Goal: Task Accomplishment & Management: Manage account settings

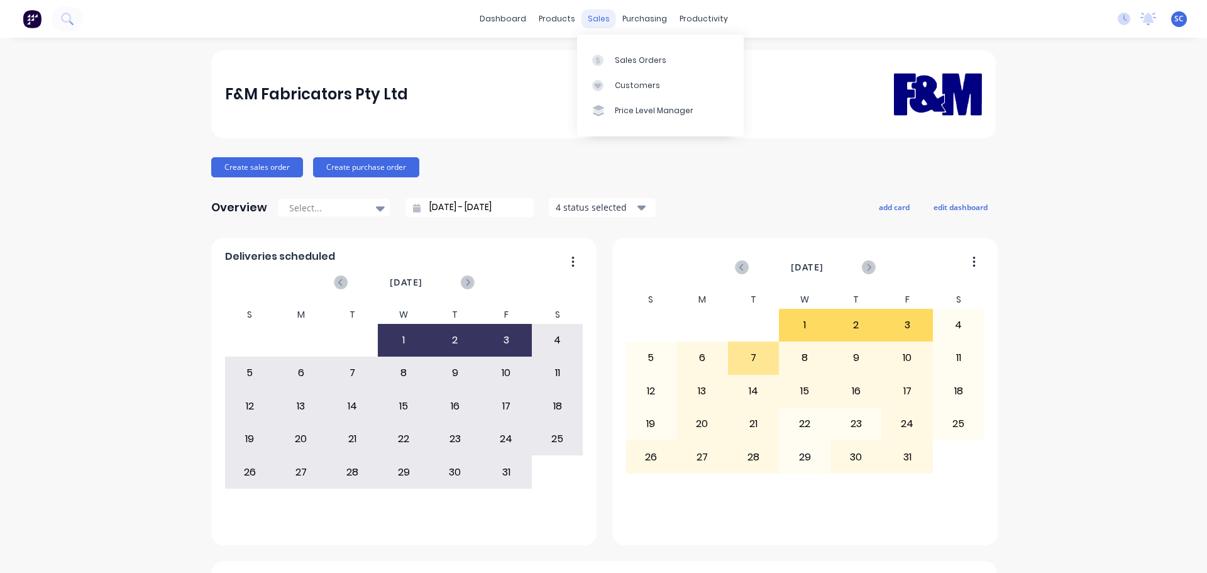
click at [596, 18] on div "sales" at bounding box center [598, 18] width 35 height 19
click at [622, 92] on link "Customers" at bounding box center [660, 85] width 167 height 25
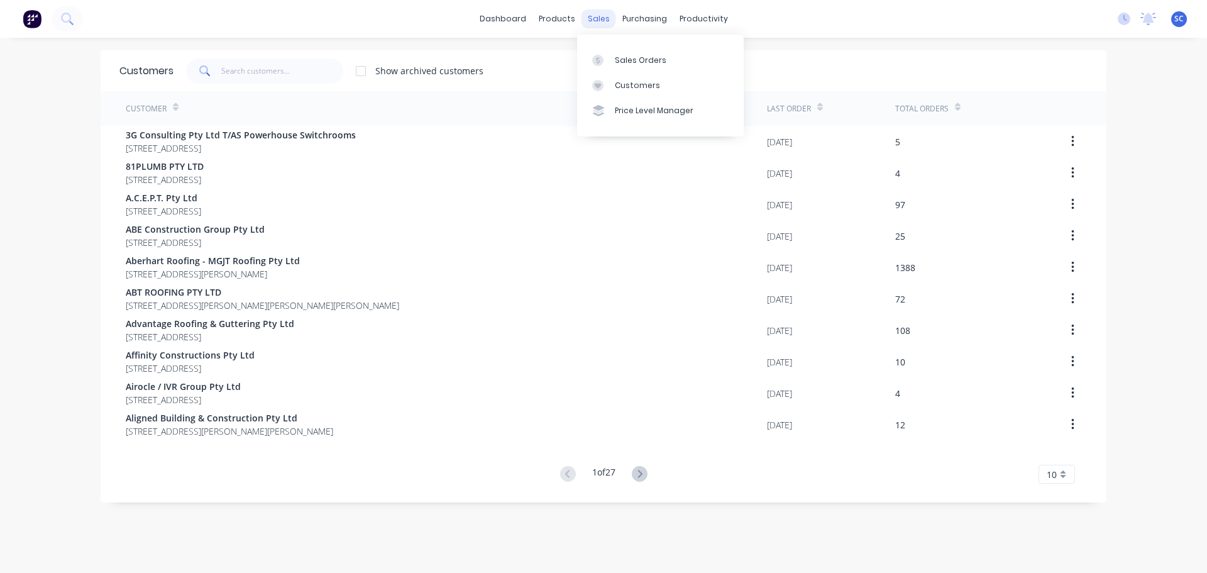
click at [601, 23] on div "sales" at bounding box center [598, 18] width 35 height 19
click at [633, 82] on div "Customers" at bounding box center [637, 85] width 45 height 11
click at [242, 68] on input "text" at bounding box center [282, 70] width 123 height 25
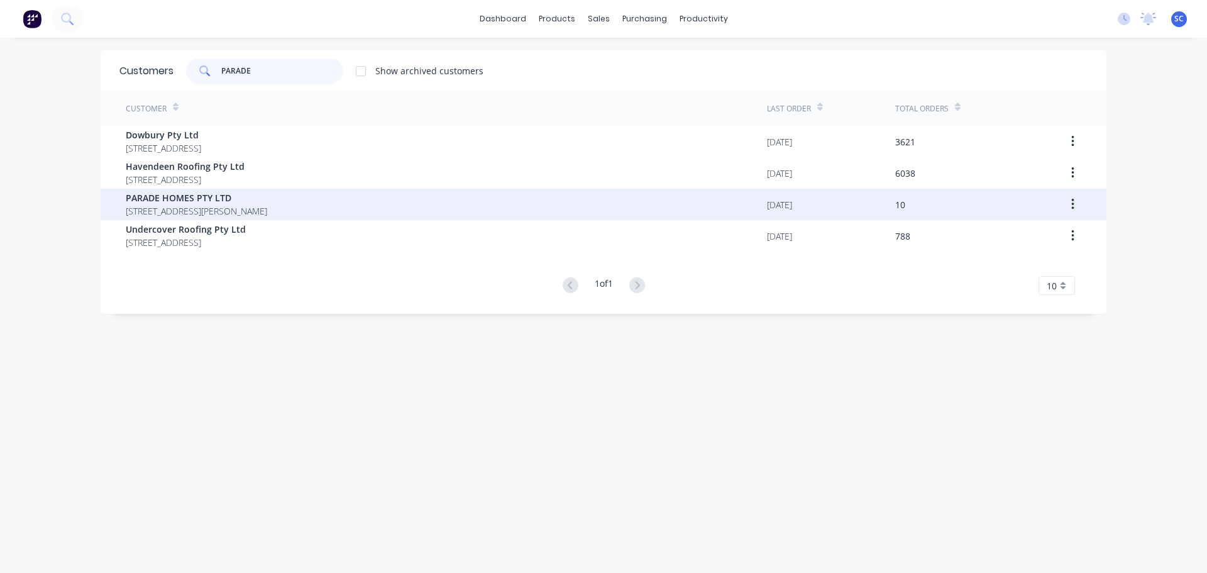
type input "PARADE"
click at [177, 203] on span "PARADE HOMES PTY LTD" at bounding box center [196, 197] width 141 height 13
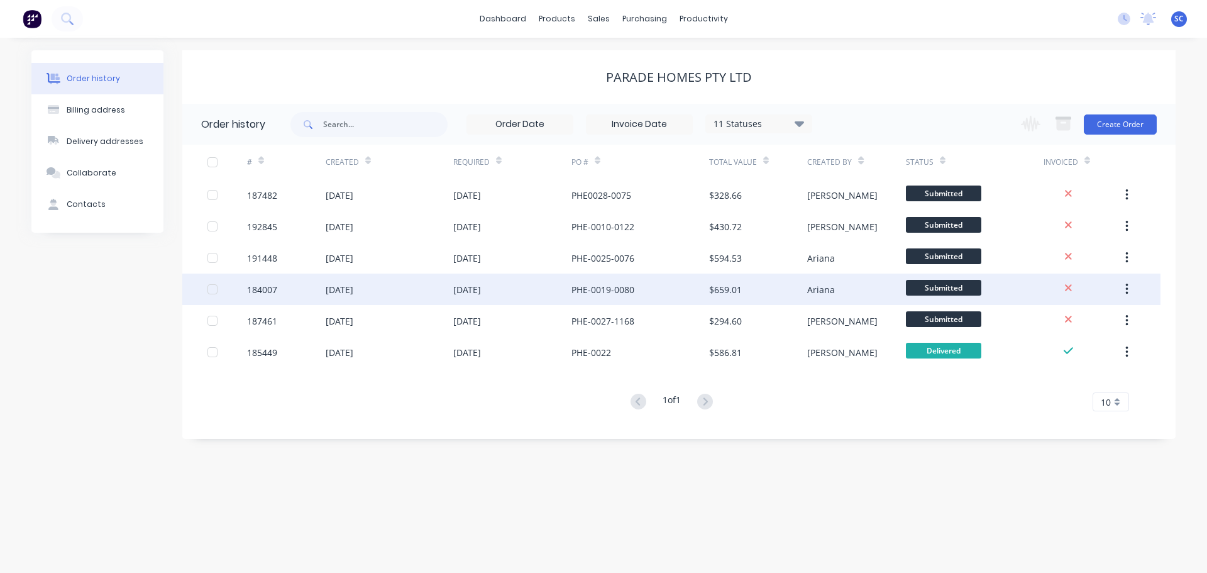
click at [353, 293] on div "13 Jun 2025" at bounding box center [340, 289] width 28 height 13
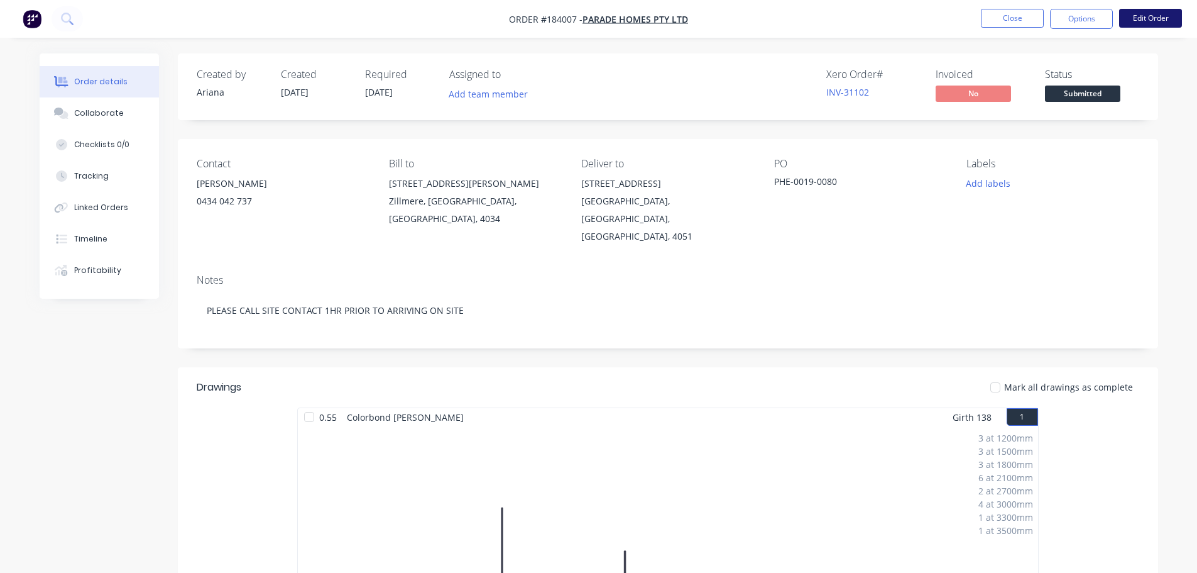
click at [1165, 21] on button "Edit Order" at bounding box center [1150, 18] width 63 height 19
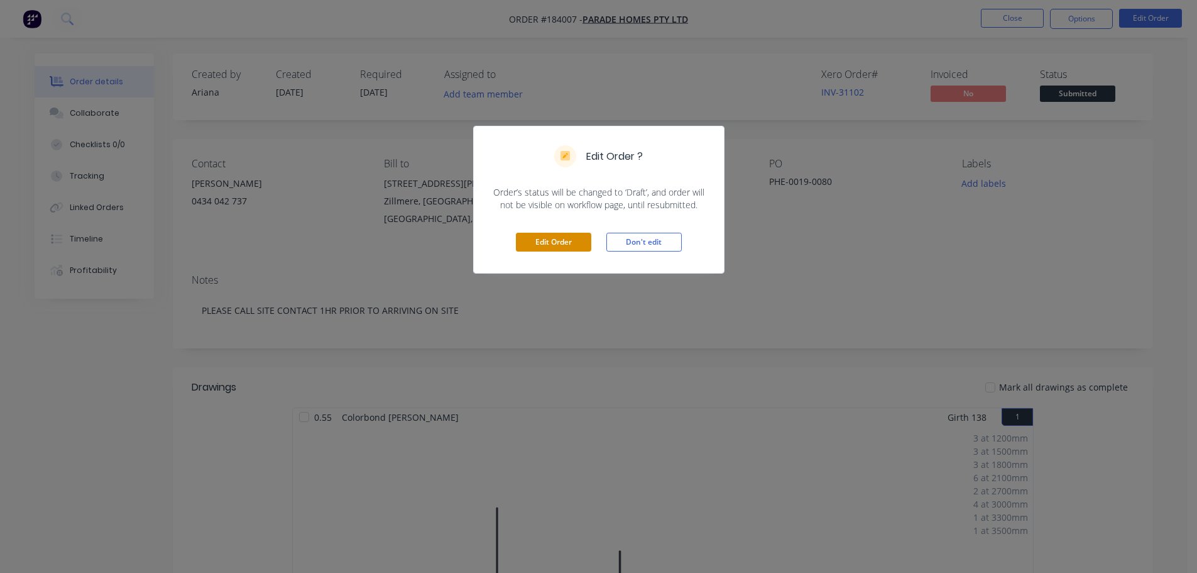
click at [568, 241] on button "Edit Order" at bounding box center [553, 242] width 75 height 19
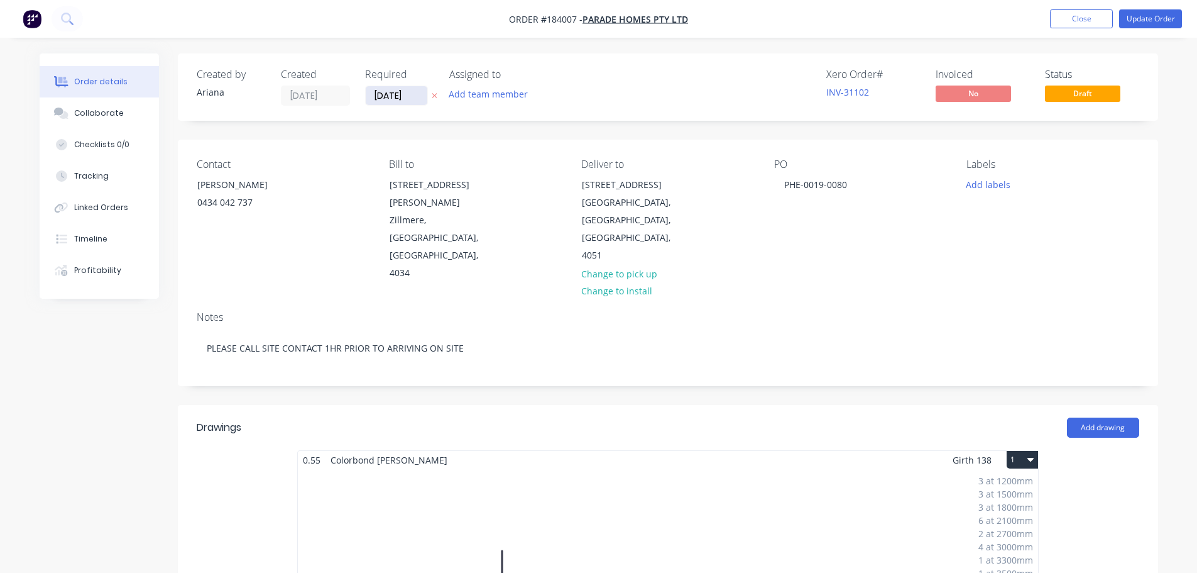
click at [393, 94] on input "[DATE]" at bounding box center [397, 95] width 62 height 19
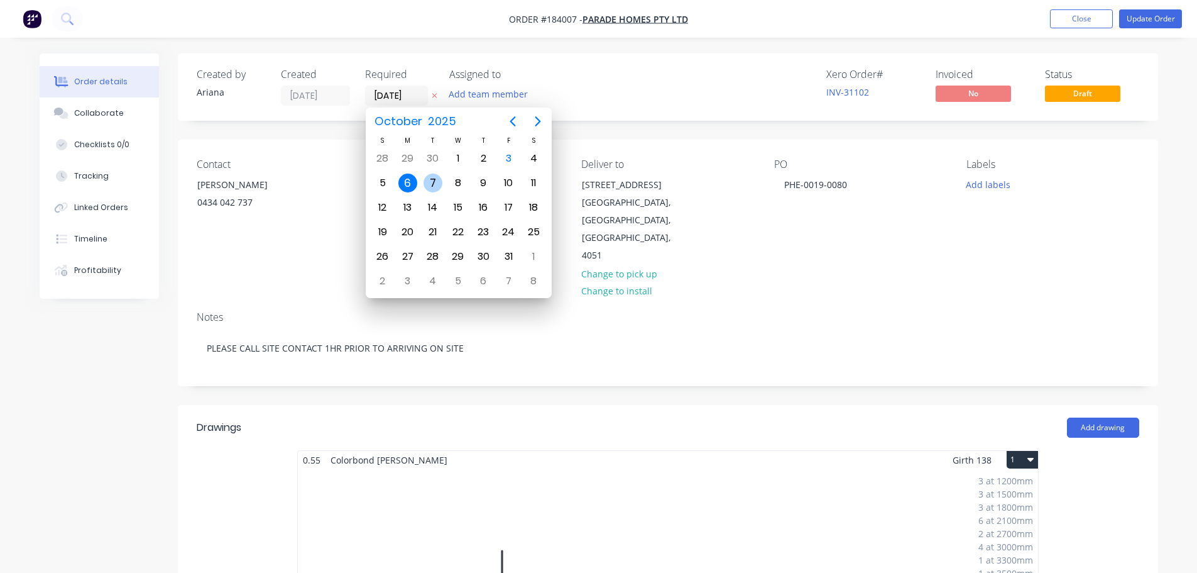
click at [431, 184] on div "7" at bounding box center [433, 182] width 19 height 19
type input "[DATE]"
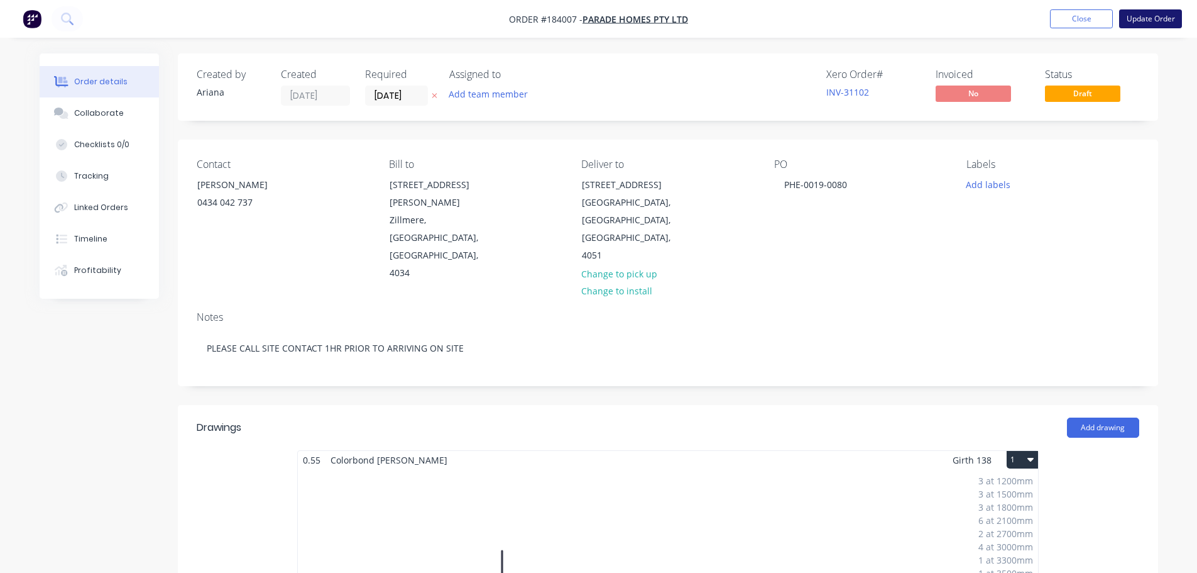
click at [1149, 17] on button "Update Order" at bounding box center [1150, 18] width 63 height 19
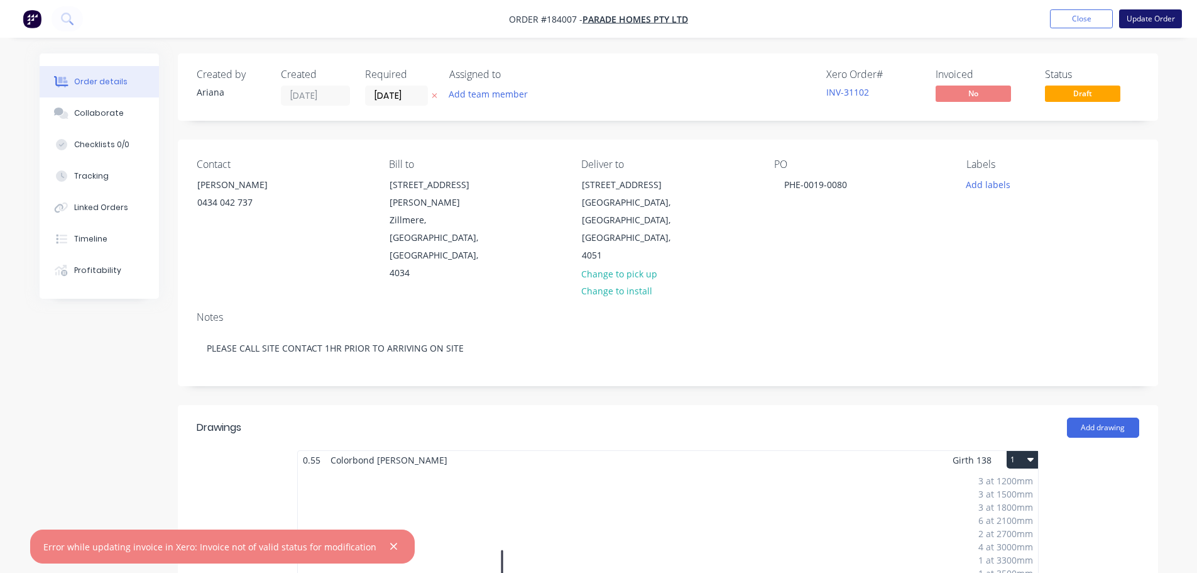
click at [1154, 14] on button "Update Order" at bounding box center [1150, 18] width 63 height 19
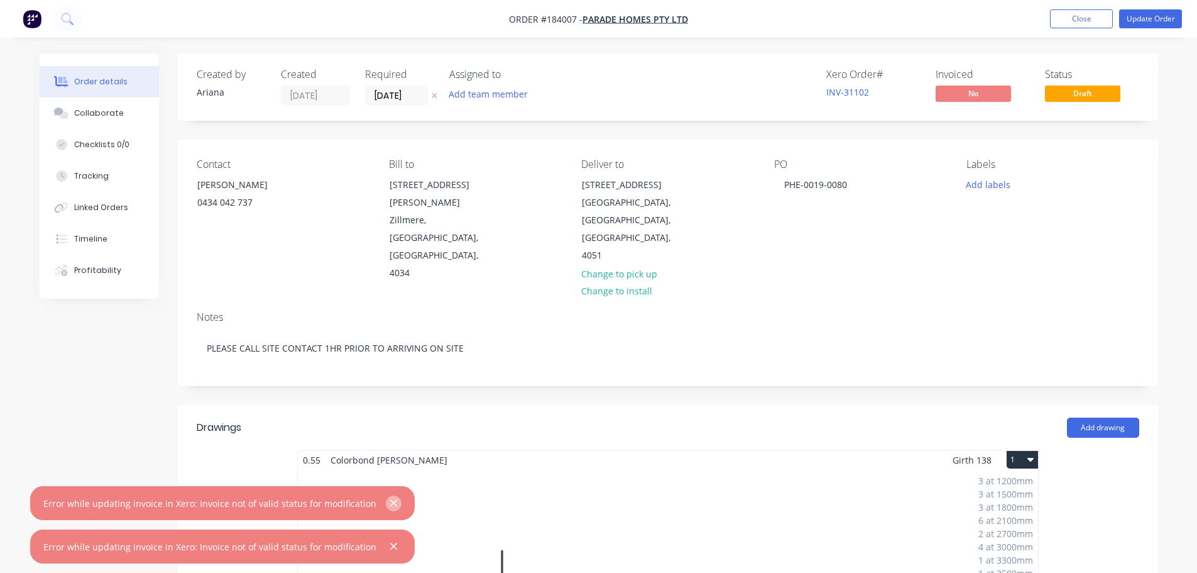
click at [390, 501] on icon "button" at bounding box center [394, 502] width 8 height 11
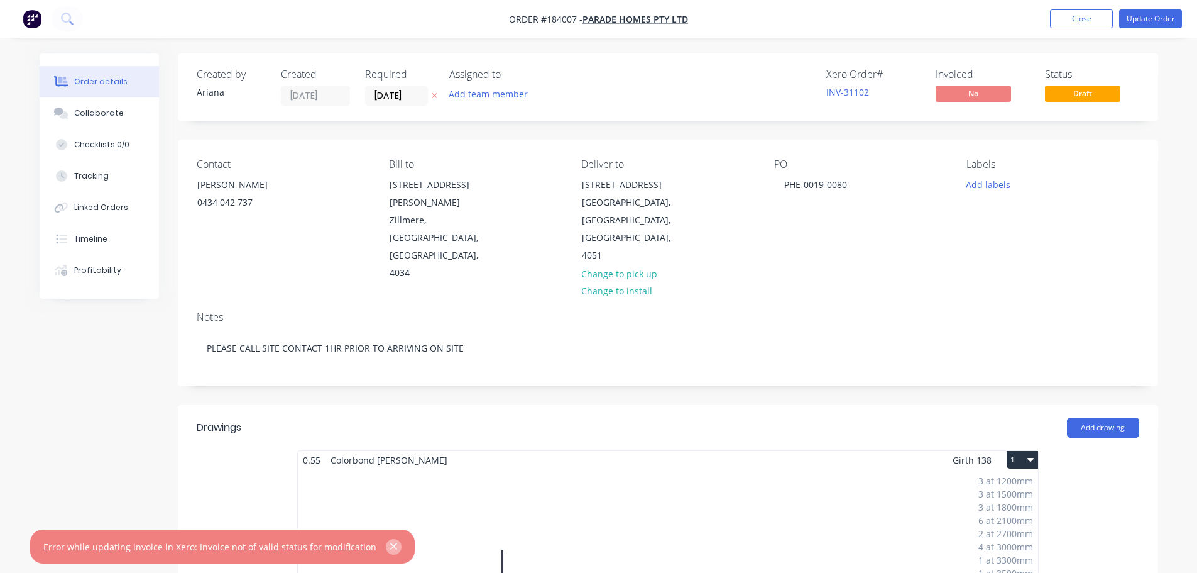
click at [390, 543] on icon "button" at bounding box center [394, 545] width 8 height 11
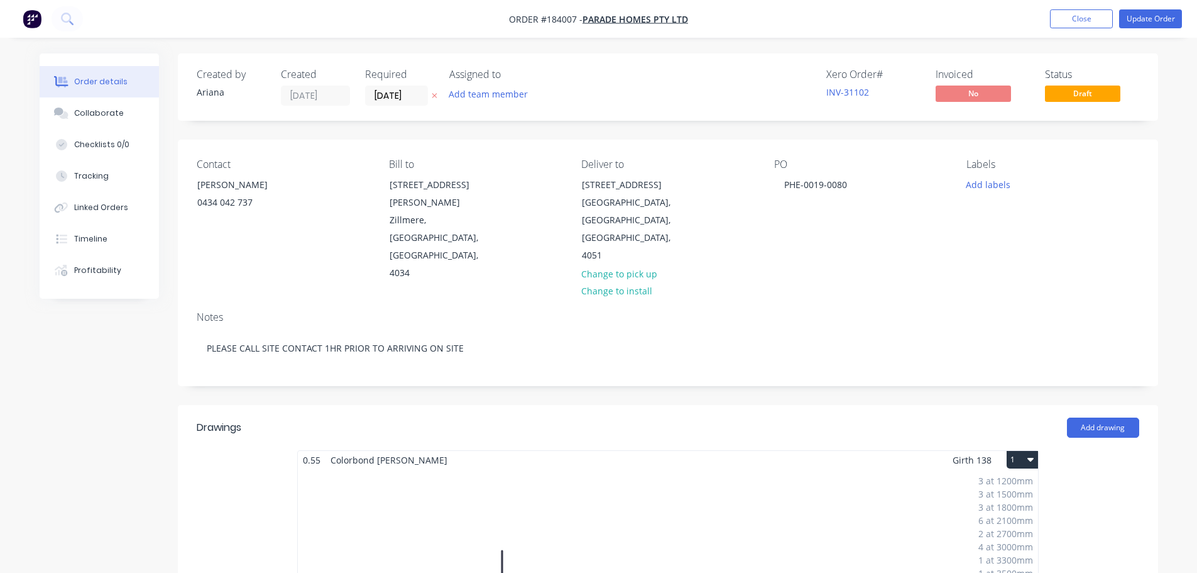
click at [432, 95] on icon "button" at bounding box center [435, 96] width 6 height 8
click at [396, 97] on input at bounding box center [400, 95] width 68 height 19
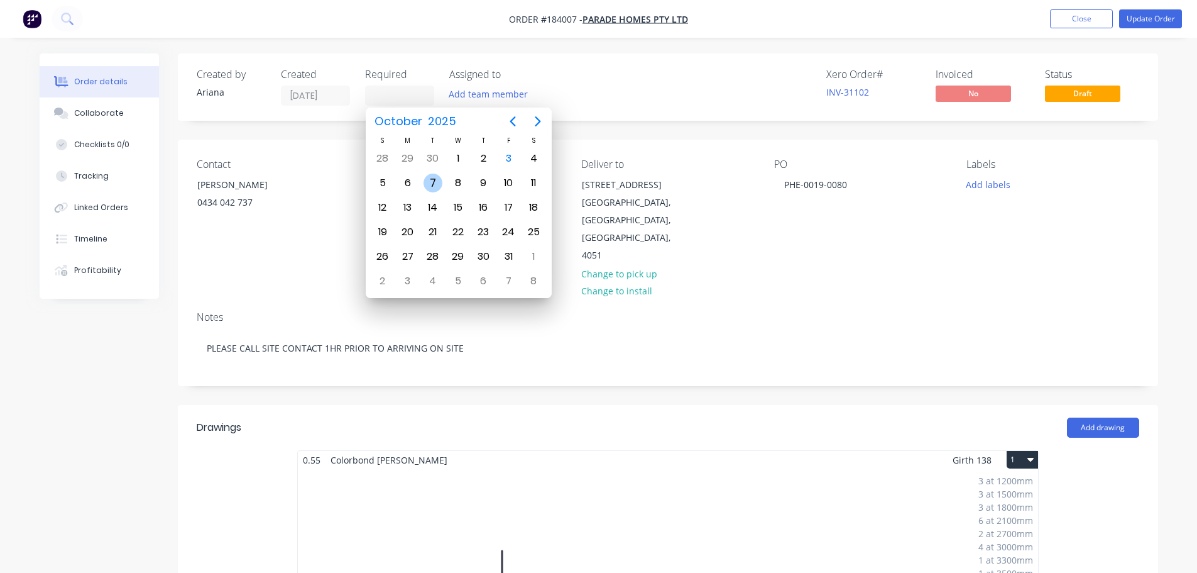
click at [434, 177] on div "7" at bounding box center [433, 182] width 19 height 19
type input "[DATE]"
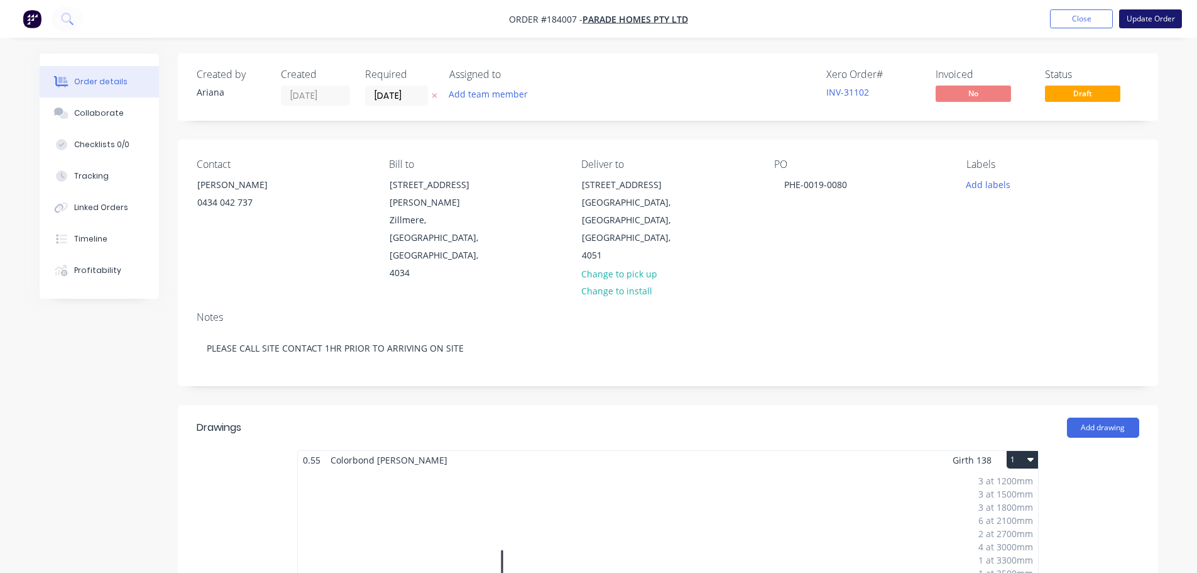
click at [1141, 13] on button "Update Order" at bounding box center [1150, 18] width 63 height 19
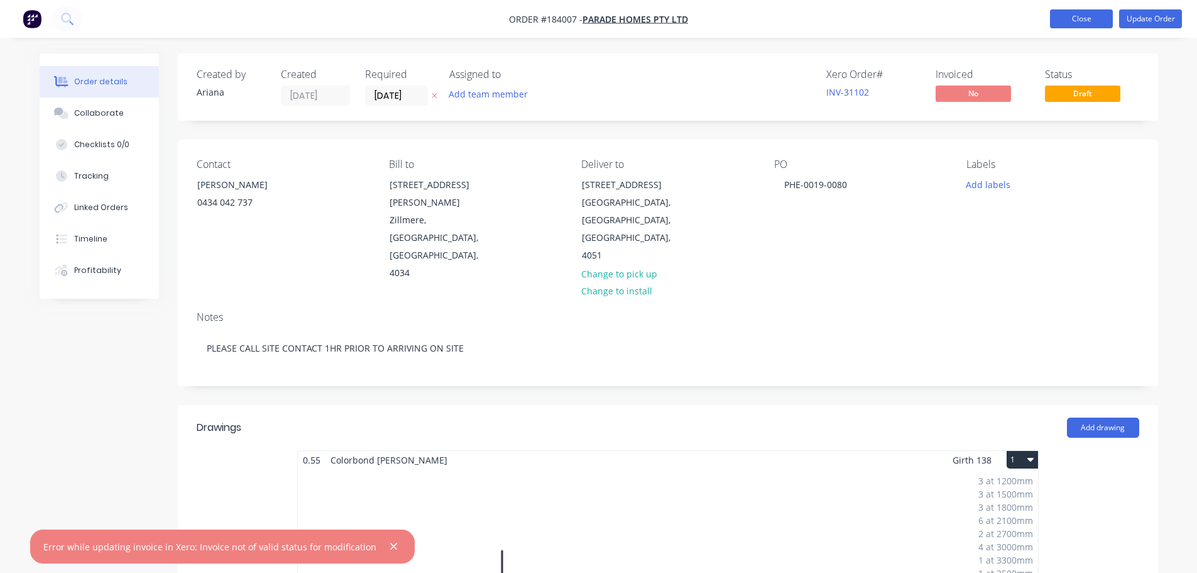
click at [1090, 9] on button "Close" at bounding box center [1081, 18] width 63 height 19
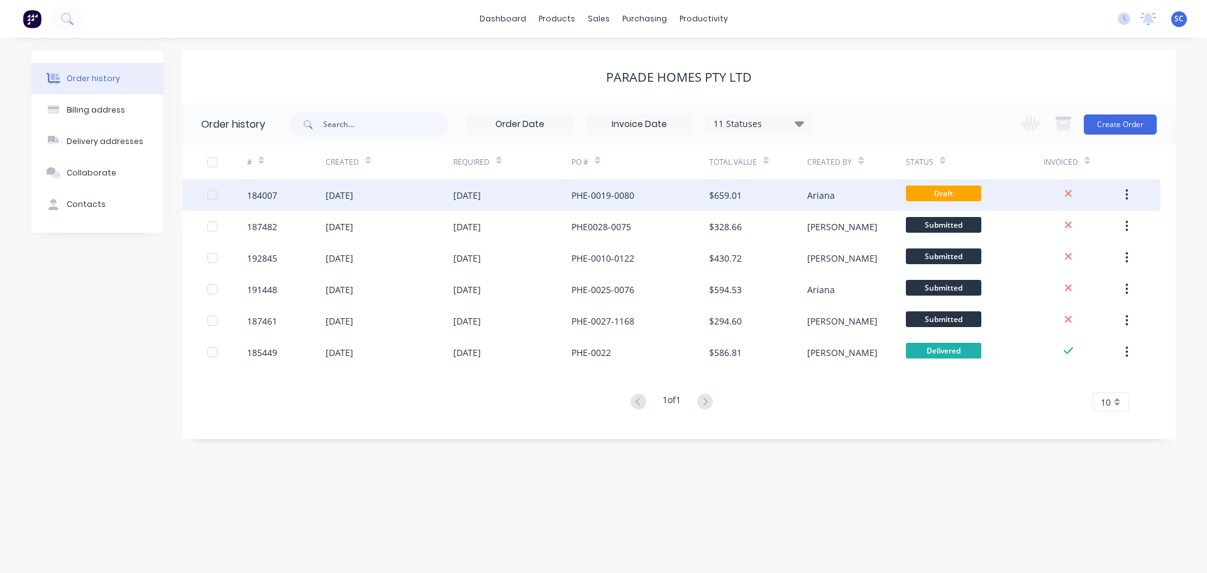
click at [344, 193] on div "13 Jun 2025" at bounding box center [340, 195] width 28 height 13
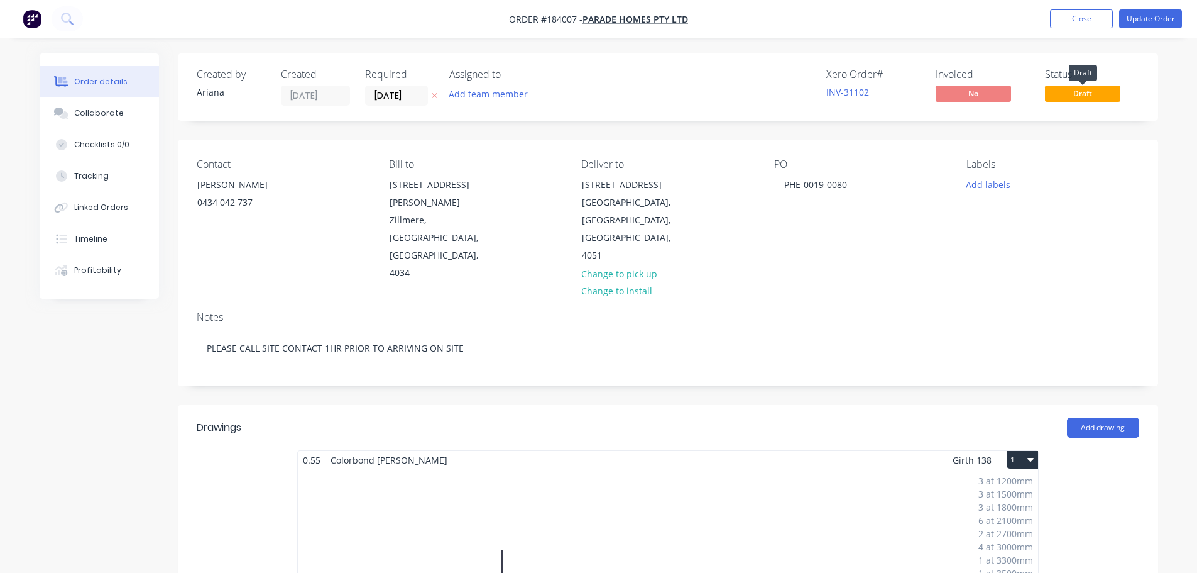
click at [1078, 97] on span "Draft" at bounding box center [1082, 93] width 75 height 16
drag, startPoint x: 1080, startPoint y: 96, endPoint x: 1164, endPoint y: 9, distance: 120.4
click at [1164, 9] on button "Update Order" at bounding box center [1150, 18] width 63 height 19
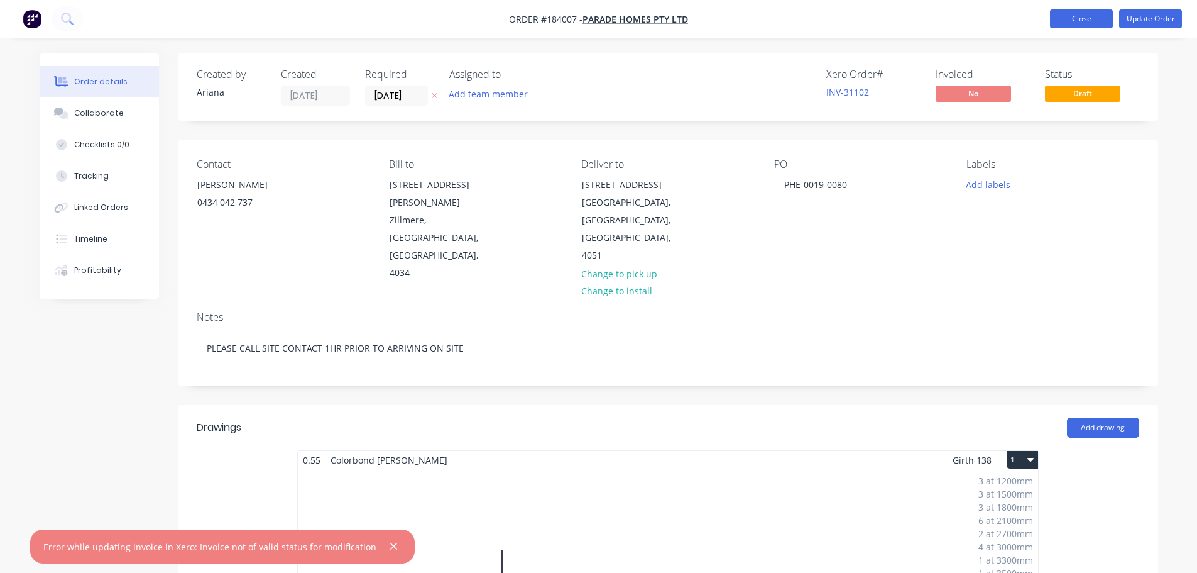
click at [1082, 21] on button "Close" at bounding box center [1081, 18] width 63 height 19
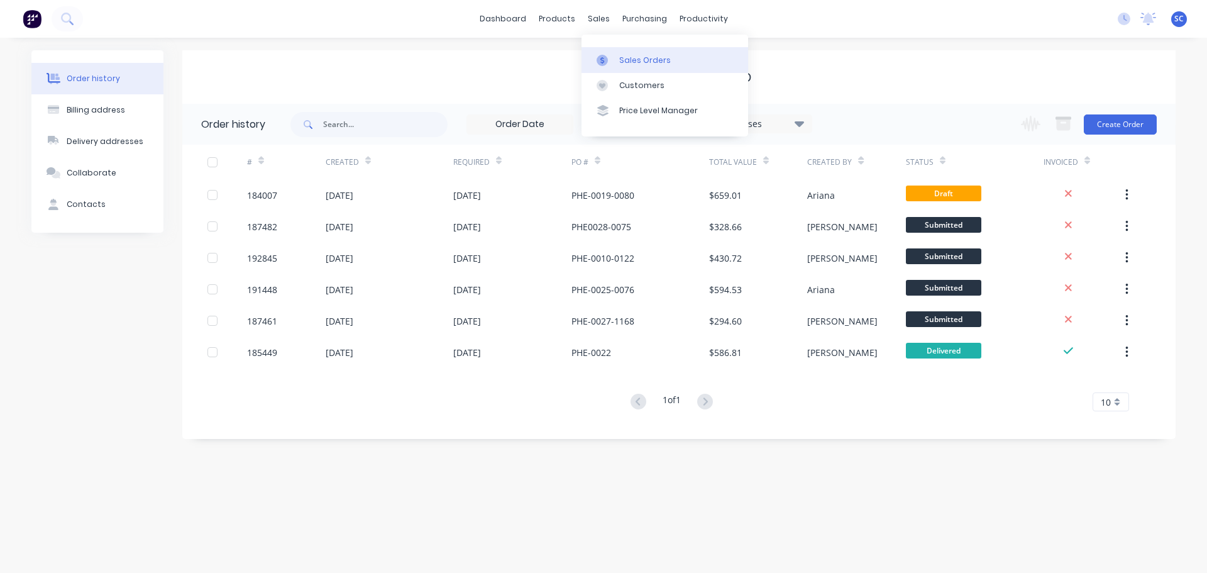
click at [630, 55] on div "Sales Orders" at bounding box center [645, 60] width 52 height 11
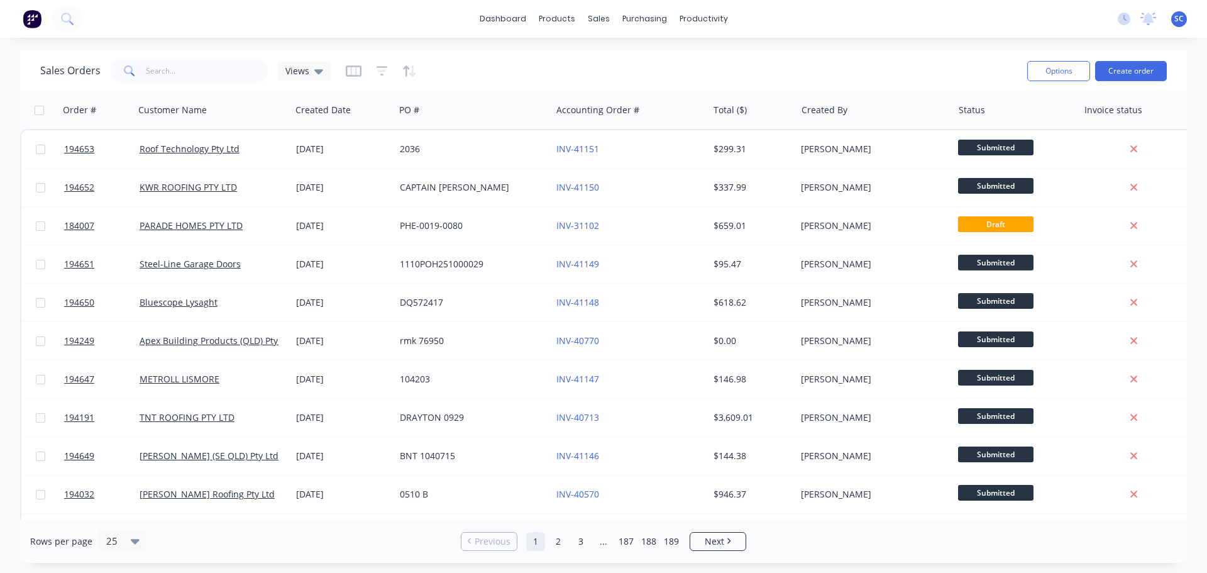
click at [381, 63] on button "button" at bounding box center [381, 71] width 11 height 20
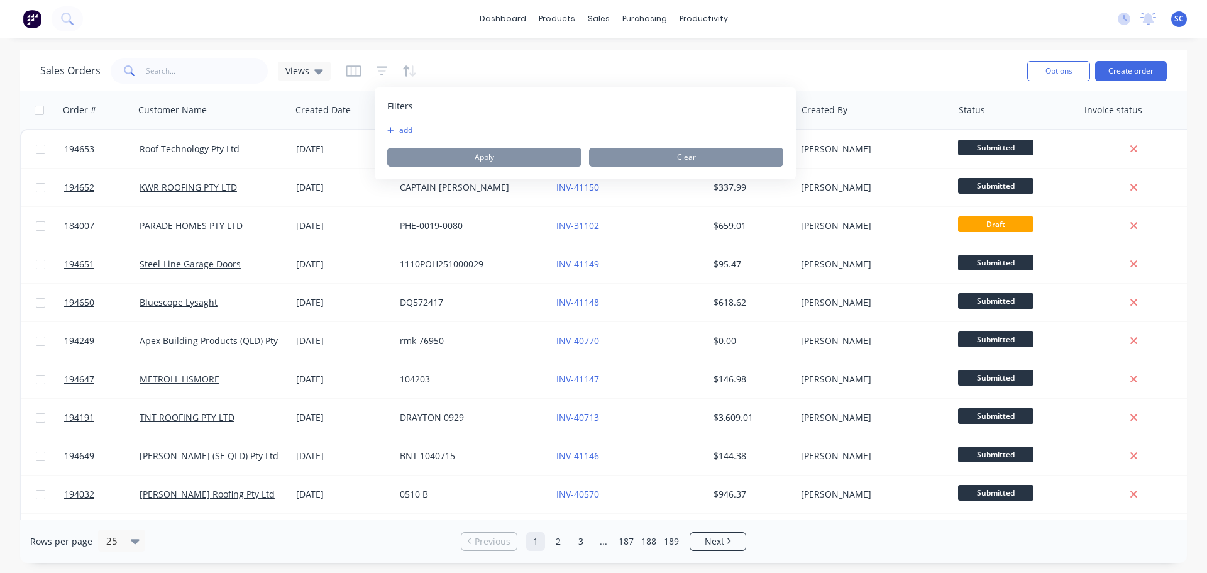
click at [401, 129] on button "add" at bounding box center [402, 130] width 31 height 10
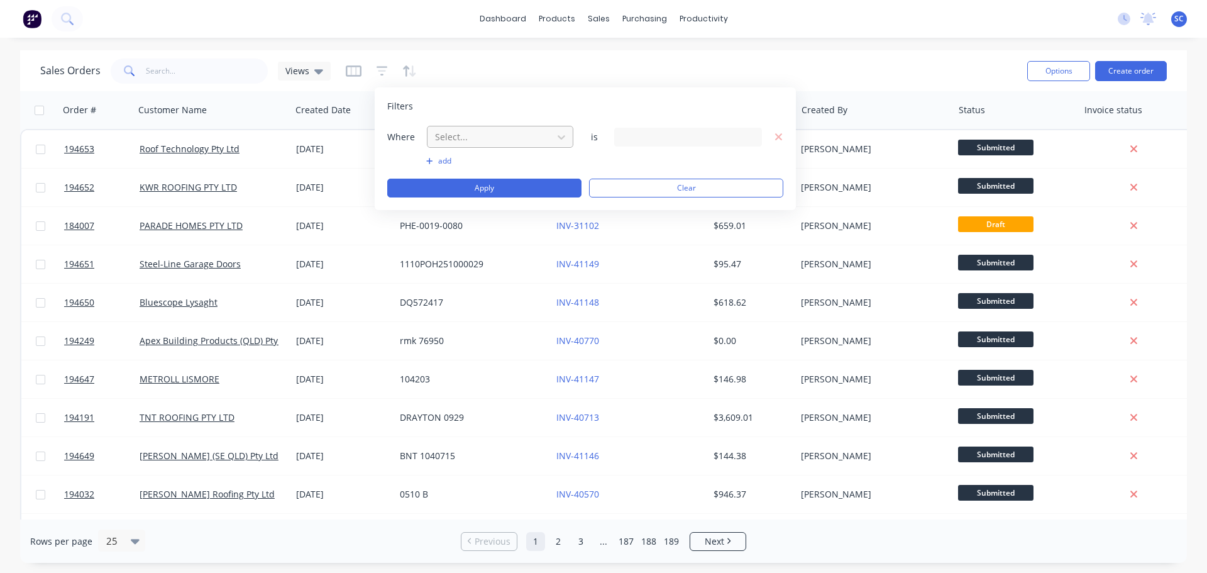
click at [460, 137] on div at bounding box center [490, 137] width 112 height 16
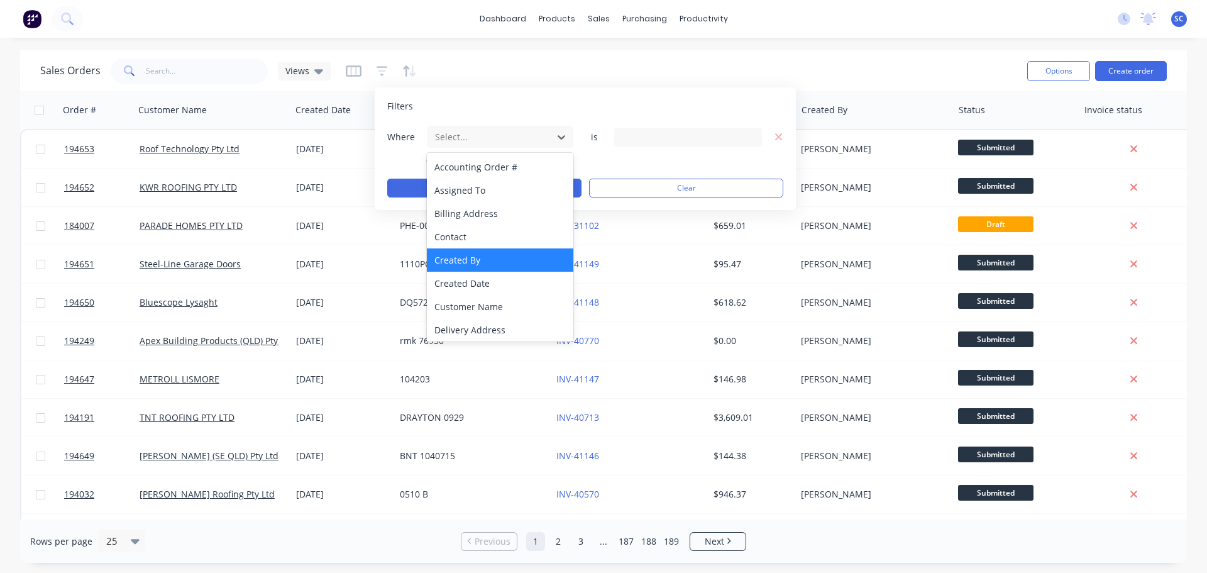
click at [484, 262] on div "Created By" at bounding box center [500, 259] width 146 height 23
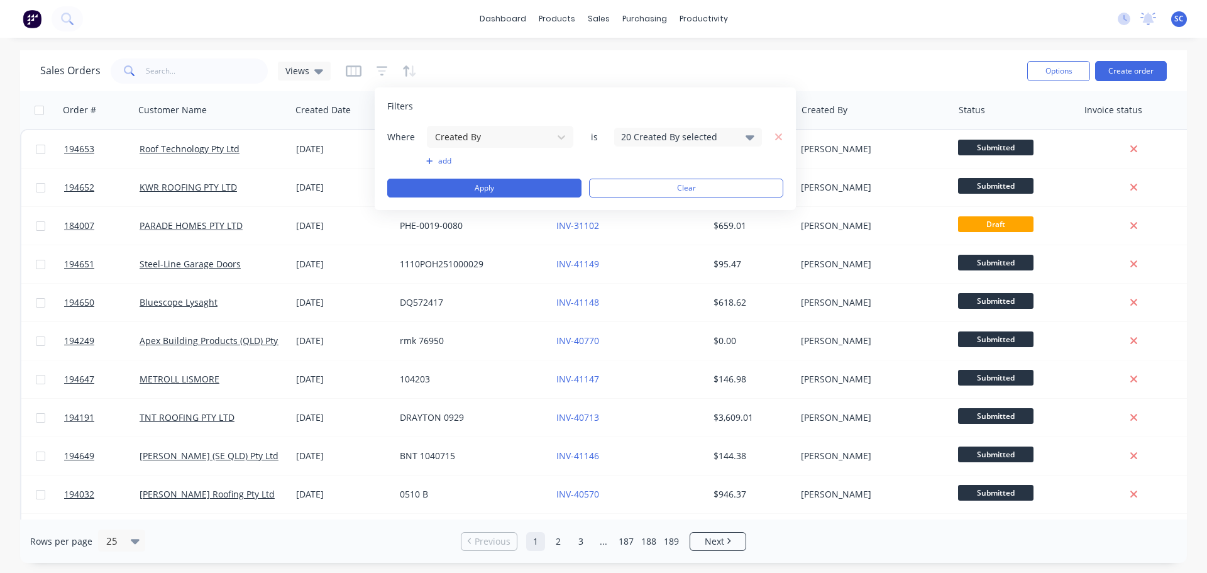
click at [660, 135] on div "20 Created By selected" at bounding box center [678, 136] width 114 height 13
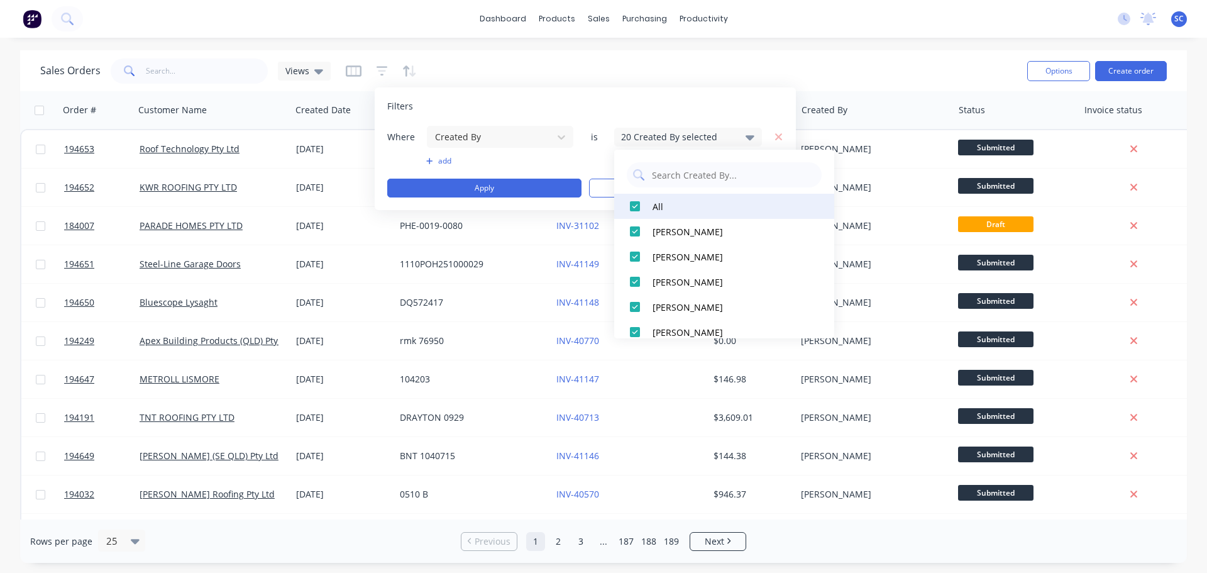
click at [633, 203] on div at bounding box center [634, 206] width 25 height 25
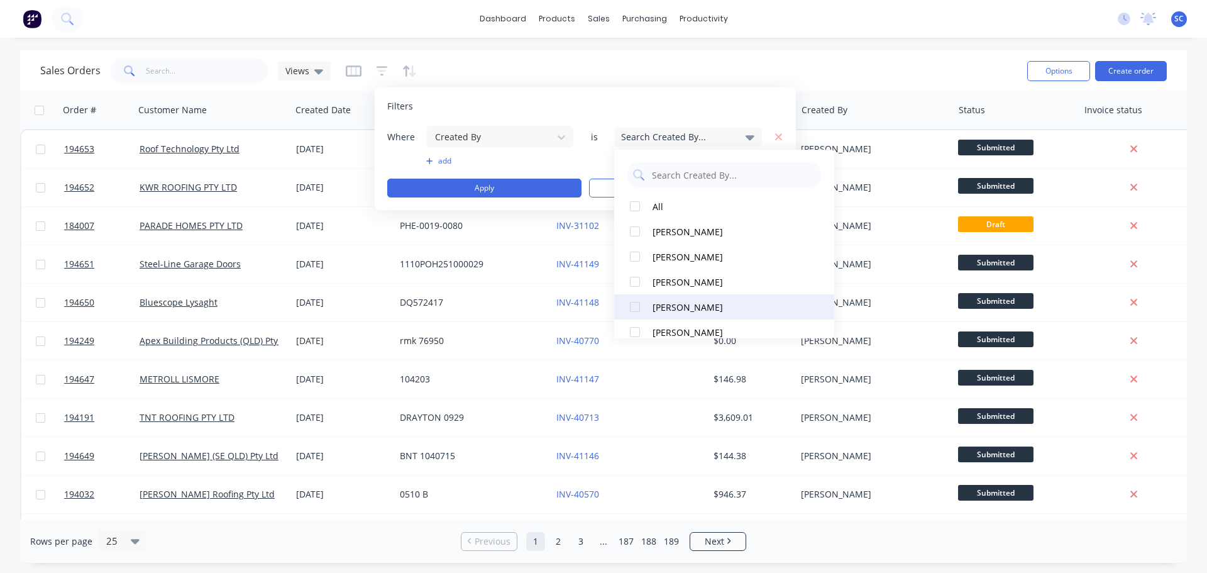
click at [639, 303] on div at bounding box center [634, 306] width 25 height 25
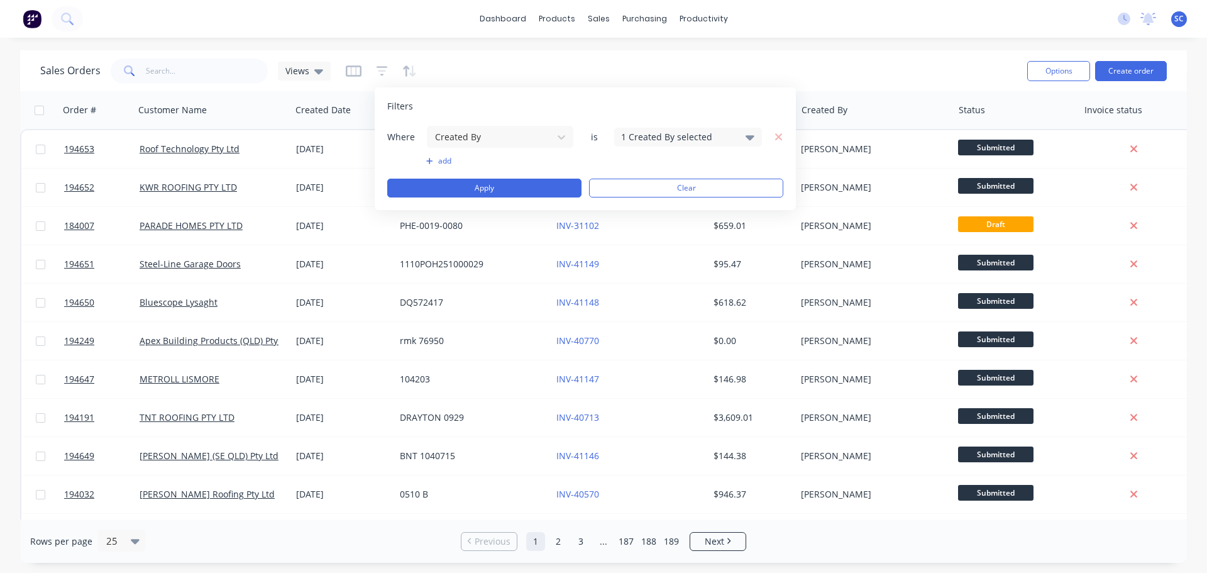
click at [439, 163] on button "add" at bounding box center [500, 161] width 148 height 10
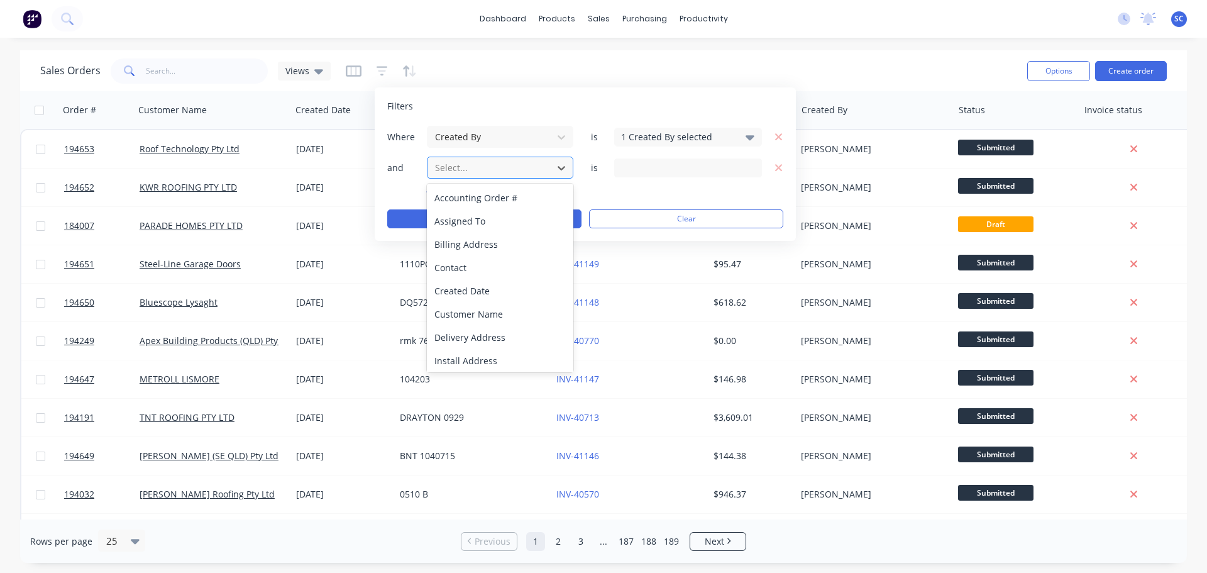
click at [446, 172] on div at bounding box center [490, 168] width 112 height 16
click at [483, 292] on div "Created Date" at bounding box center [500, 290] width 146 height 23
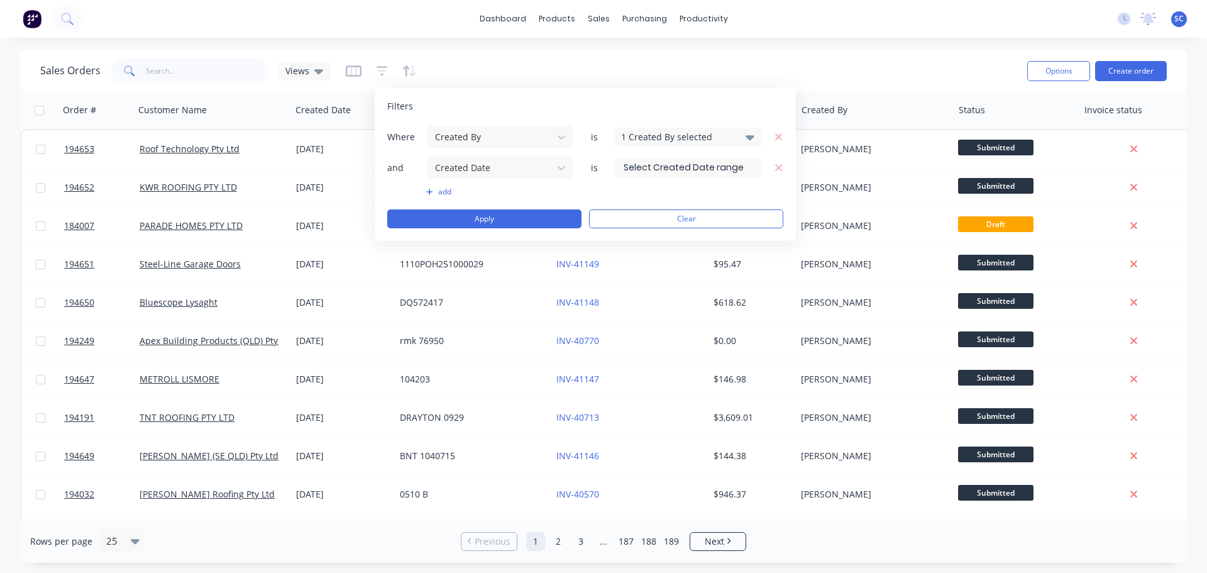
click at [658, 167] on input at bounding box center [688, 167] width 146 height 19
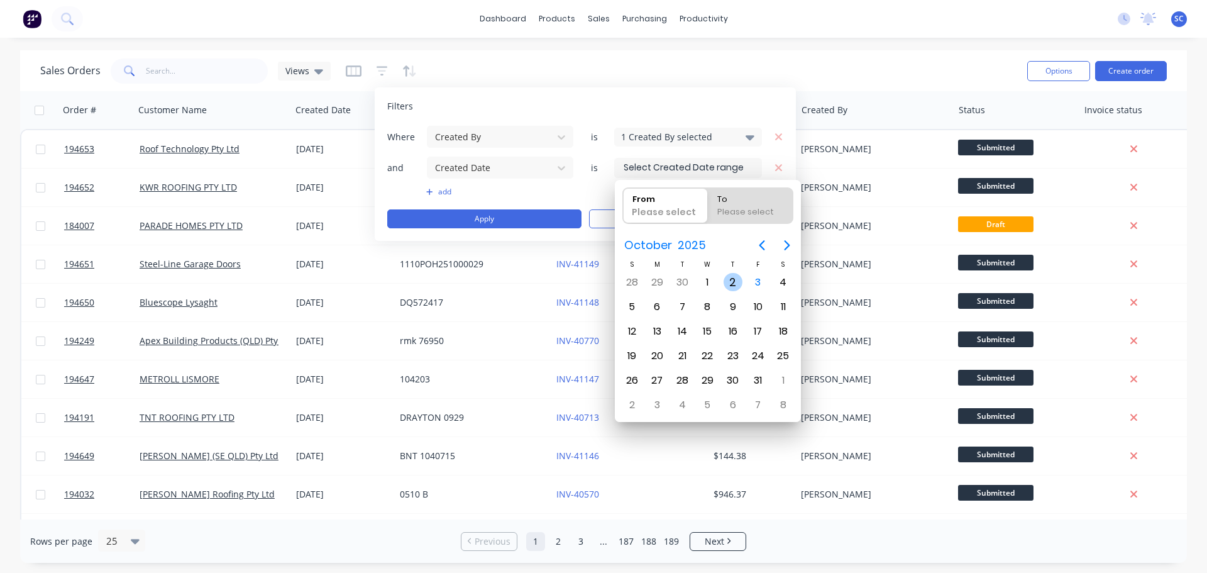
click at [733, 282] on div "2" at bounding box center [732, 282] width 19 height 19
type input "[DATE]"
radio input "false"
radio input "true"
click at [732, 282] on div "2" at bounding box center [732, 282] width 19 height 19
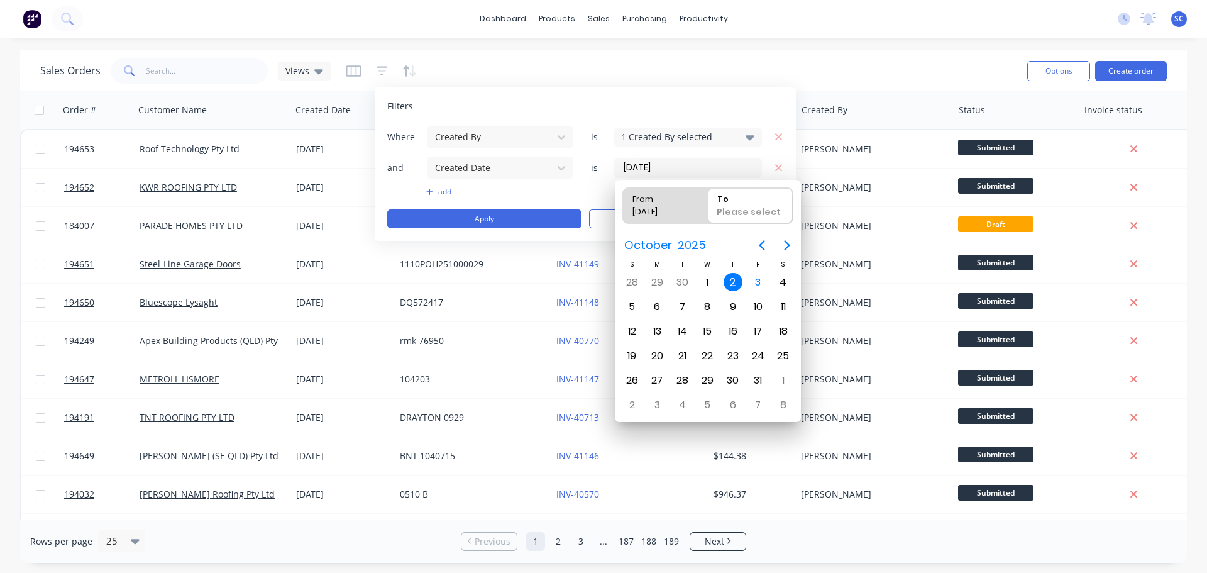
type input "02/10/25 - 02/10/25"
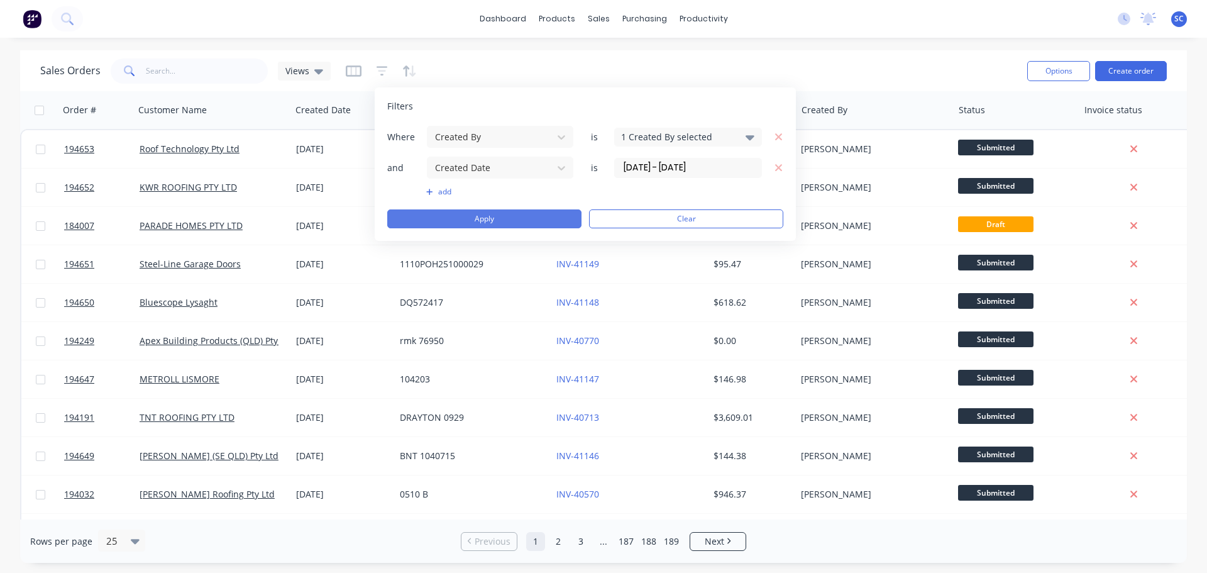
click at [468, 217] on button "Apply" at bounding box center [484, 218] width 194 height 19
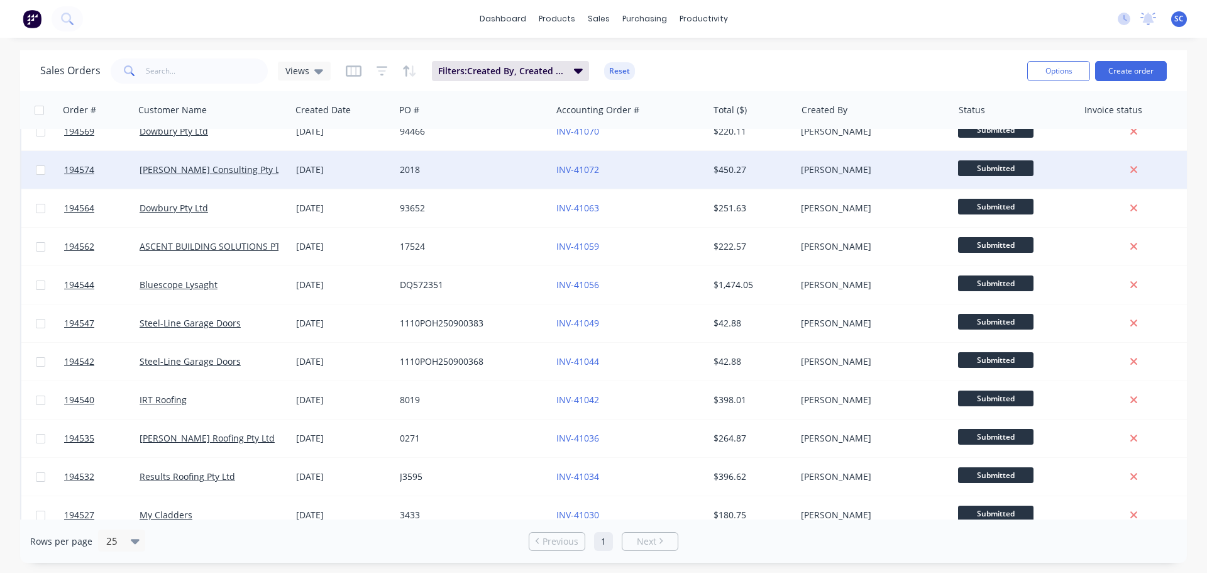
scroll to position [121, 0]
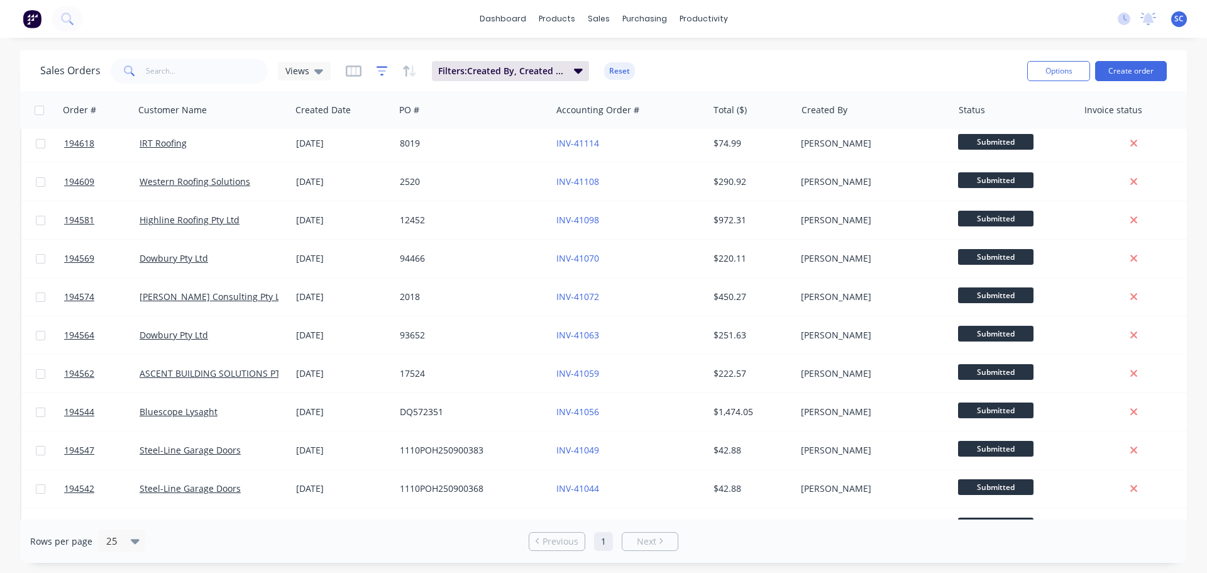
click at [383, 67] on icon "button" at bounding box center [381, 70] width 11 height 9
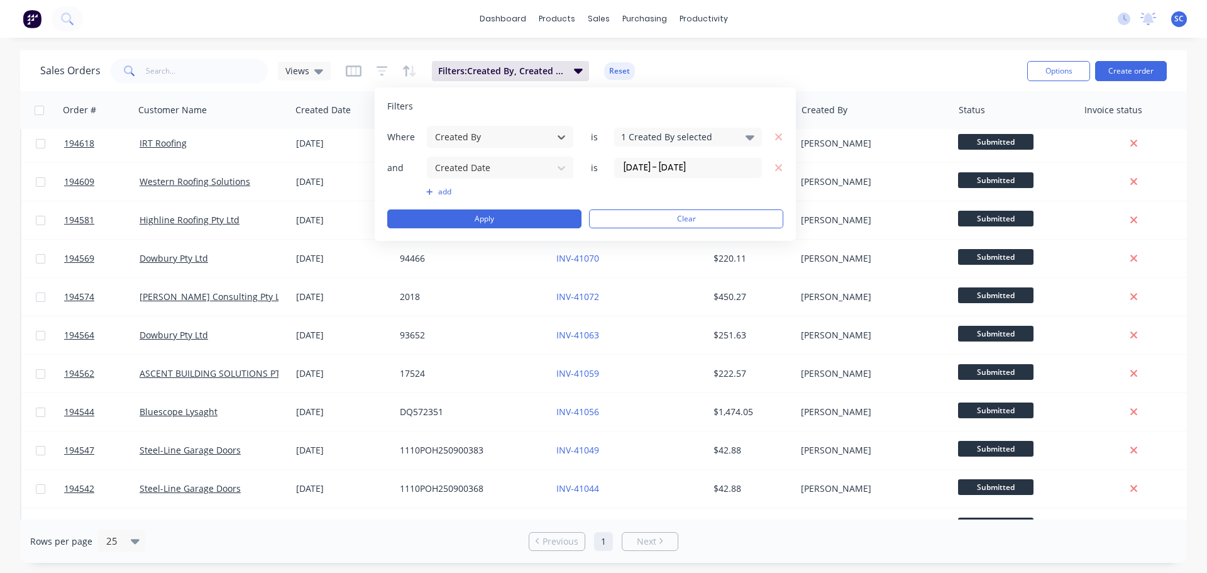
click at [659, 134] on div "1 Created By selected" at bounding box center [678, 136] width 114 height 13
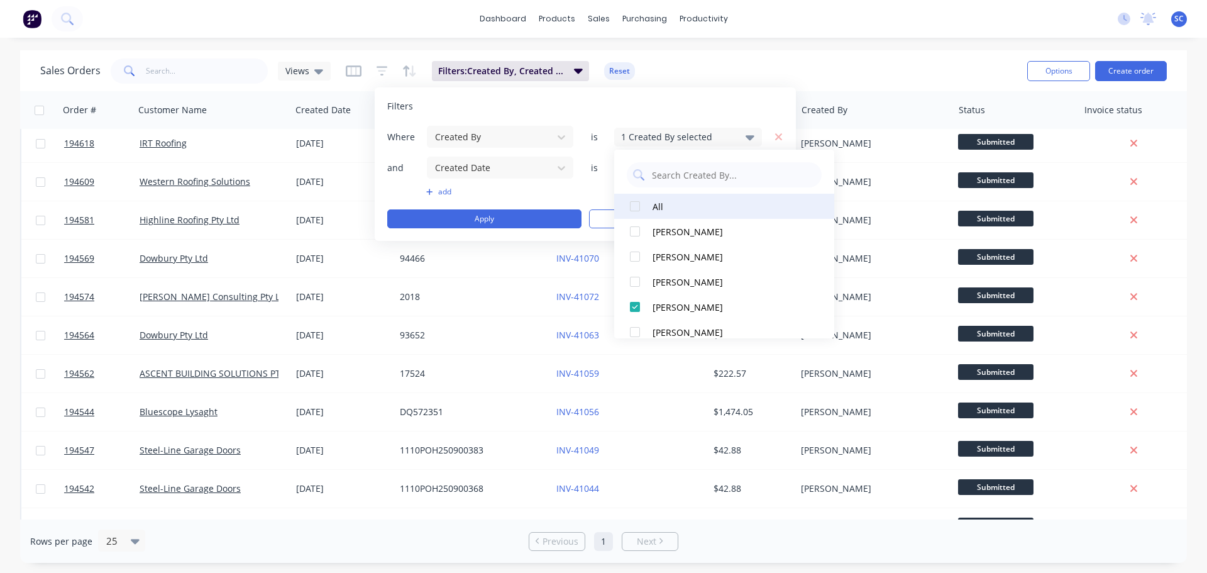
click at [633, 205] on div at bounding box center [634, 206] width 25 height 25
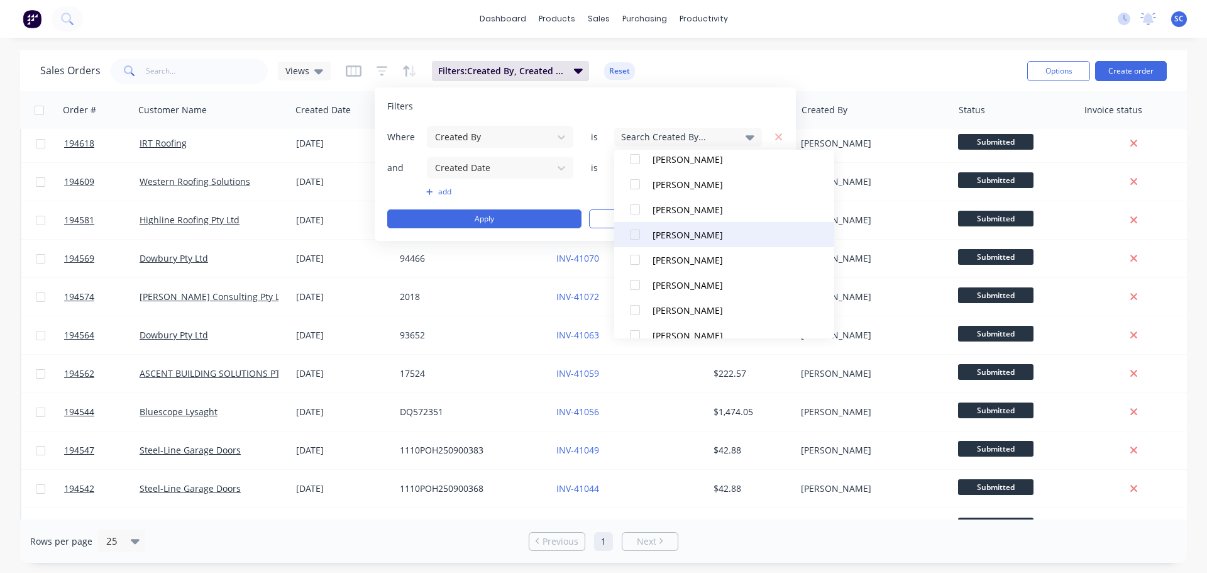
scroll to position [251, 0]
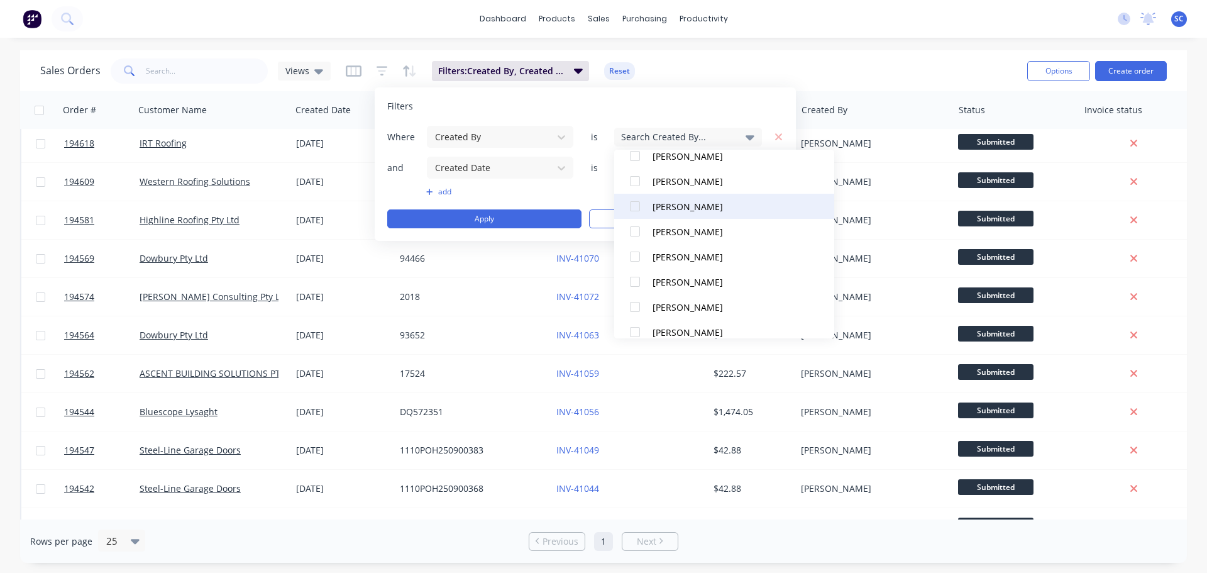
click at [629, 205] on div at bounding box center [634, 206] width 25 height 25
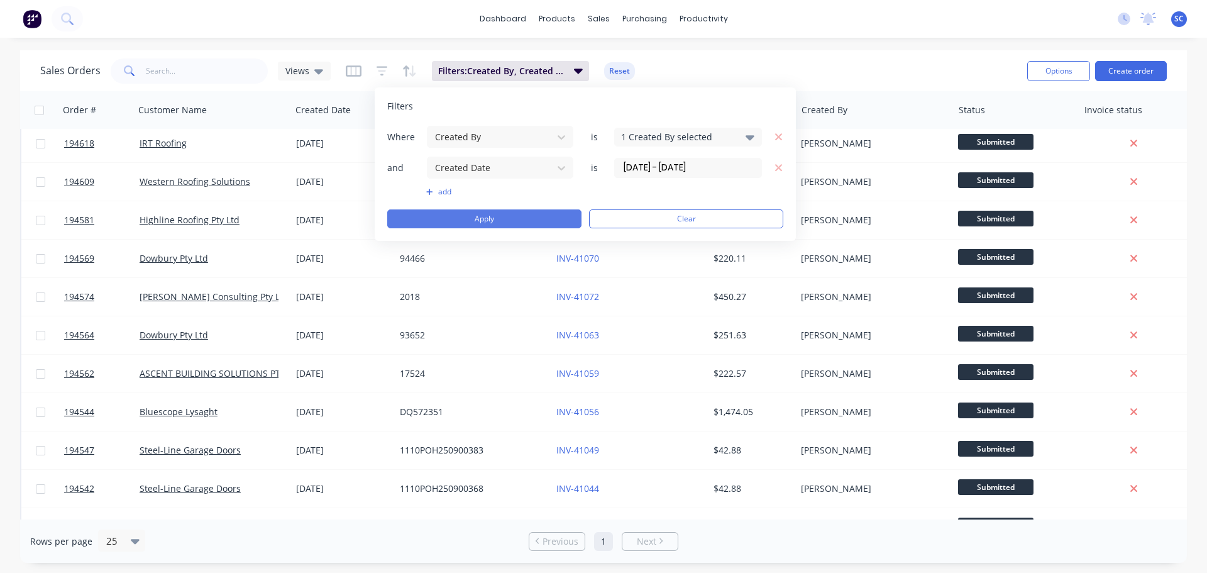
click at [485, 217] on button "Apply" at bounding box center [484, 218] width 194 height 19
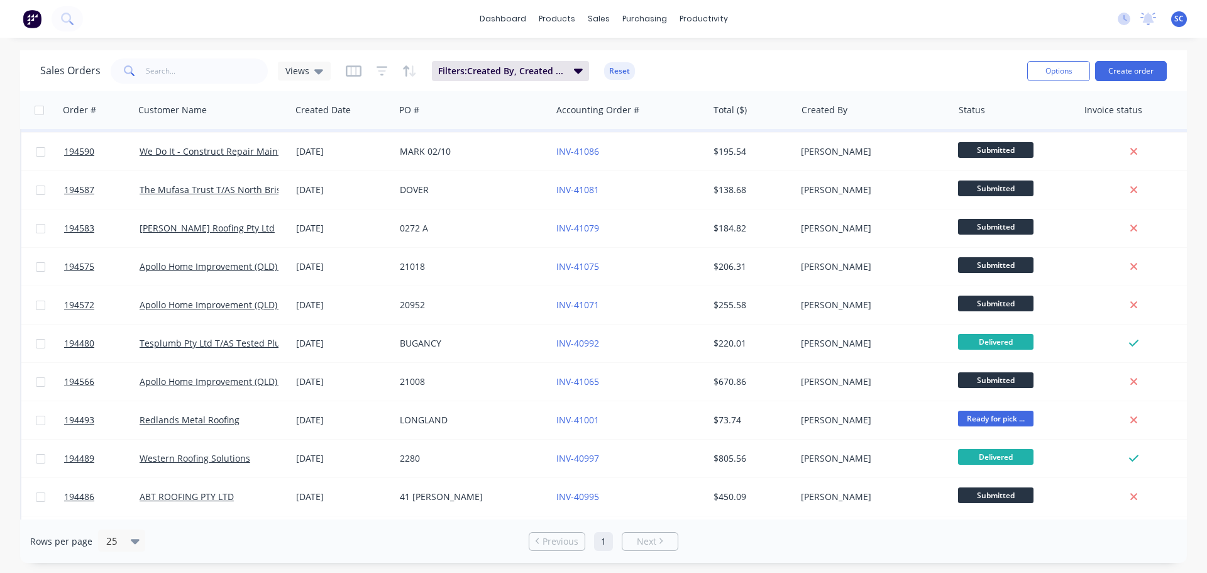
scroll to position [0, 0]
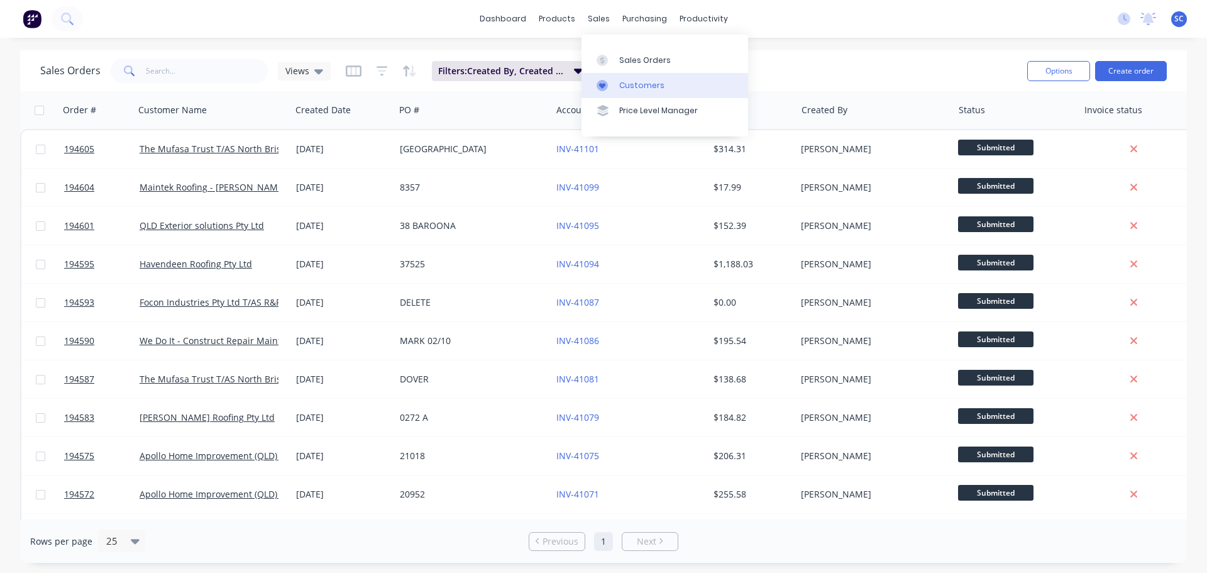
click at [652, 81] on div "Customers" at bounding box center [641, 85] width 45 height 11
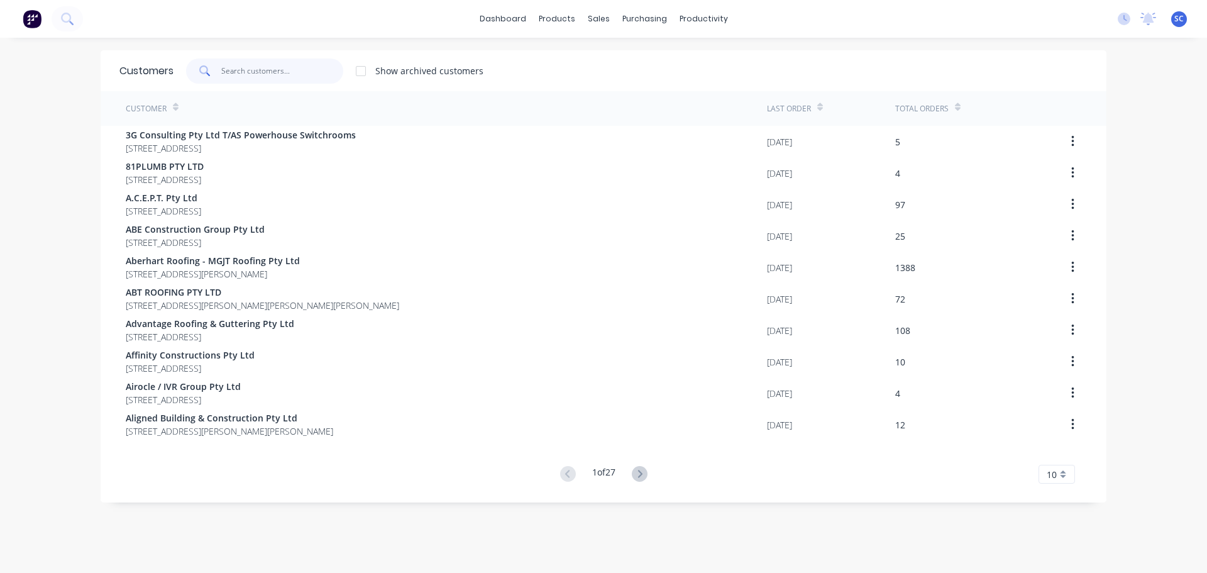
click at [251, 75] on input "text" at bounding box center [282, 70] width 123 height 25
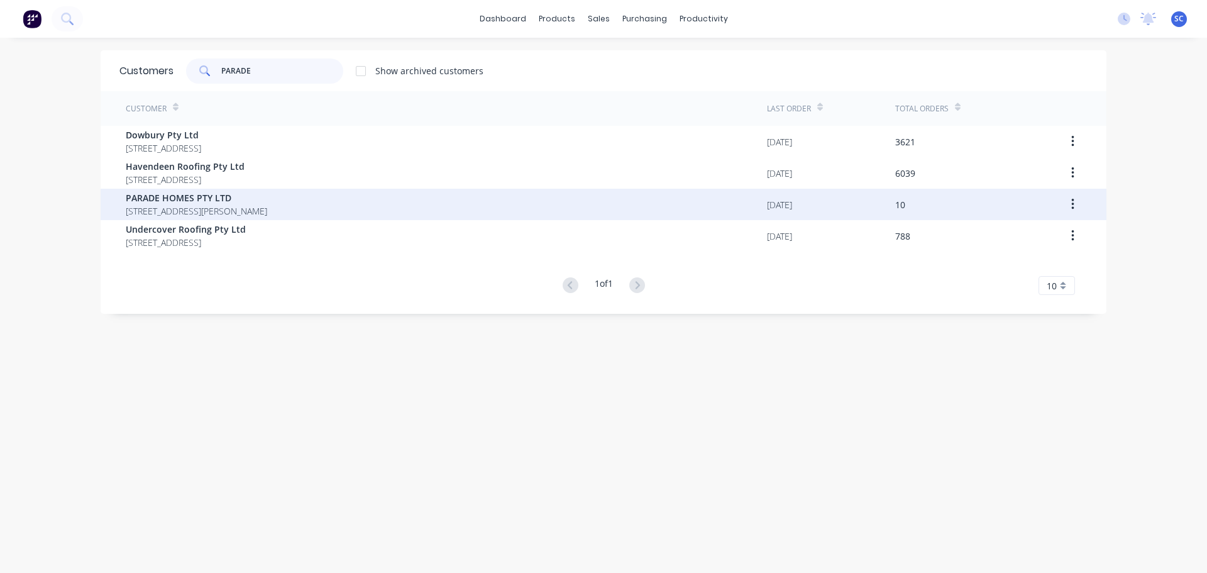
type input "PARADE"
click at [150, 214] on span "46 Fisher Parade Zillmere Queensland Australia 4034" at bounding box center [196, 210] width 141 height 13
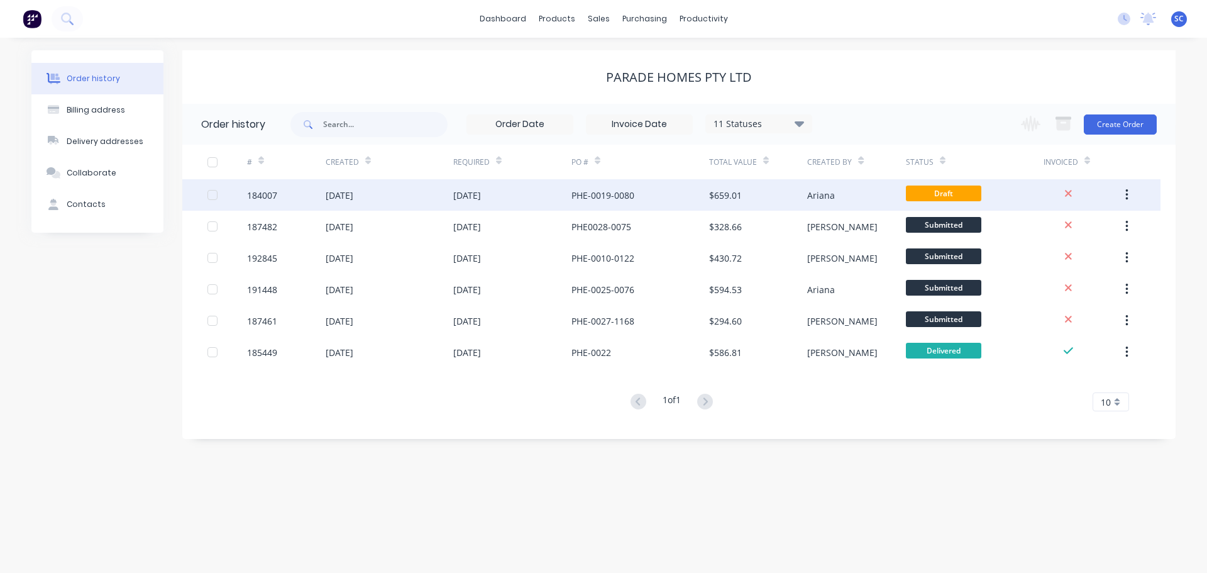
click at [447, 186] on div "13 Jun 2025" at bounding box center [390, 194] width 128 height 31
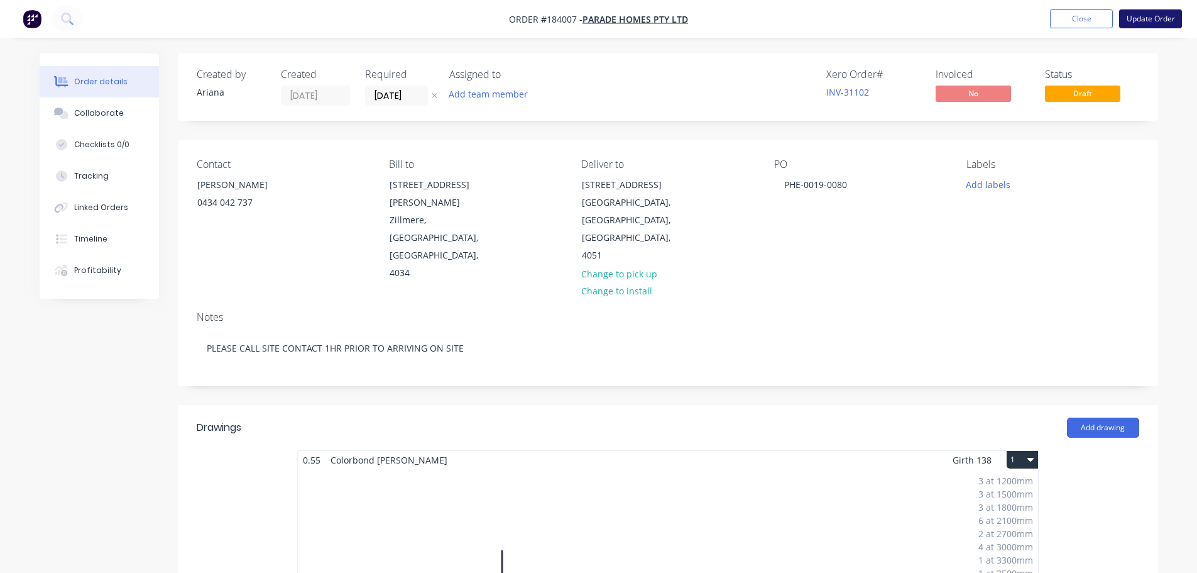
click at [1159, 11] on button "Update Order" at bounding box center [1150, 18] width 63 height 19
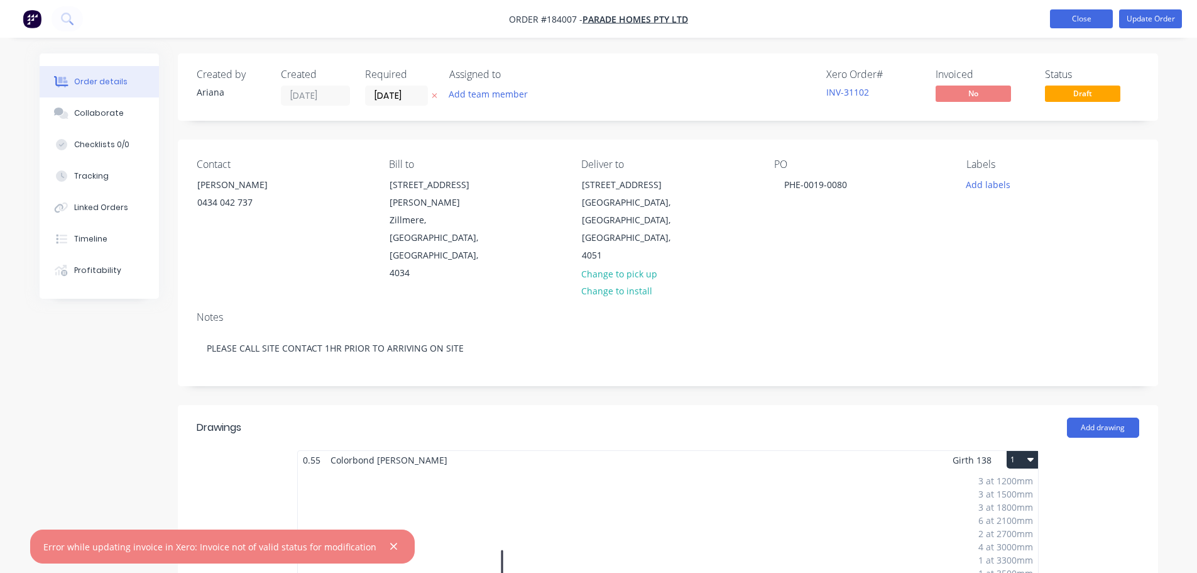
click at [1089, 19] on button "Close" at bounding box center [1081, 18] width 63 height 19
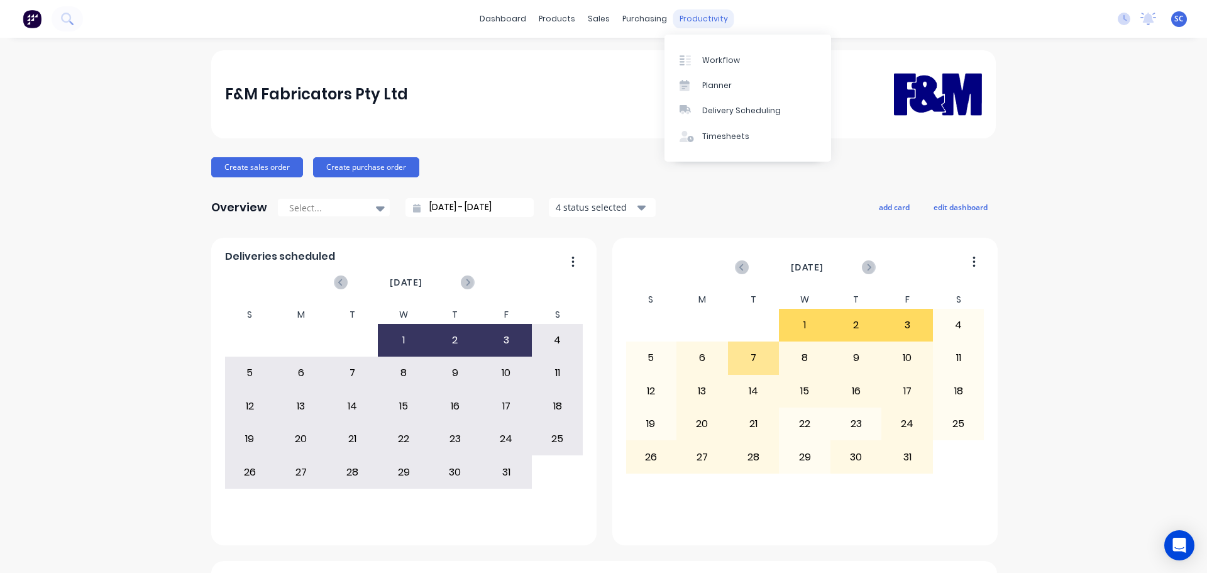
click at [698, 11] on div "productivity" at bounding box center [703, 18] width 61 height 19
click at [747, 112] on div "Delivery Scheduling" at bounding box center [741, 110] width 79 height 11
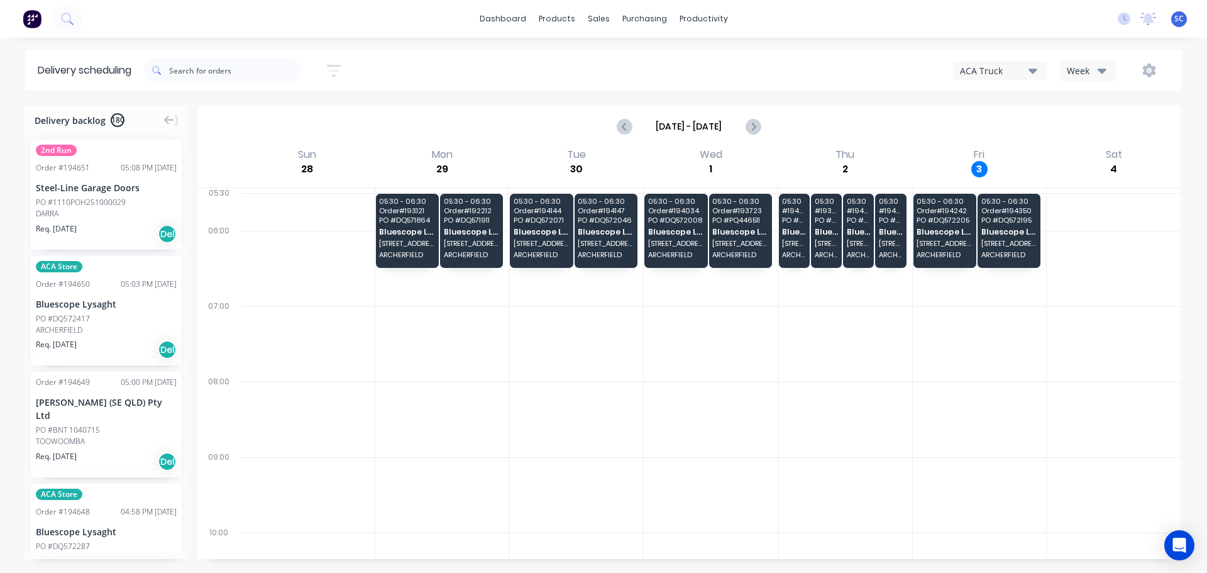
click at [1095, 71] on div "Week" at bounding box center [1084, 70] width 36 height 13
click at [1085, 133] on div "Vehicle" at bounding box center [1122, 128] width 124 height 25
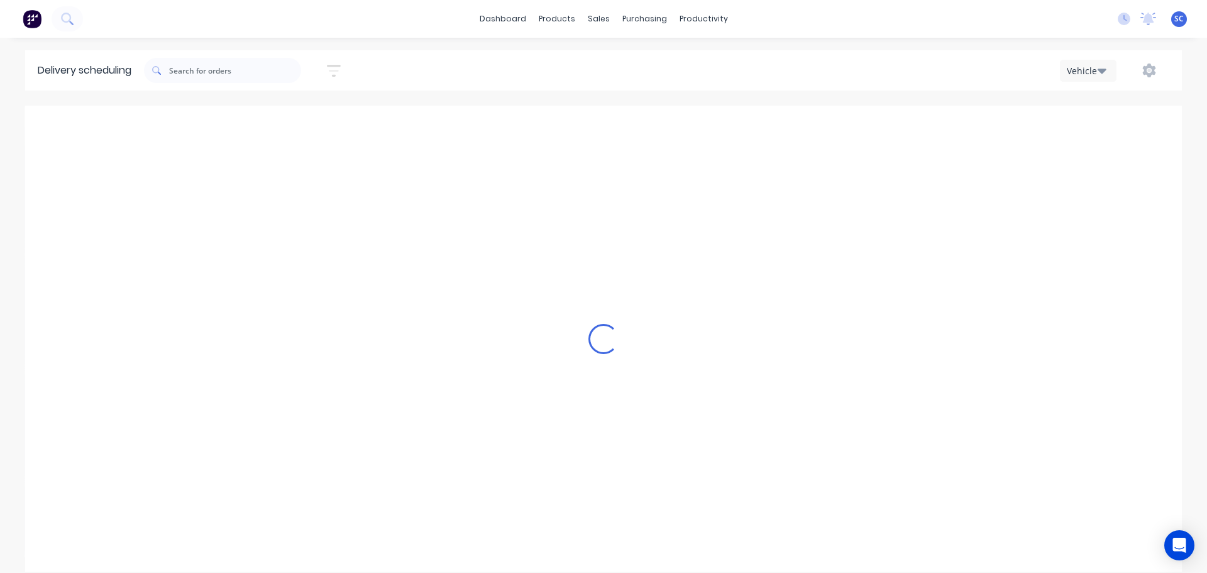
scroll to position [0, 1]
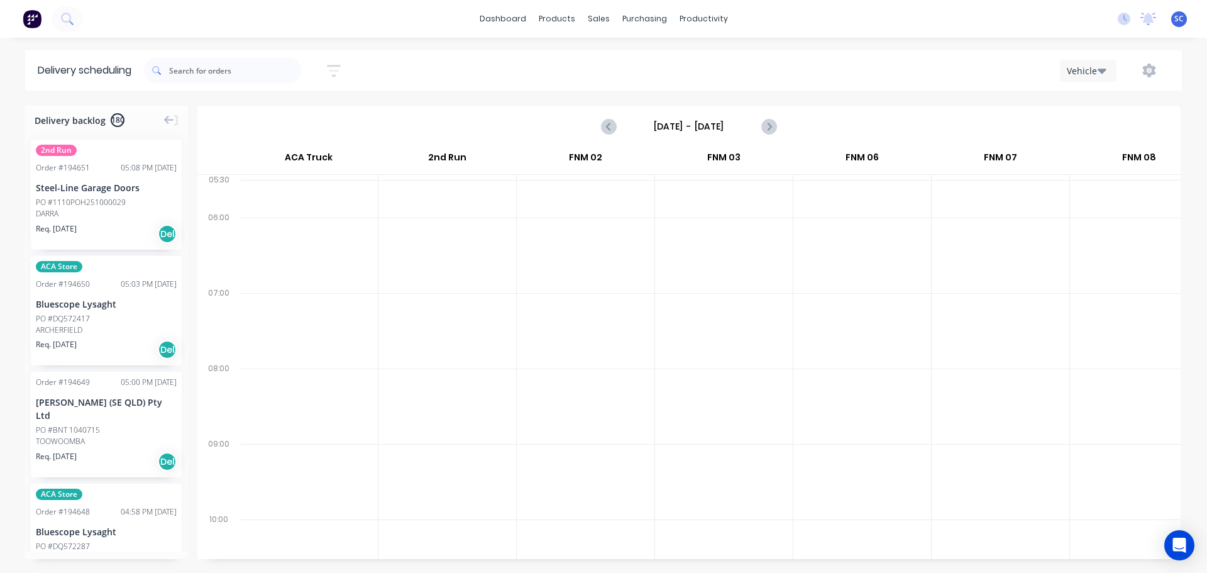
click at [668, 129] on input "Sunday - 28/09/25" at bounding box center [689, 126] width 124 height 19
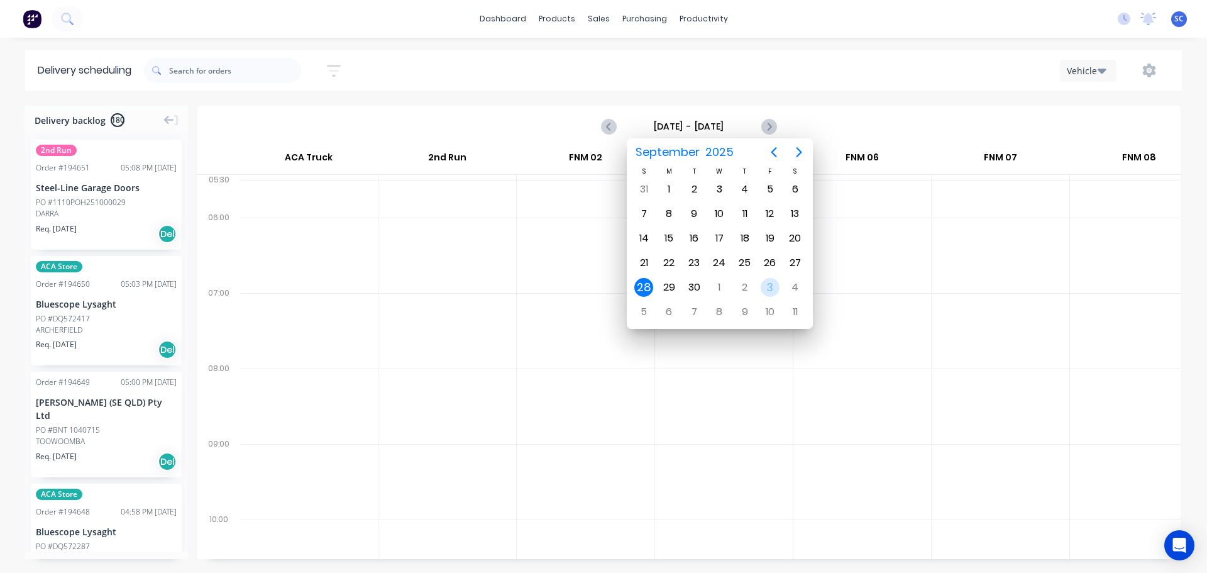
click at [772, 287] on div "3" at bounding box center [769, 287] width 19 height 19
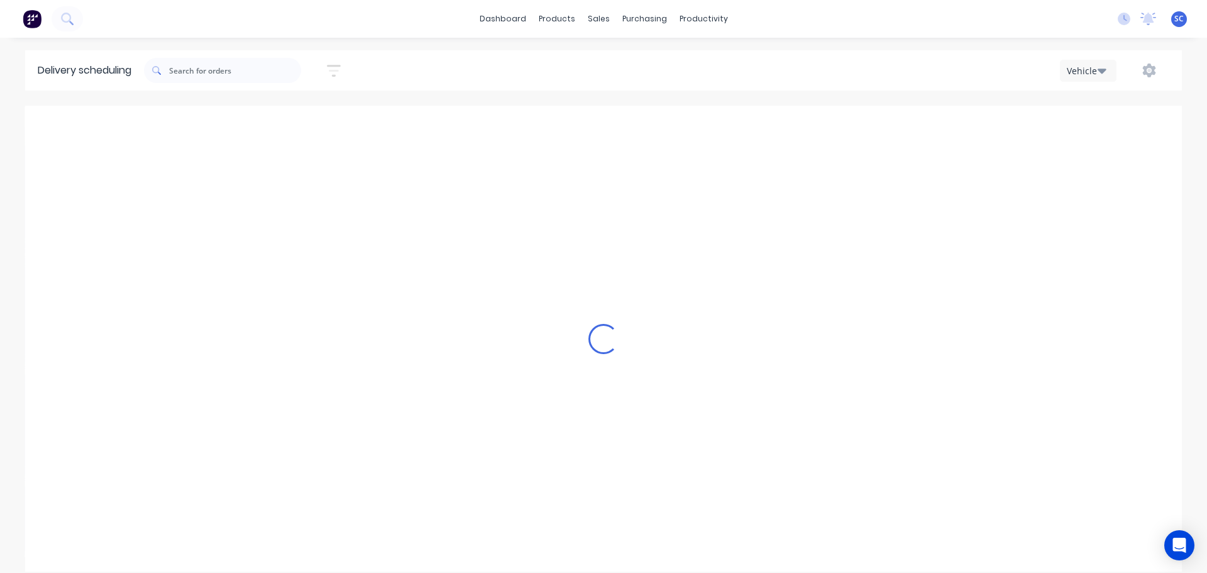
type input "Friday - 03/10/25"
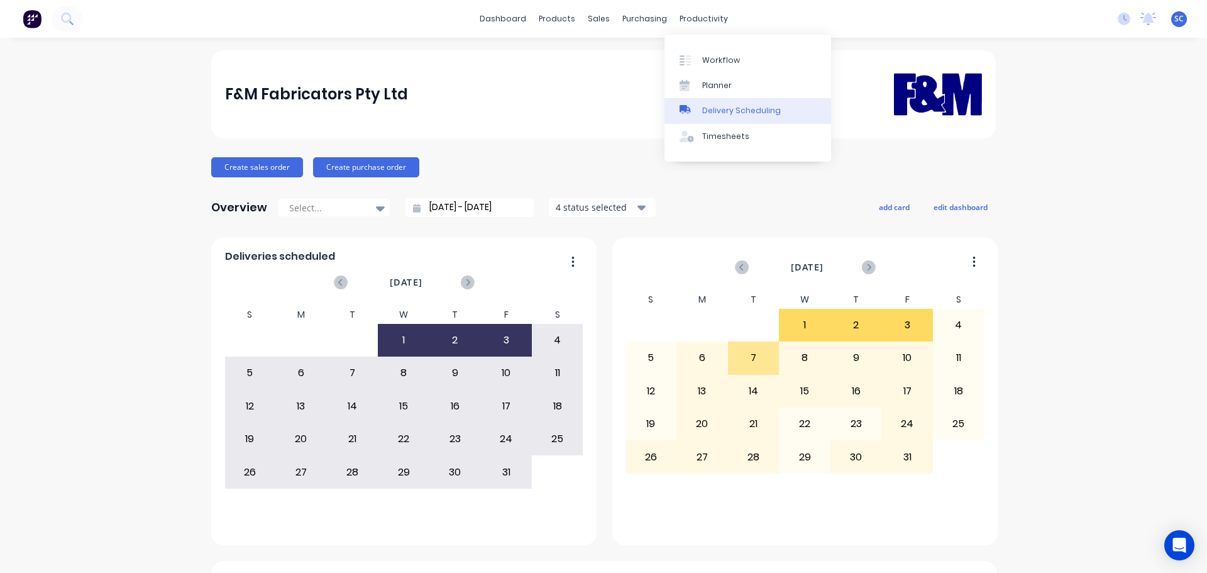
click at [737, 109] on div "Delivery Scheduling" at bounding box center [741, 110] width 79 height 11
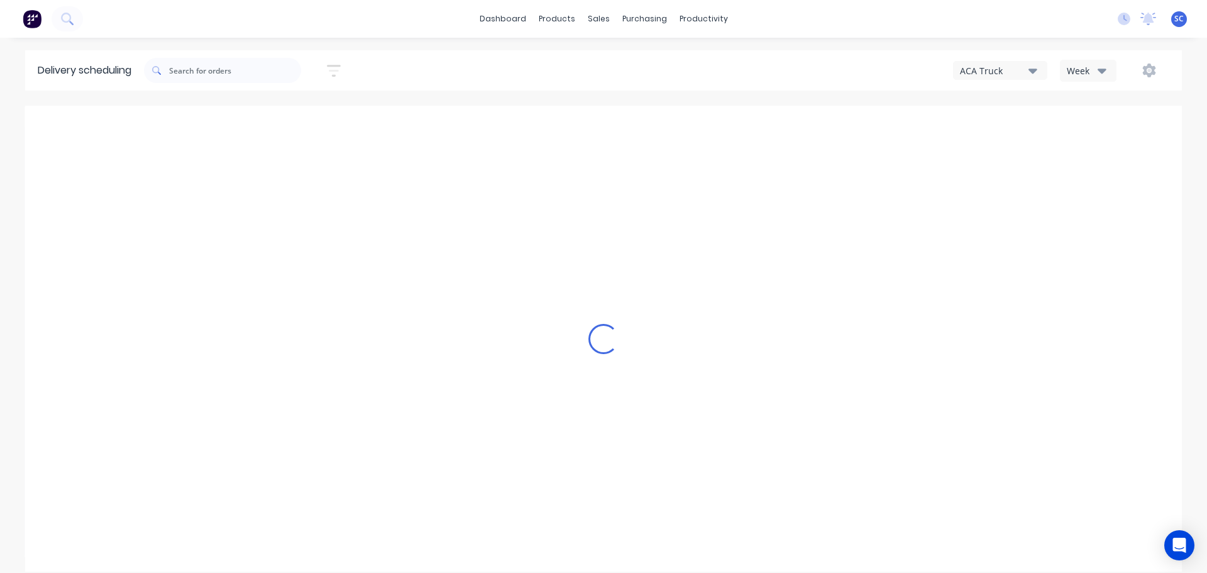
click at [1019, 72] on div "ACA Truck" at bounding box center [994, 70] width 68 height 13
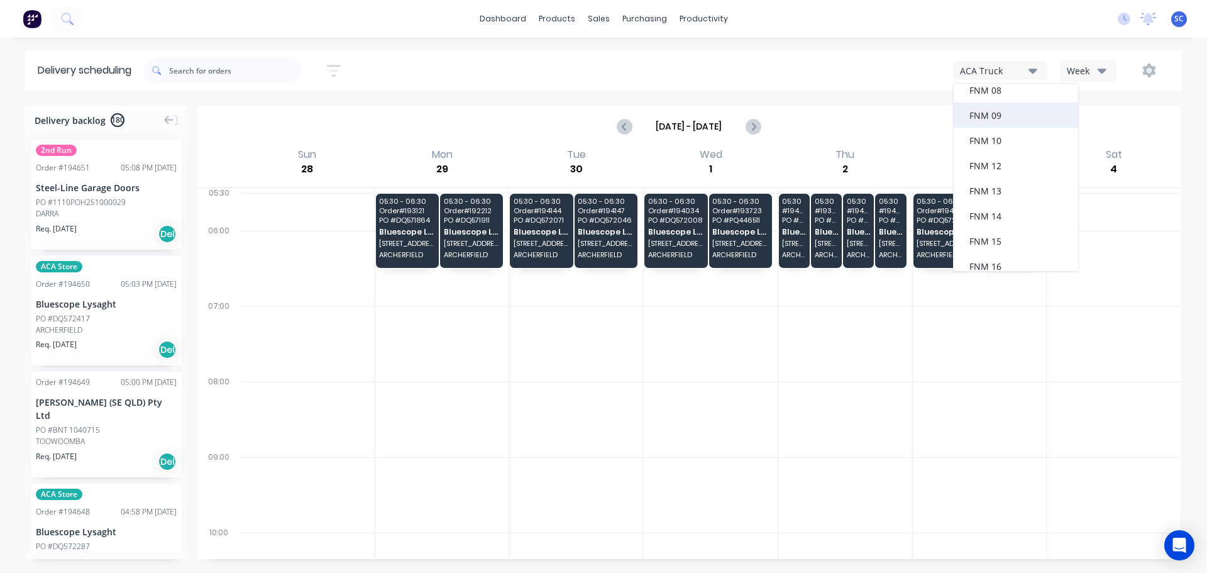
click at [997, 114] on div "FNM 09" at bounding box center [1015, 114] width 124 height 25
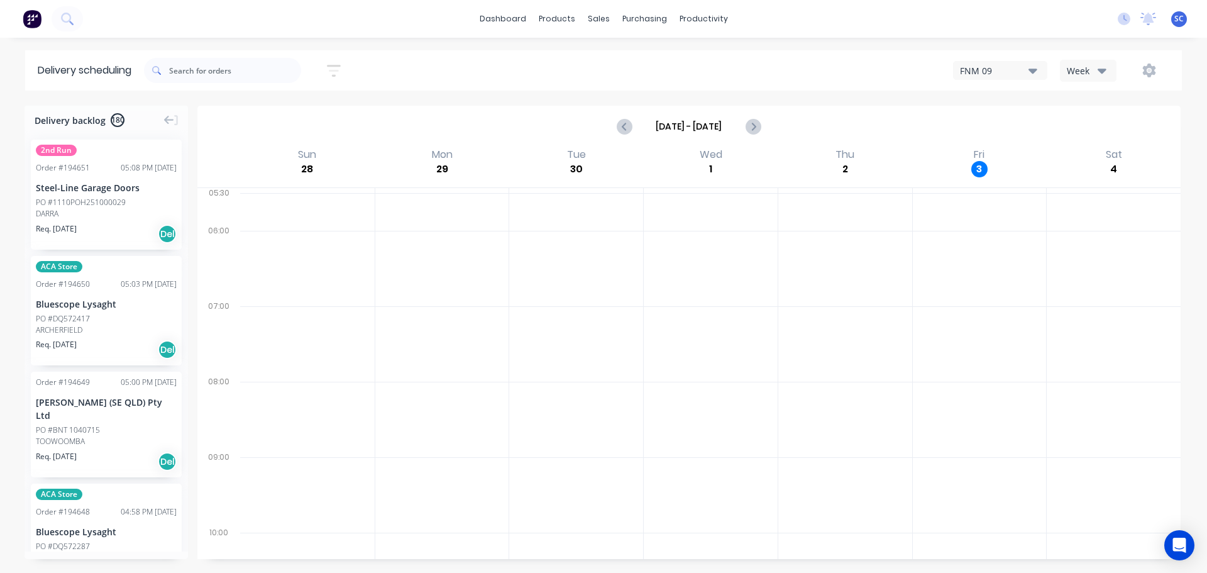
click at [336, 70] on icon "button" at bounding box center [334, 70] width 10 height 2
click at [268, 124] on input at bounding box center [275, 118] width 117 height 19
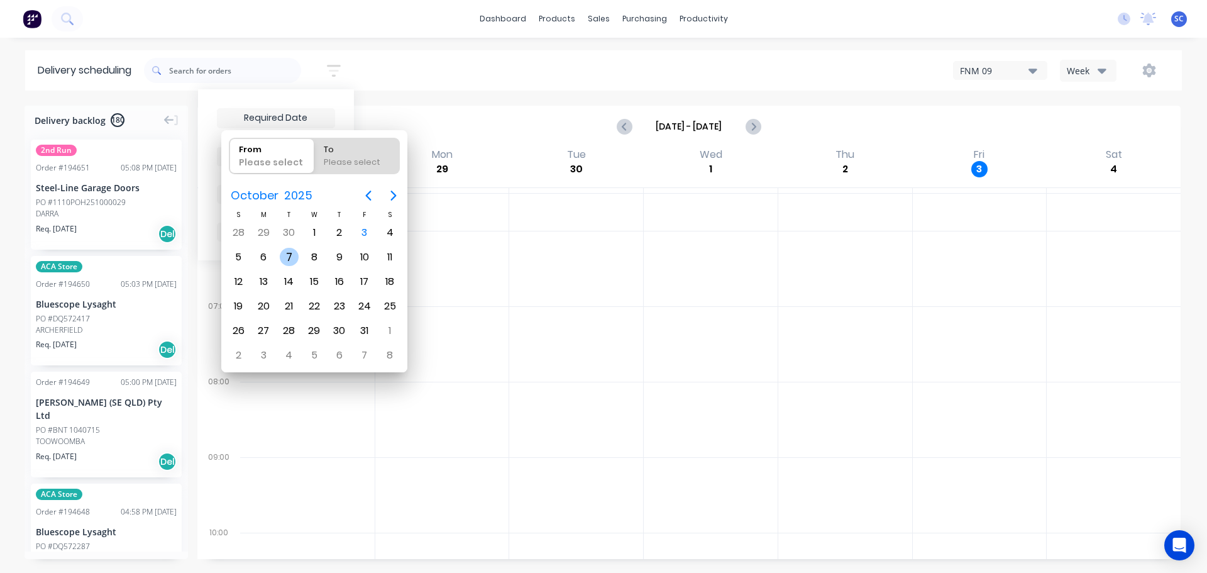
click at [292, 255] on div "7" at bounding box center [289, 257] width 19 height 19
type input "[DATE]"
radio input "false"
radio input "true"
click at [292, 255] on div "7" at bounding box center [289, 257] width 19 height 19
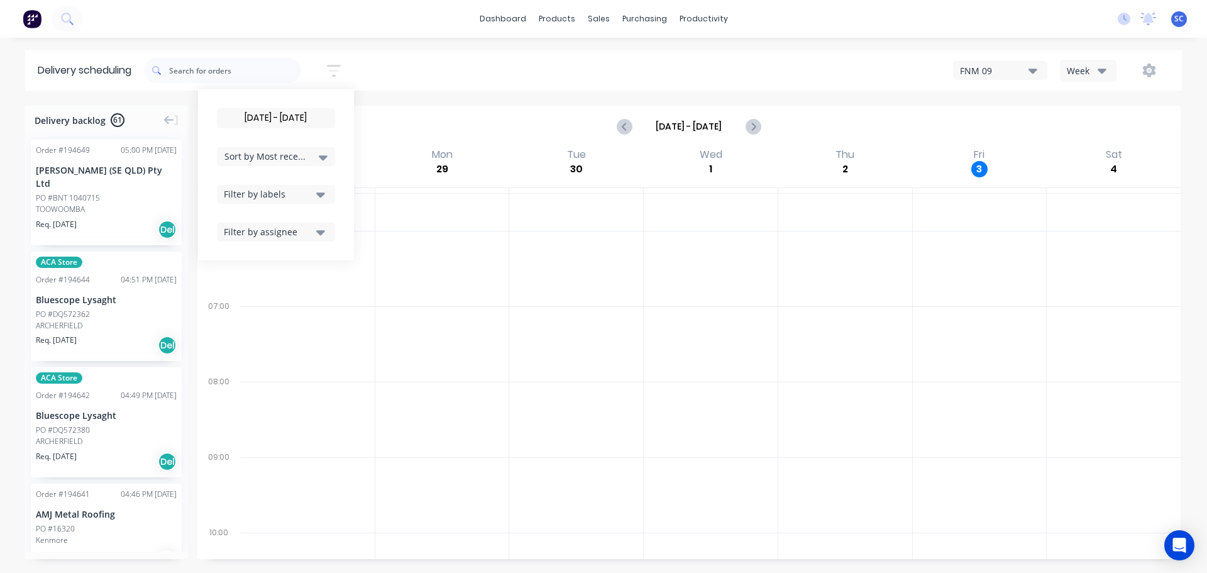
click at [265, 119] on input "06/10/25 - 07/10/25" at bounding box center [275, 118] width 117 height 19
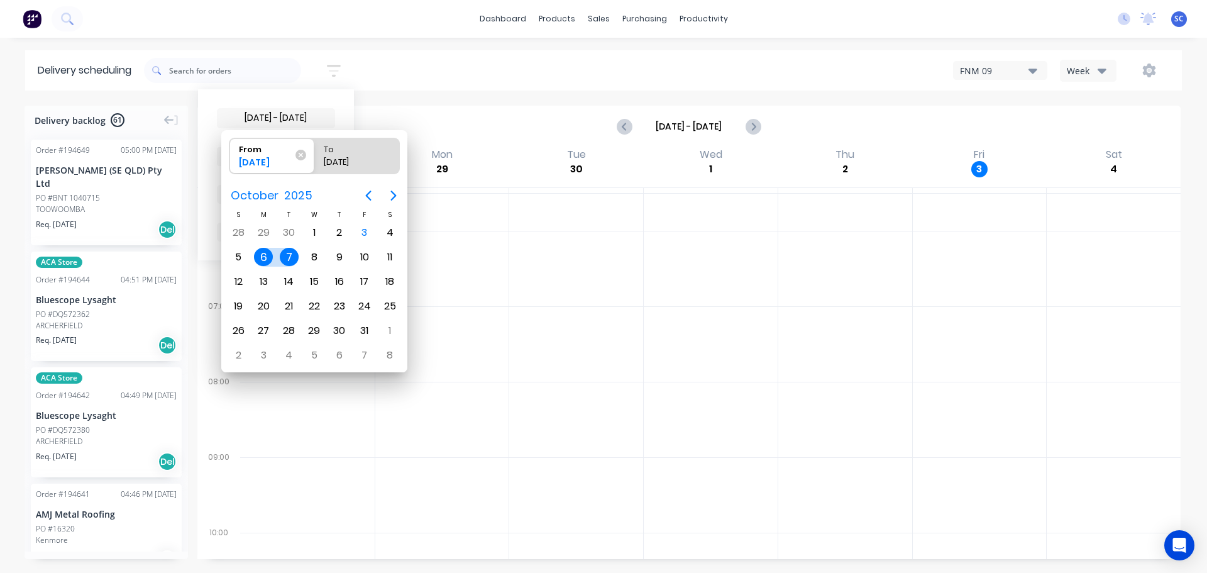
click at [288, 254] on div "7" at bounding box center [289, 257] width 19 height 19
type input "[DATE] - [DATE]"
radio input "false"
radio input "true"
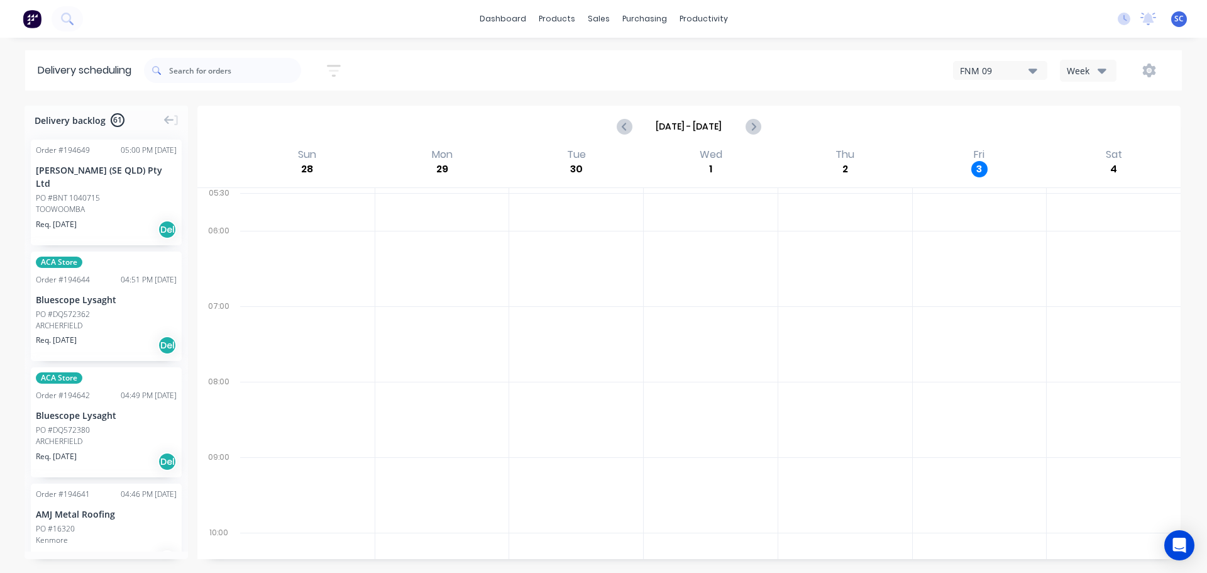
click at [765, 67] on div "FNM 09 Week" at bounding box center [909, 70] width 519 height 23
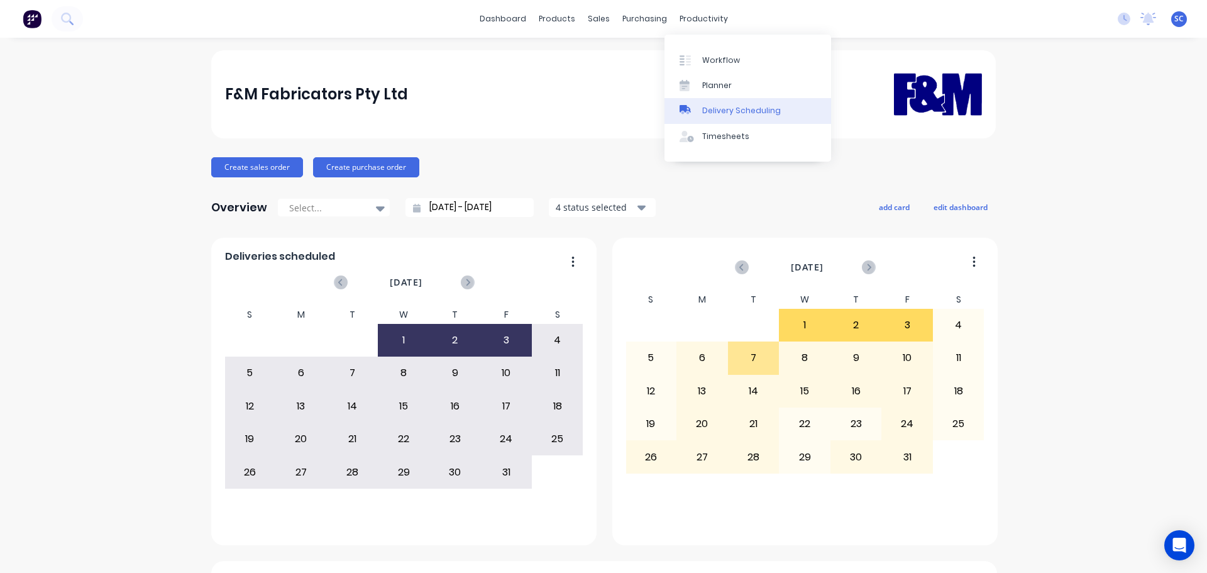
click at [733, 109] on div "Delivery Scheduling" at bounding box center [741, 110] width 79 height 11
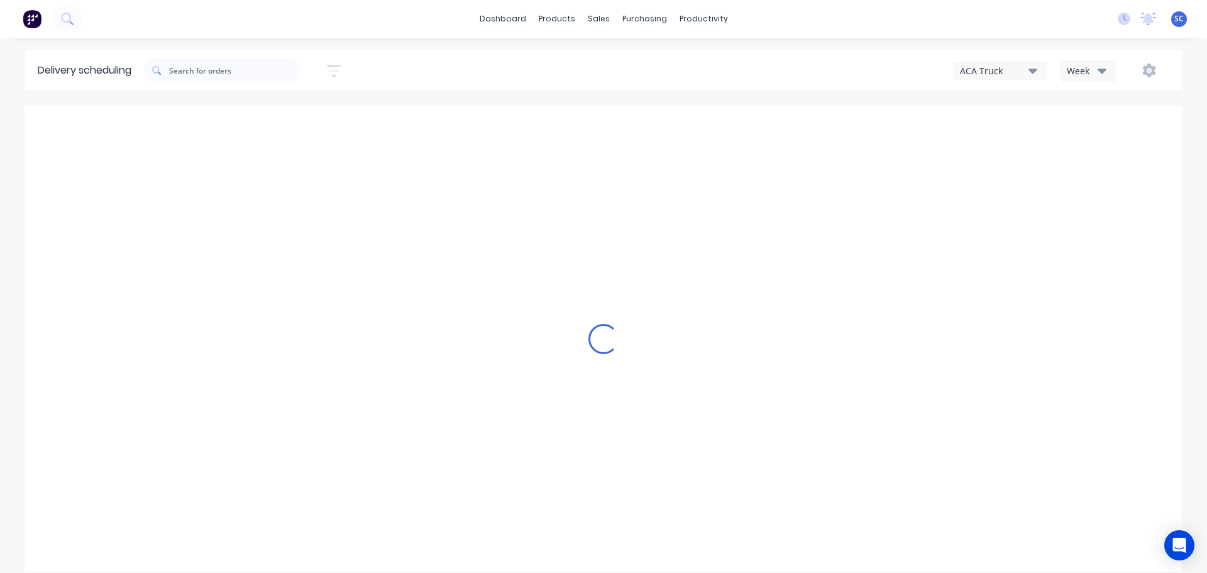
click at [977, 64] on div "ACA Truck" at bounding box center [994, 70] width 68 height 13
click at [1005, 119] on div "FNM 09" at bounding box center [1015, 114] width 124 height 25
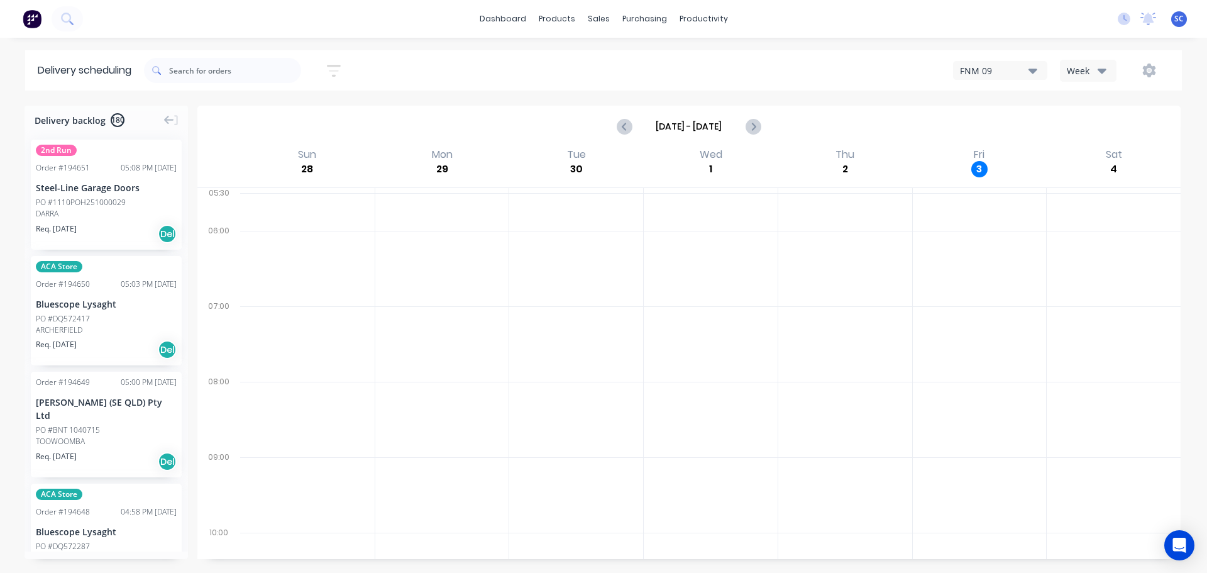
click at [337, 72] on icon "button" at bounding box center [334, 71] width 14 height 16
click at [239, 118] on input at bounding box center [275, 118] width 117 height 19
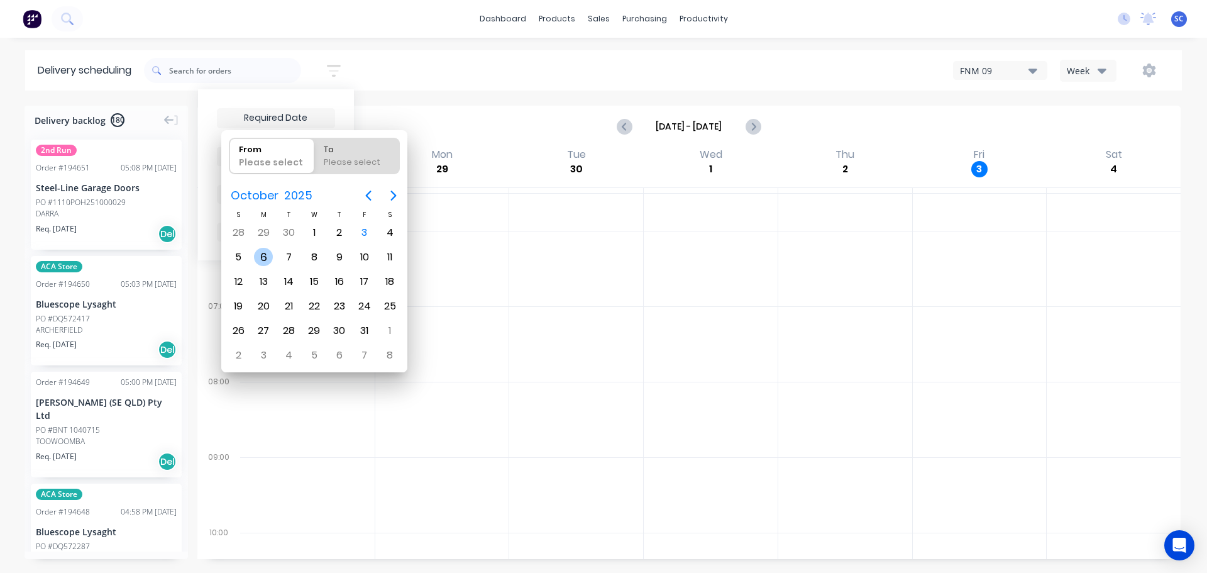
click at [258, 257] on div "6" at bounding box center [263, 257] width 19 height 19
type input "06/10/25"
radio input "false"
radio input "true"
click at [259, 257] on div "6" at bounding box center [263, 257] width 19 height 19
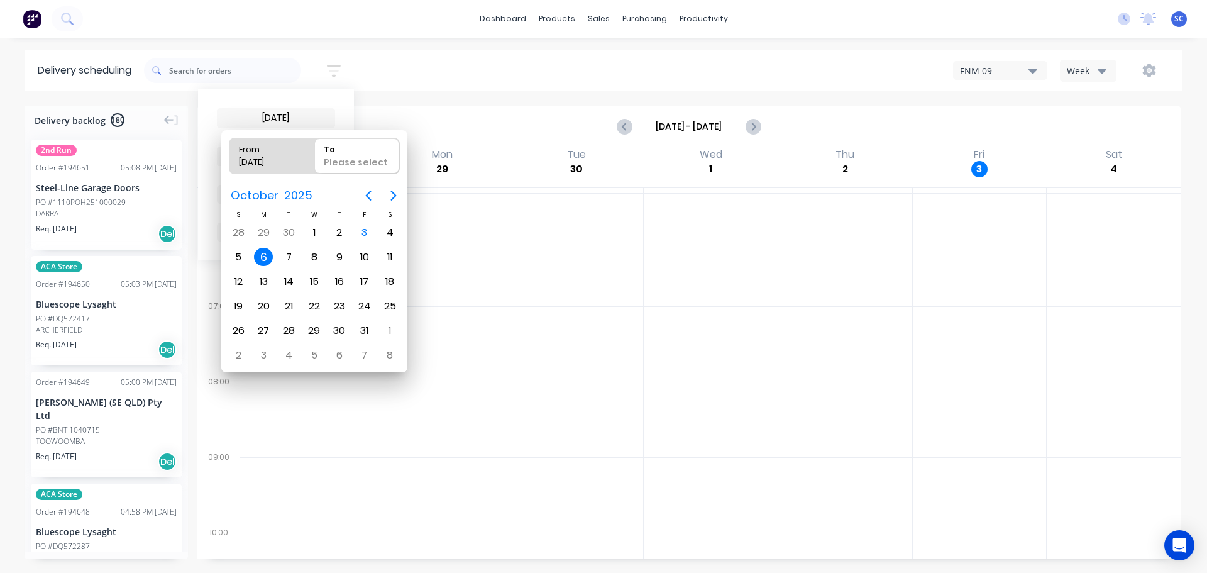
type input "05/10/25 - 06/10/25"
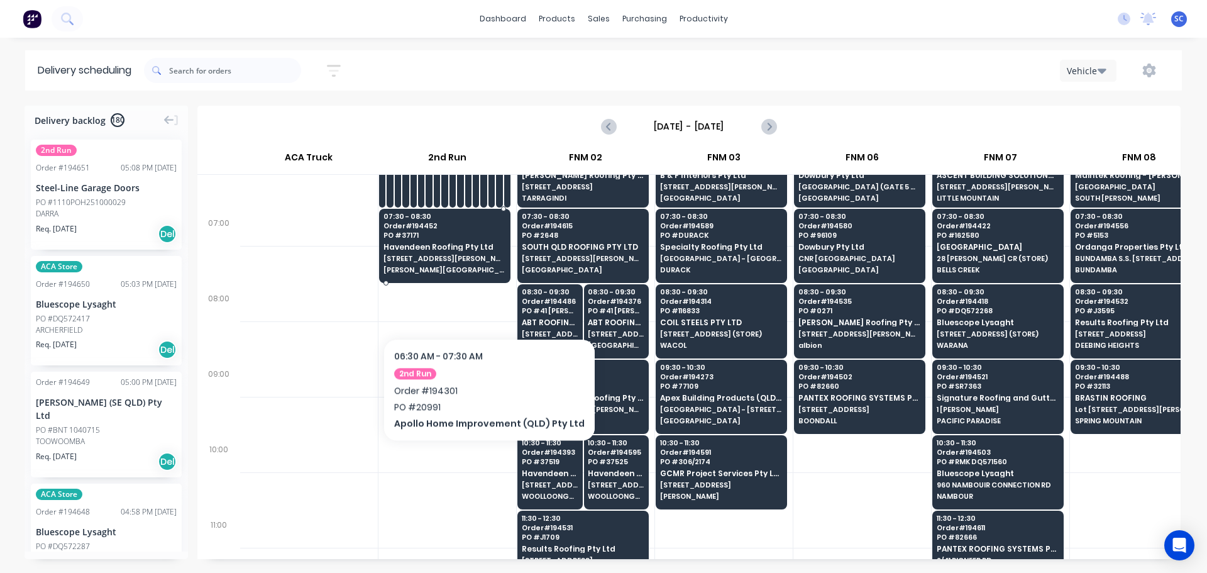
scroll to position [189, 1]
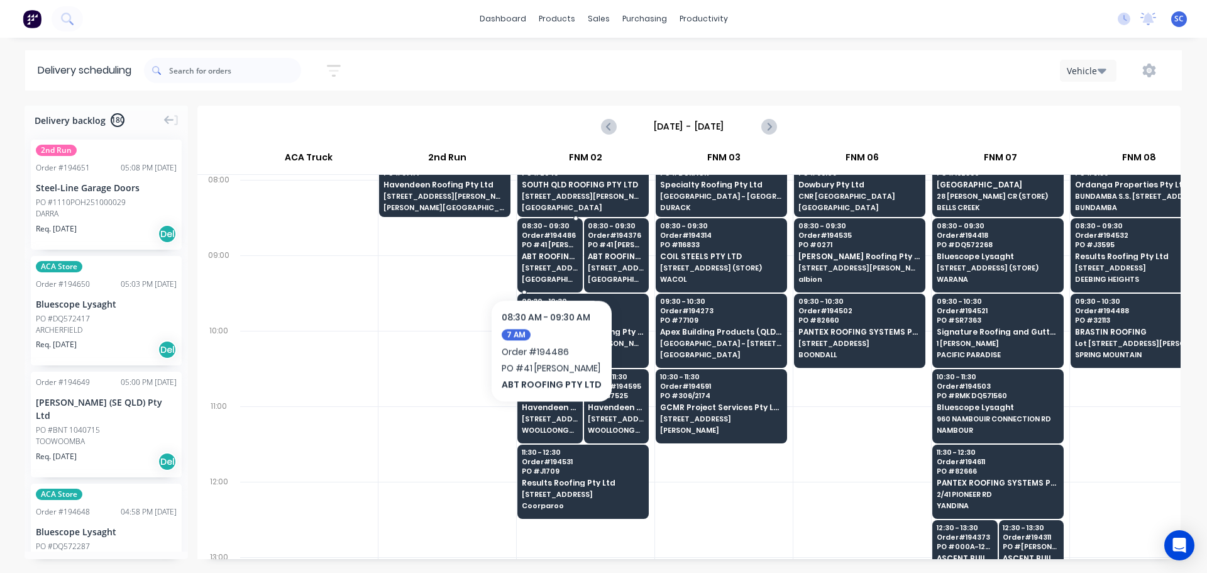
click at [548, 260] on span "ABT ROOFING PTY LTD" at bounding box center [550, 256] width 56 height 8
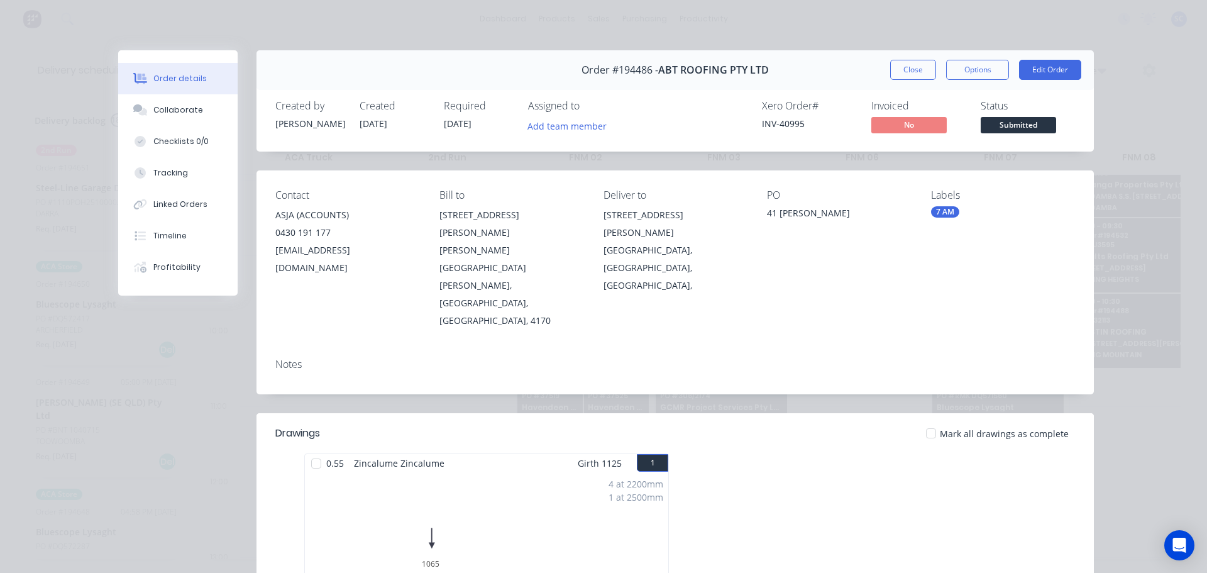
click at [912, 65] on button "Close" at bounding box center [913, 70] width 46 height 20
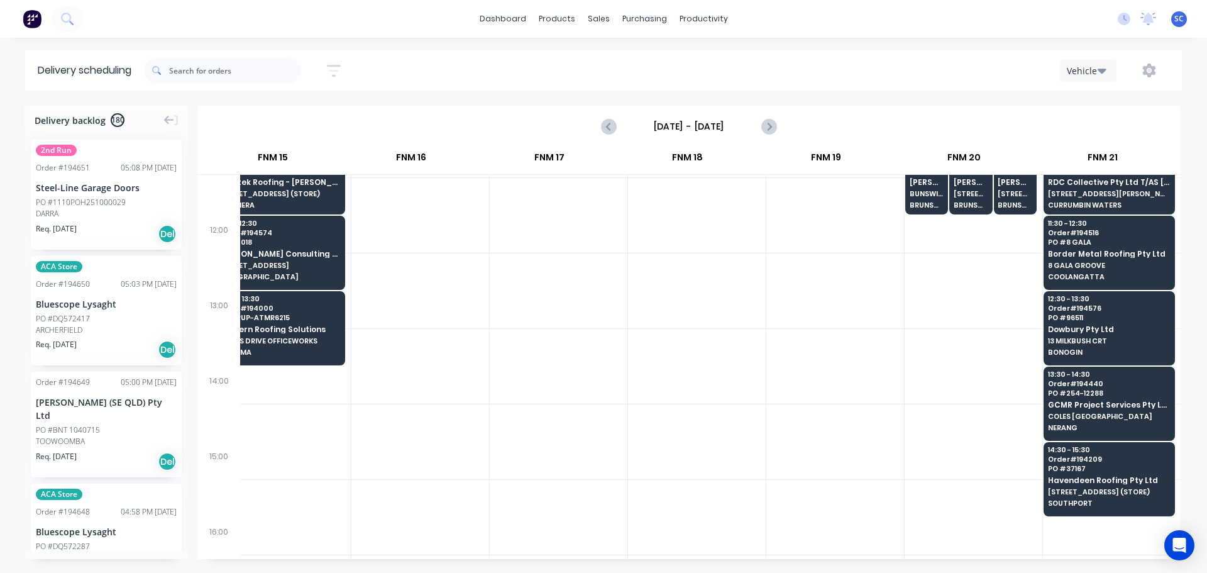
scroll to position [440, 1696]
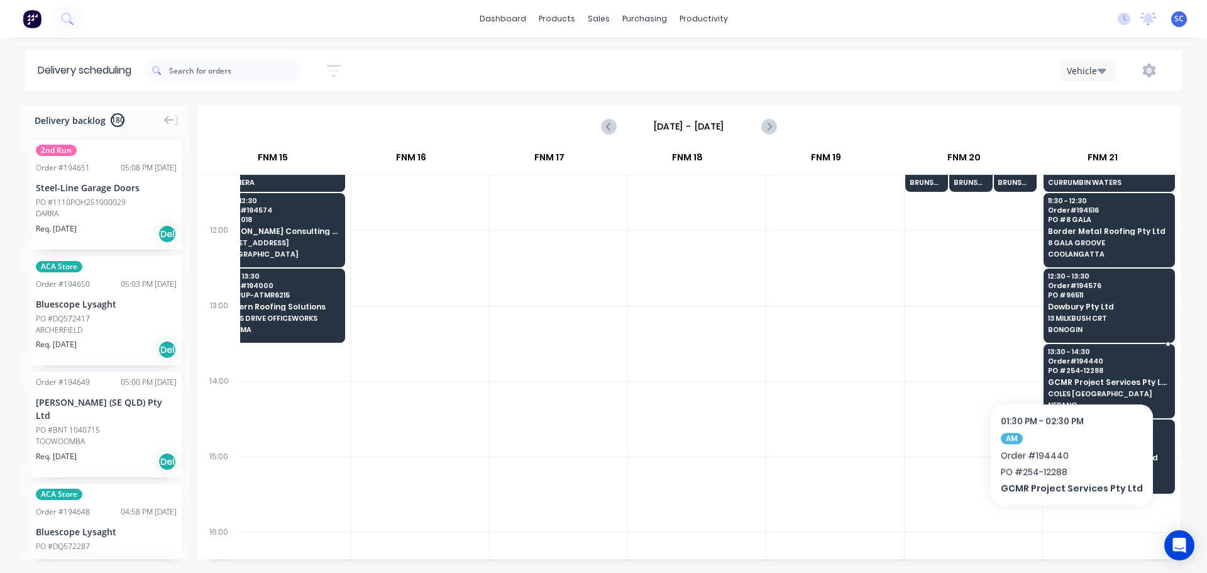
click at [1066, 365] on div "13:30 - 14:30 Order # 194440 PO # 254-12288 GCMR Project Services Pty Ltd [GEOG…" at bounding box center [1109, 379] width 130 height 70
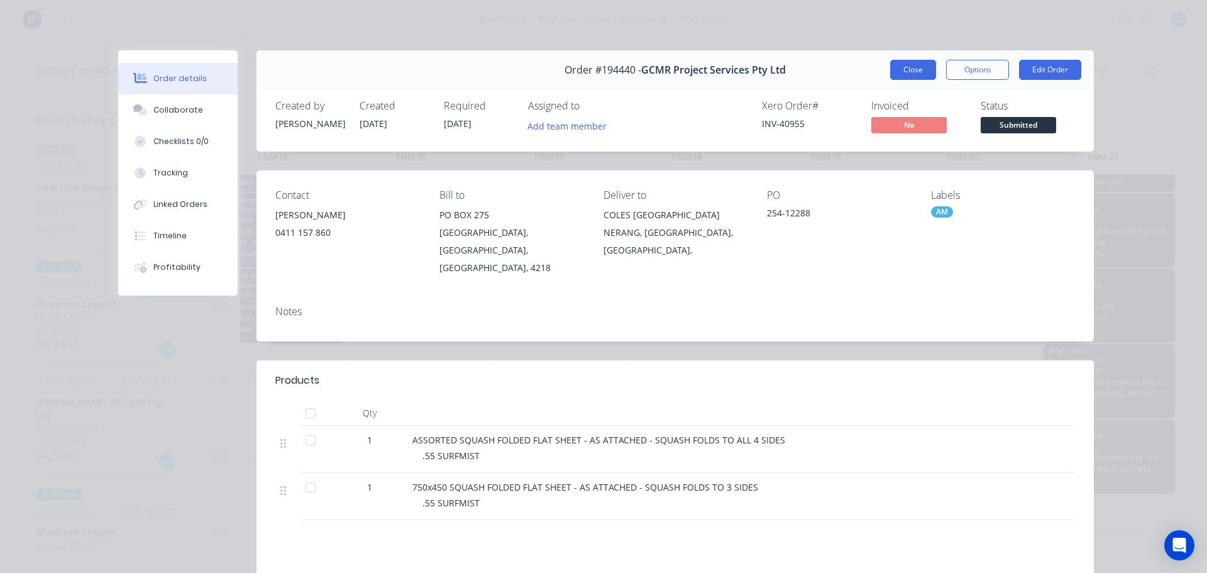
click at [911, 70] on button "Close" at bounding box center [913, 70] width 46 height 20
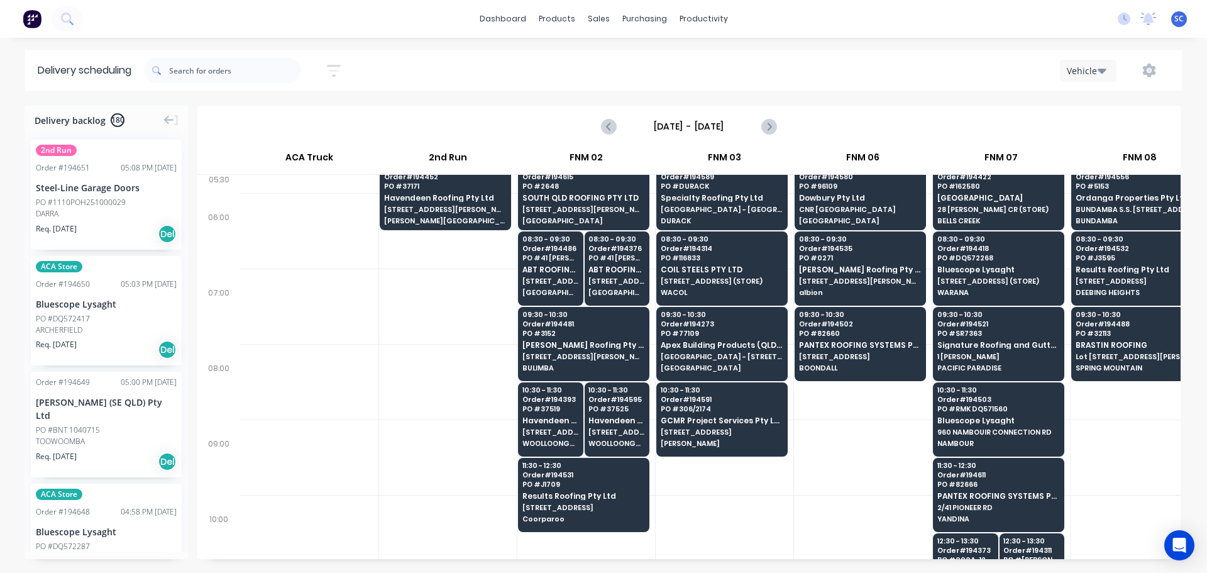
scroll to position [0, 0]
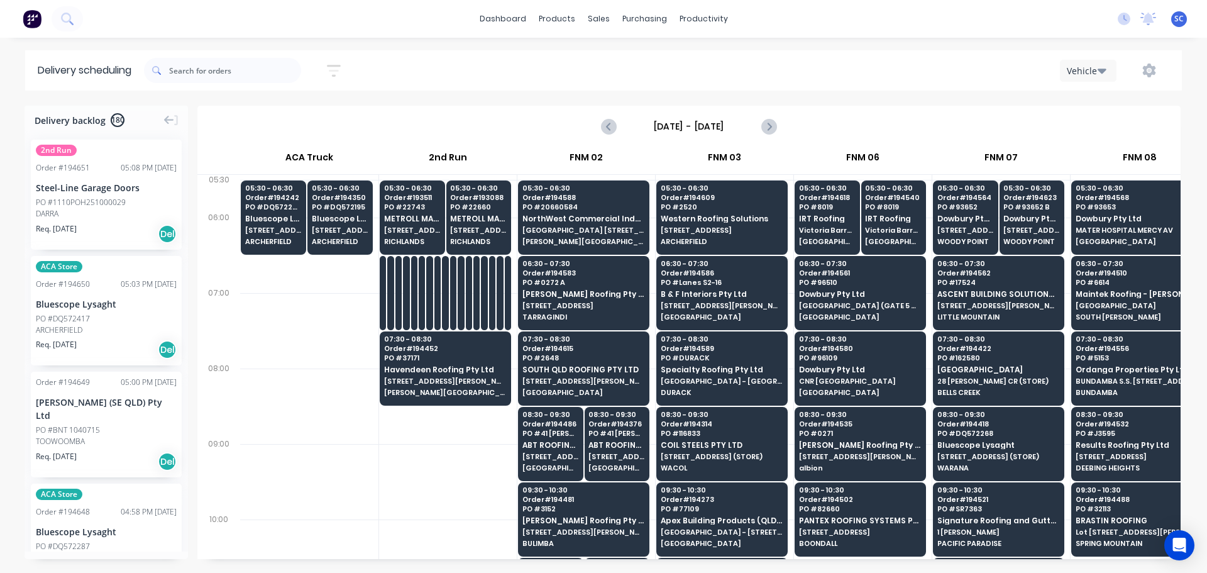
click at [494, 75] on div "Sort by Most recent Created date Required date Order number Customer name Most …" at bounding box center [663, 70] width 1038 height 35
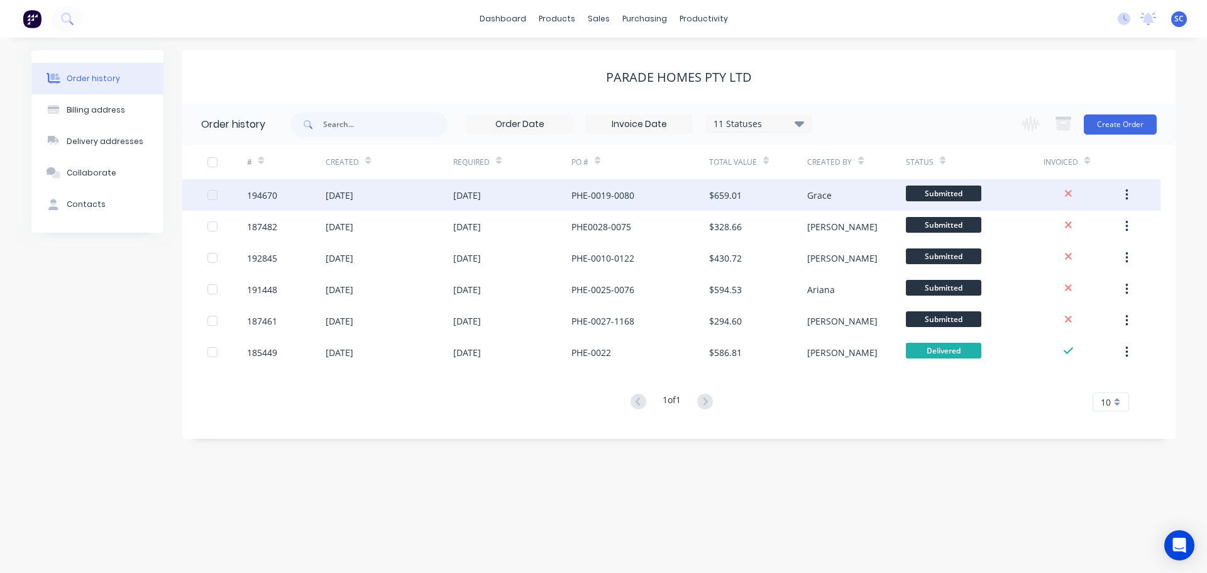
click at [472, 191] on div "07 Oct 2025" at bounding box center [467, 195] width 28 height 13
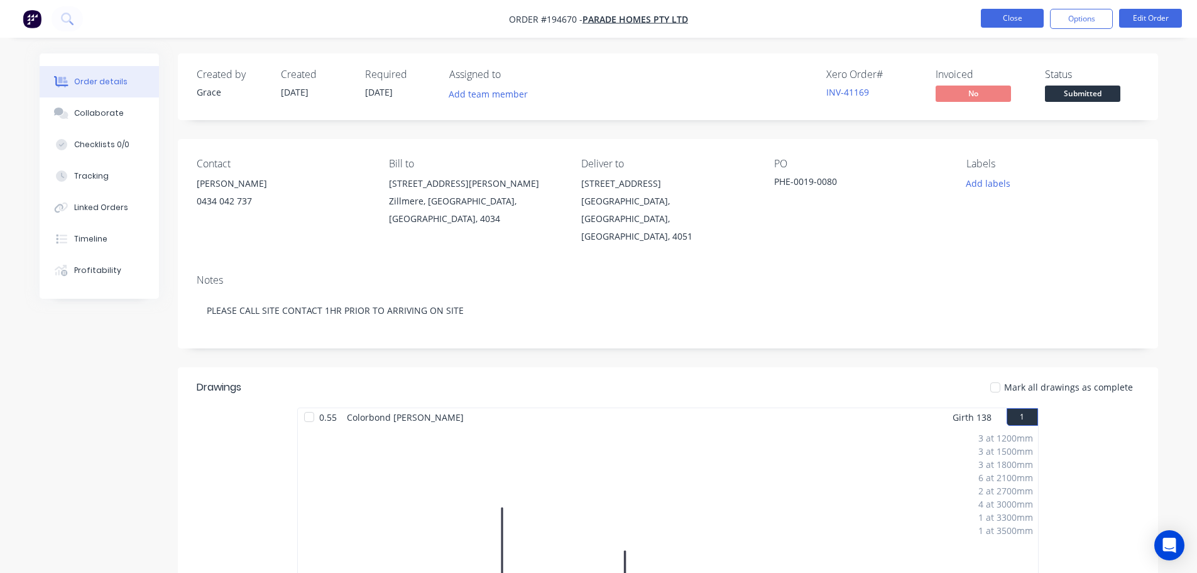
click at [1010, 14] on button "Close" at bounding box center [1012, 18] width 63 height 19
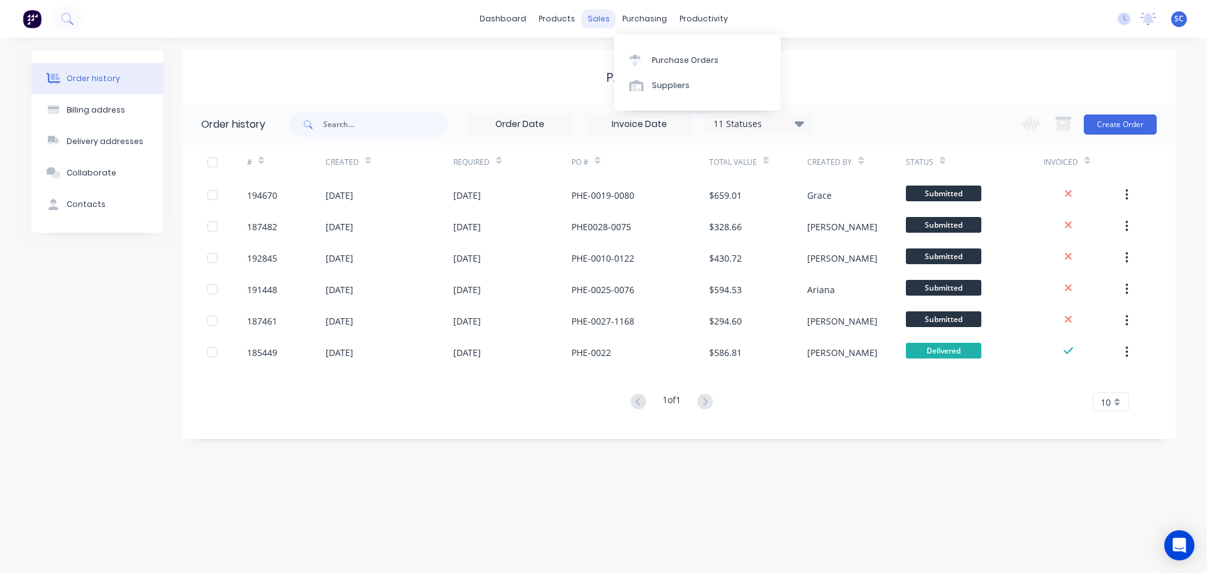
click at [606, 25] on div "sales" at bounding box center [598, 18] width 35 height 19
drag, startPoint x: 595, startPoint y: 18, endPoint x: 611, endPoint y: 59, distance: 44.6
click at [598, 18] on div "sales" at bounding box center [598, 18] width 35 height 19
click at [638, 86] on div "Customers" at bounding box center [641, 85] width 45 height 11
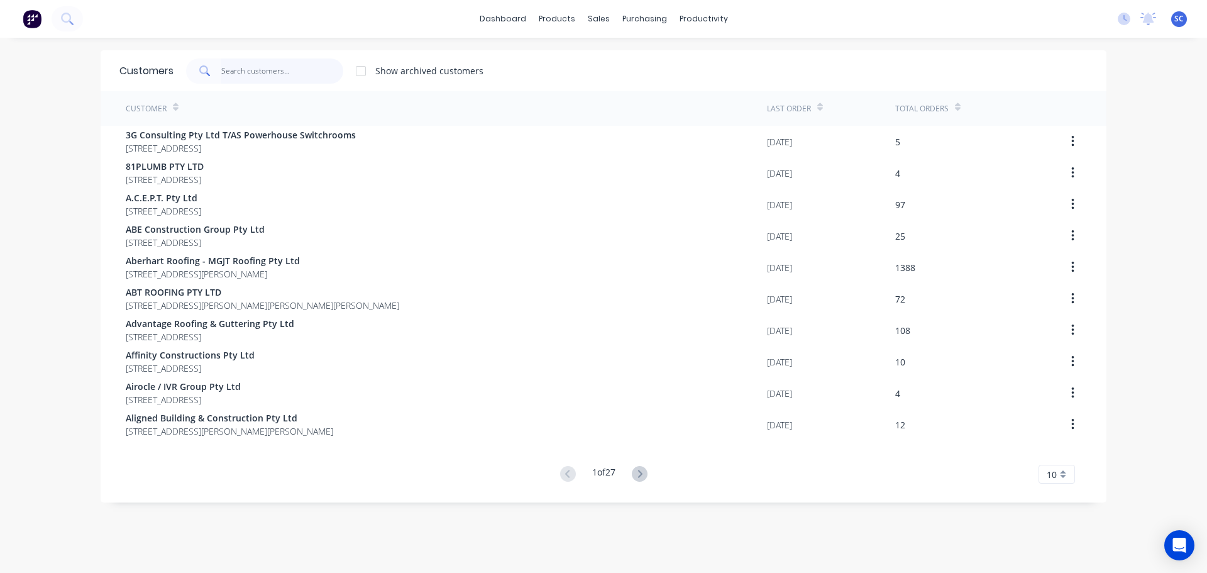
click at [243, 75] on input "text" at bounding box center [282, 70] width 123 height 25
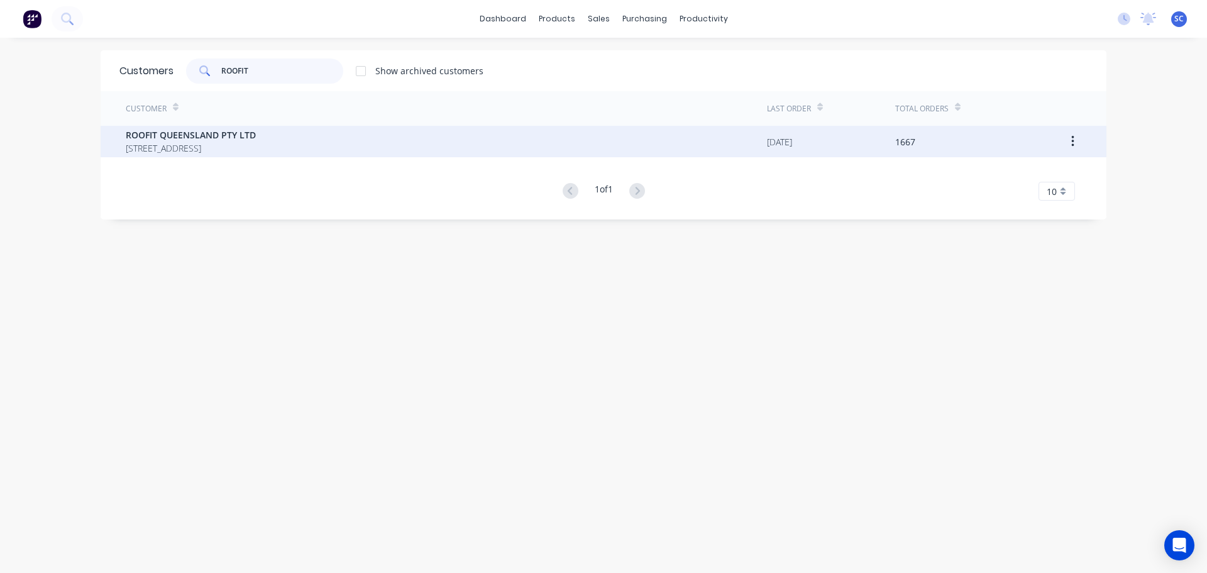
type input "ROOFIT"
click at [192, 141] on span "PO BOX 1193 SUNNYBANK HILLS Queensland Australia 4109" at bounding box center [191, 147] width 130 height 13
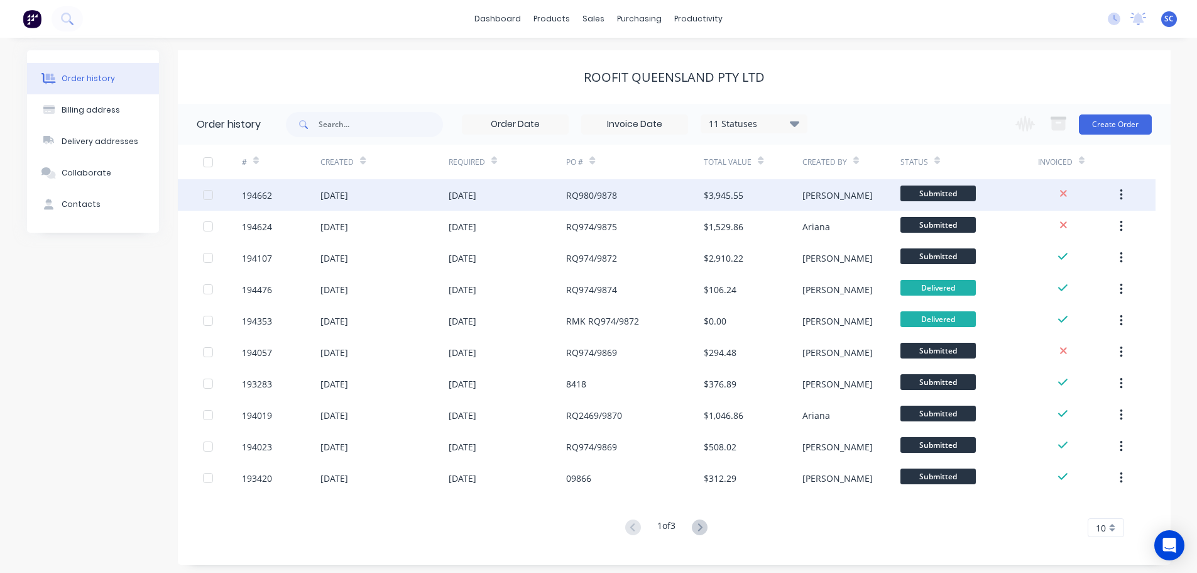
click at [417, 191] on div "03 Oct 2025" at bounding box center [385, 194] width 128 height 31
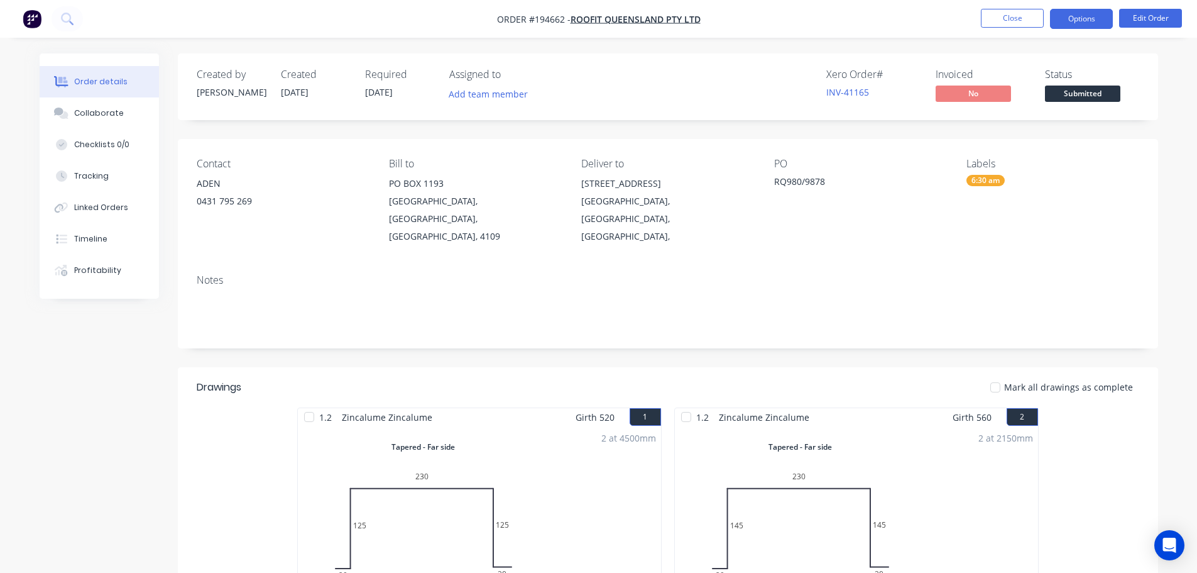
click at [1099, 17] on button "Options" at bounding box center [1081, 19] width 63 height 20
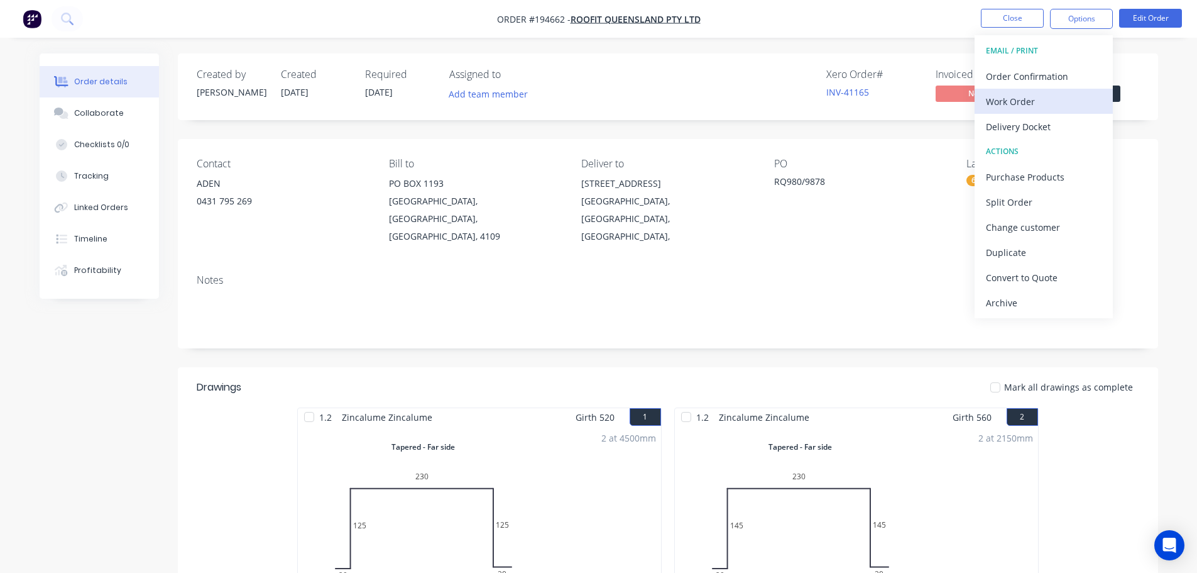
click at [1022, 106] on div "Work Order" at bounding box center [1044, 101] width 116 height 18
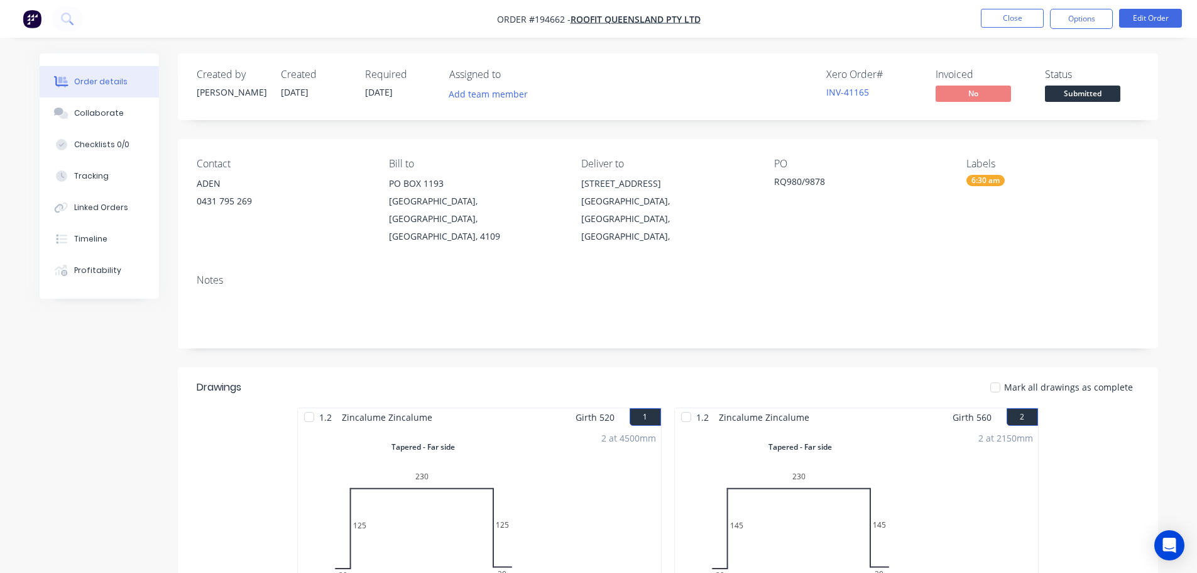
click at [870, 11] on nav "Order #194662 - ROOFIT QUEENSLAND PTY LTD Close Options Edit Order" at bounding box center [598, 19] width 1197 height 38
click at [1151, 11] on button "Edit Order" at bounding box center [1150, 18] width 63 height 19
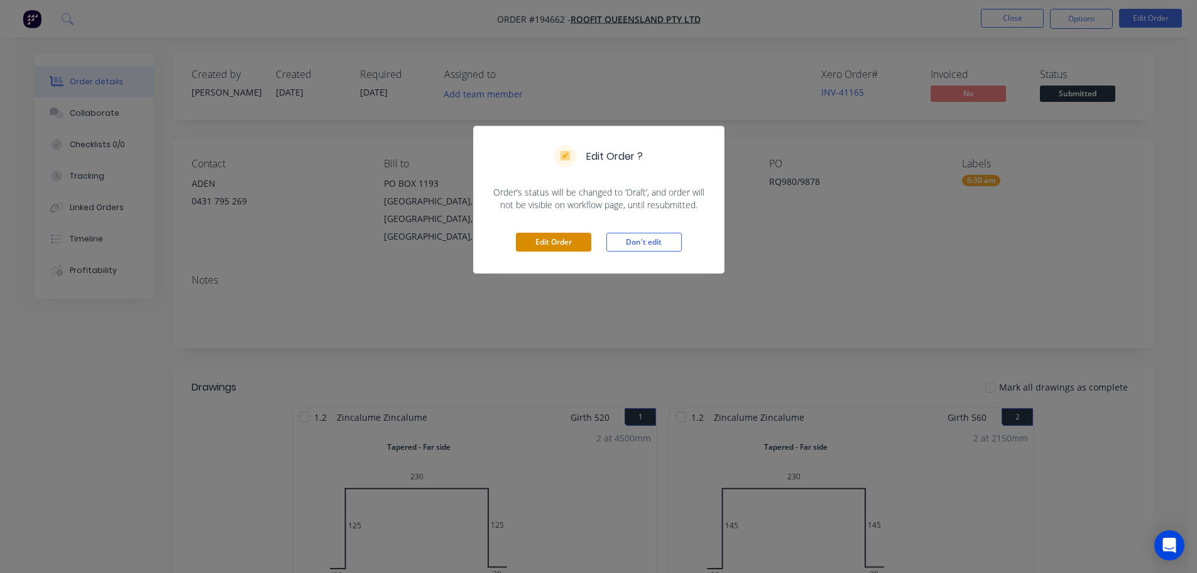
click at [561, 248] on button "Edit Order" at bounding box center [553, 242] width 75 height 19
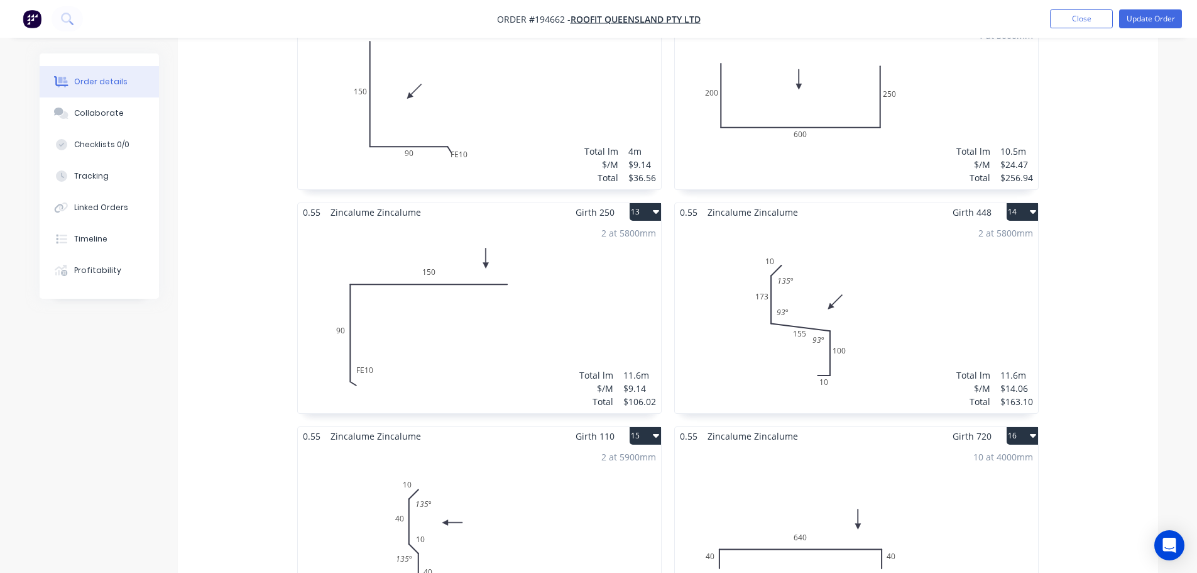
scroll to position [1822, 0]
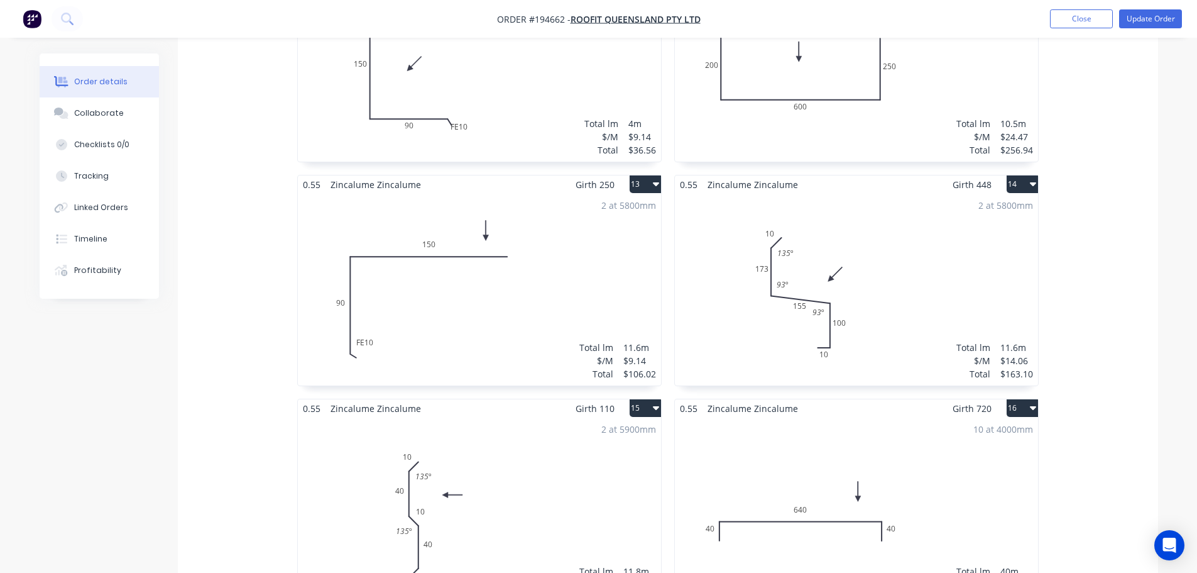
click at [887, 262] on div "2 at 5800mm Total lm $/M Total 11.6m $14.06 $163.10" at bounding box center [856, 290] width 363 height 192
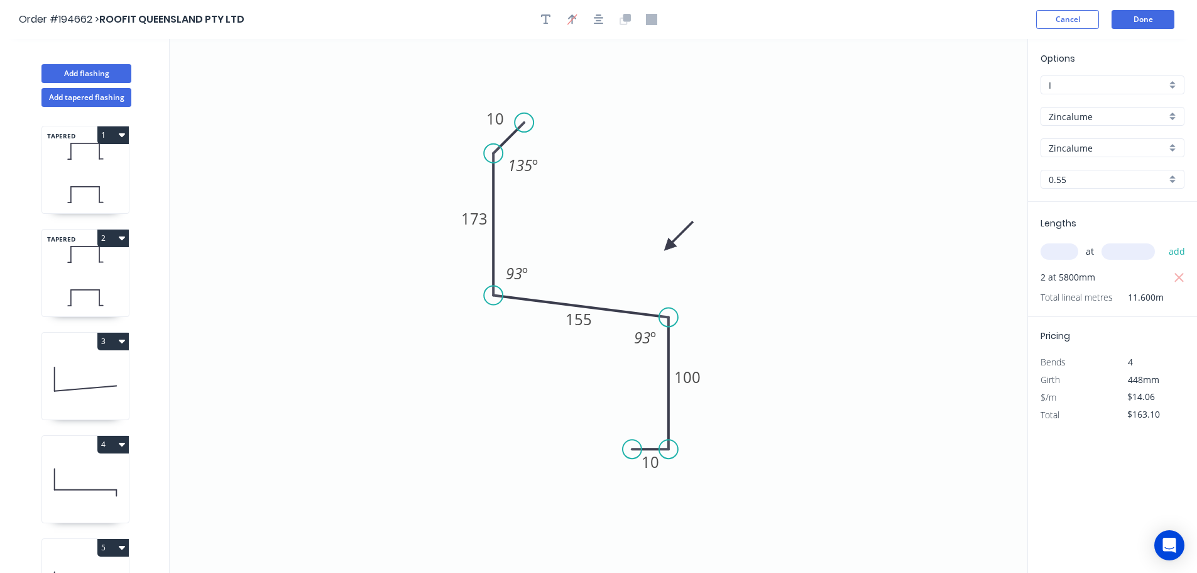
click at [1170, 276] on div "2 at 5800mm" at bounding box center [1114, 277] width 146 height 18
click at [1183, 274] on icon "button" at bounding box center [1179, 277] width 9 height 9
type input "$0.00"
click at [1061, 253] on input "text" at bounding box center [1060, 251] width 38 height 16
type input "2"
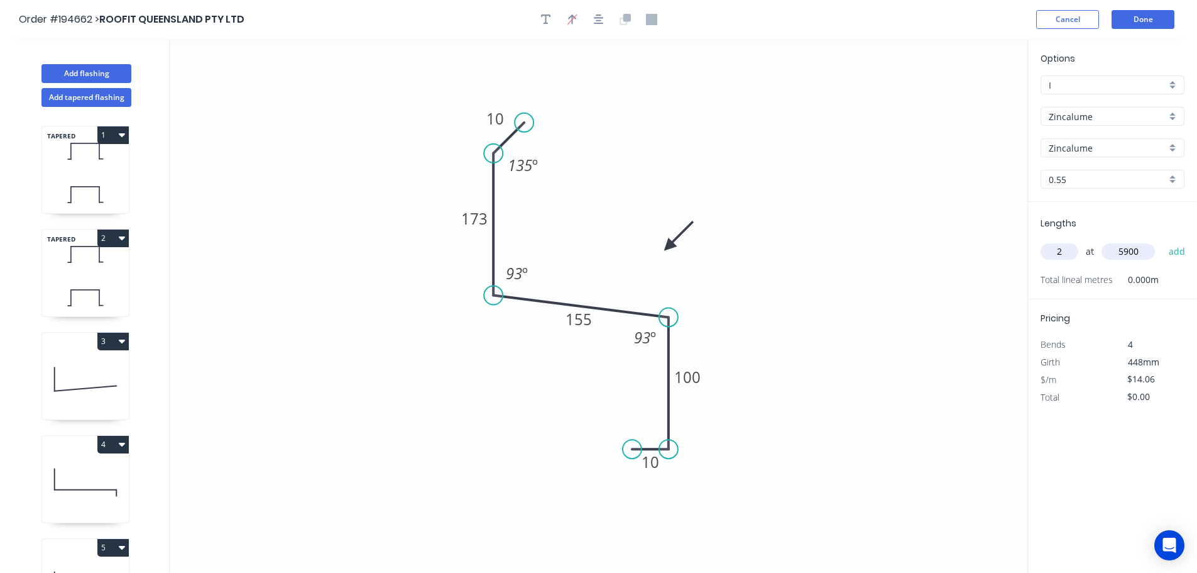
type input "5900"
click at [1163, 241] on button "add" at bounding box center [1178, 251] width 30 height 21
type input "$165.91"
click at [1149, 17] on button "Done" at bounding box center [1143, 19] width 63 height 19
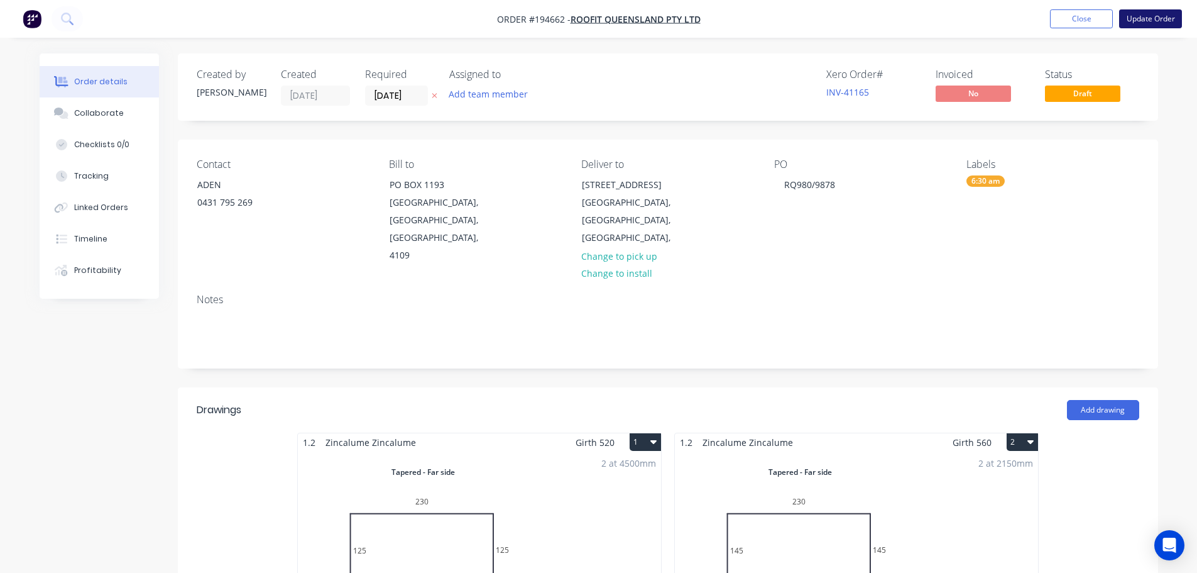
click at [1145, 18] on button "Update Order" at bounding box center [1150, 18] width 63 height 19
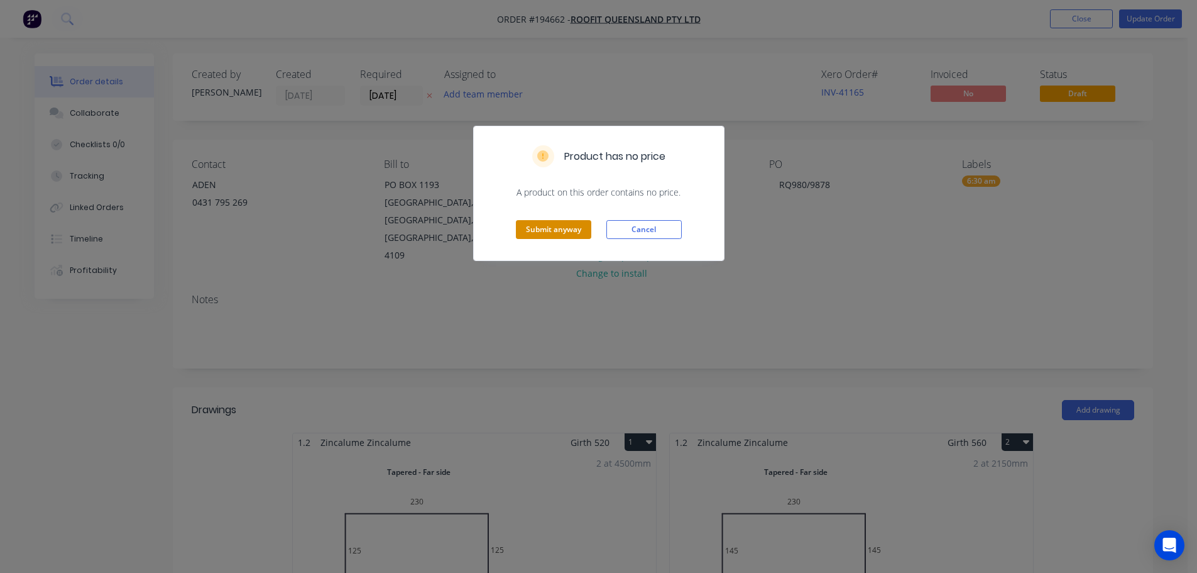
click at [557, 231] on button "Submit anyway" at bounding box center [553, 229] width 75 height 19
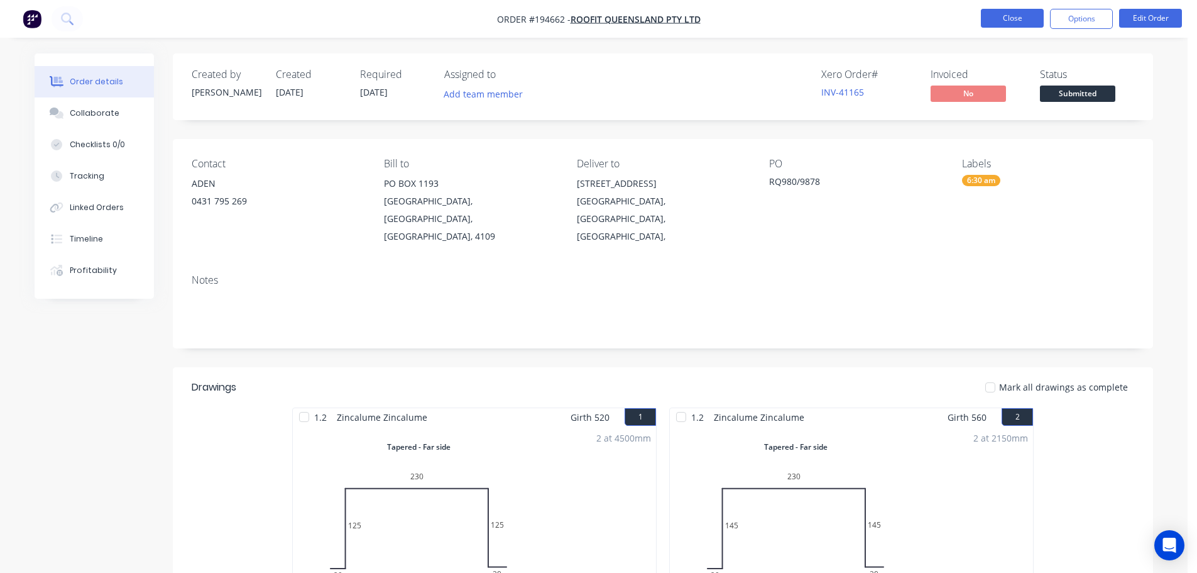
click at [1021, 13] on button "Close" at bounding box center [1012, 18] width 63 height 19
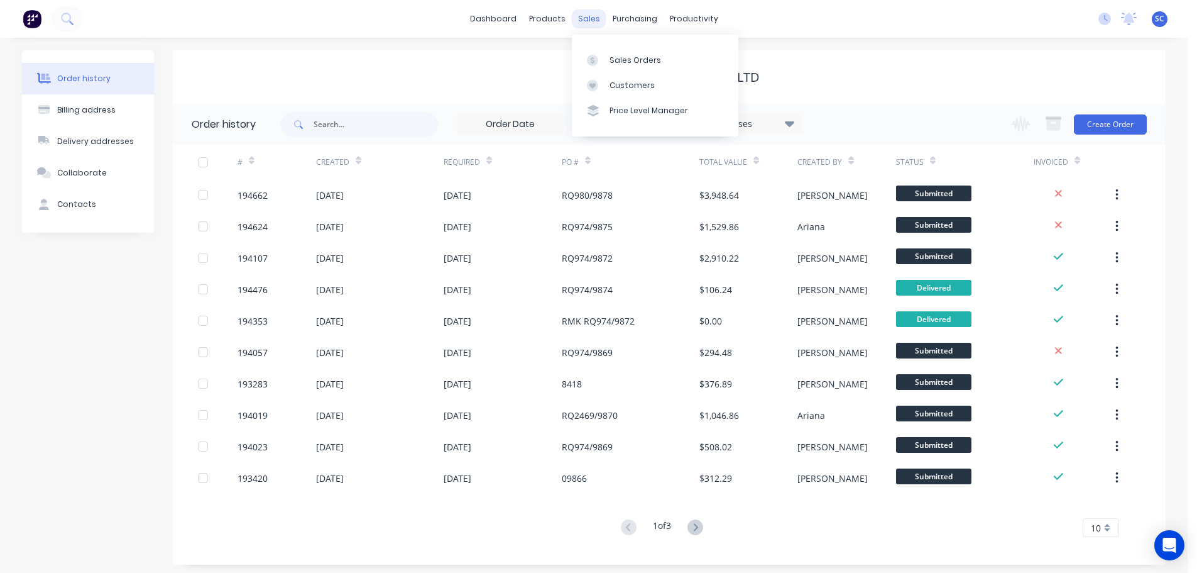
click at [592, 16] on div "sales" at bounding box center [589, 18] width 35 height 19
click at [640, 85] on div "Customers" at bounding box center [632, 85] width 45 height 11
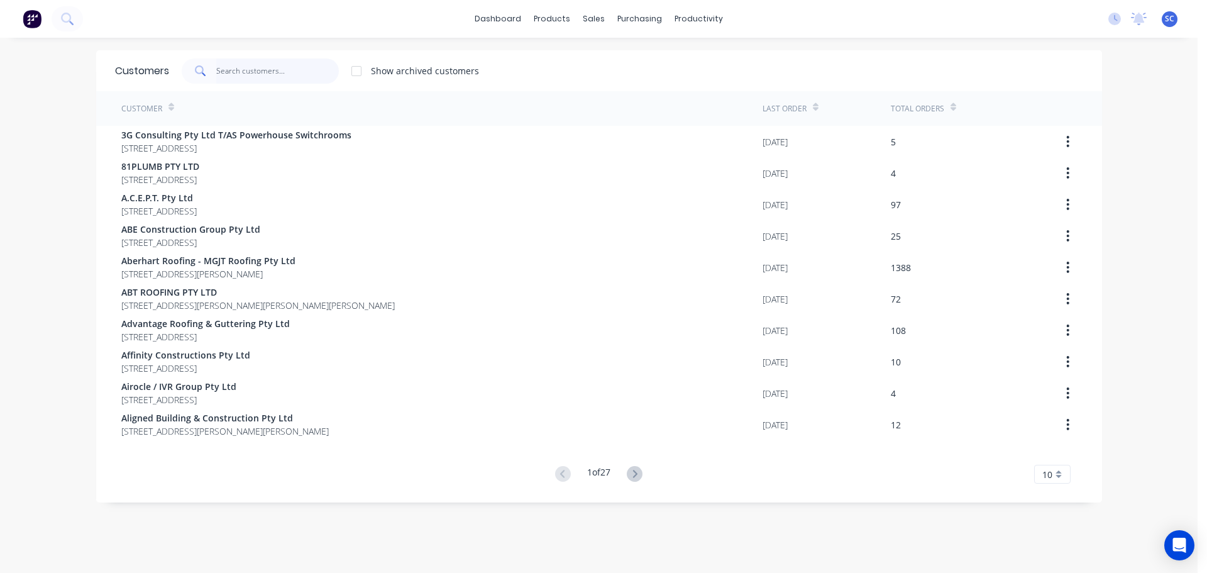
click at [249, 72] on input "text" at bounding box center [277, 70] width 123 height 25
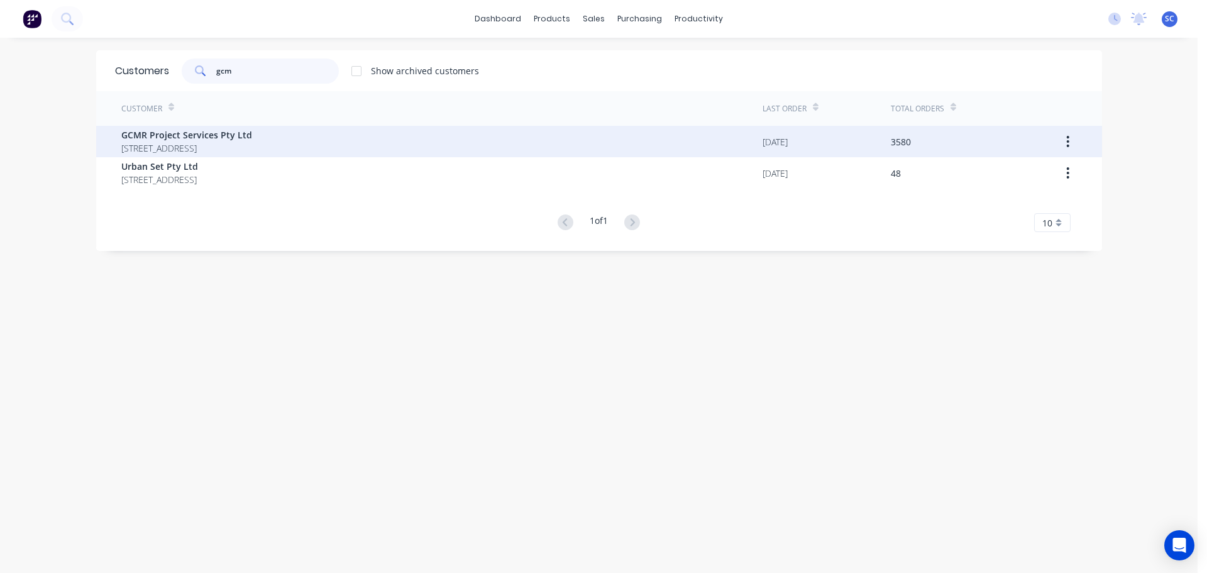
type input "gcm"
click at [202, 146] on span "PO BOX 275 MERMAID BEACH Queensland Australia 4218" at bounding box center [186, 147] width 131 height 13
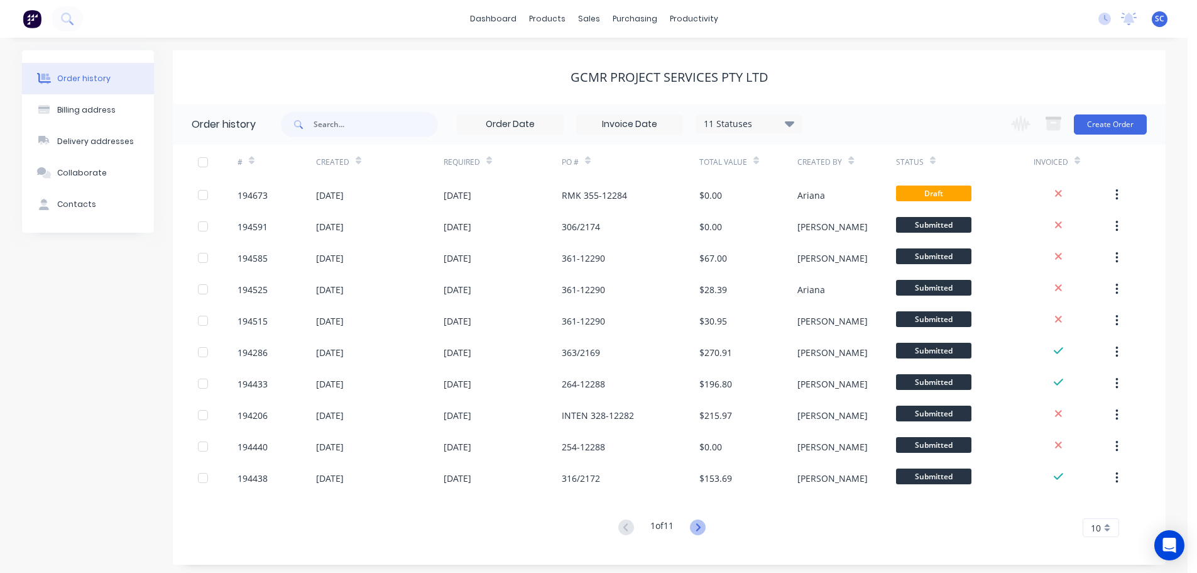
click at [700, 527] on icon at bounding box center [698, 527] width 16 height 16
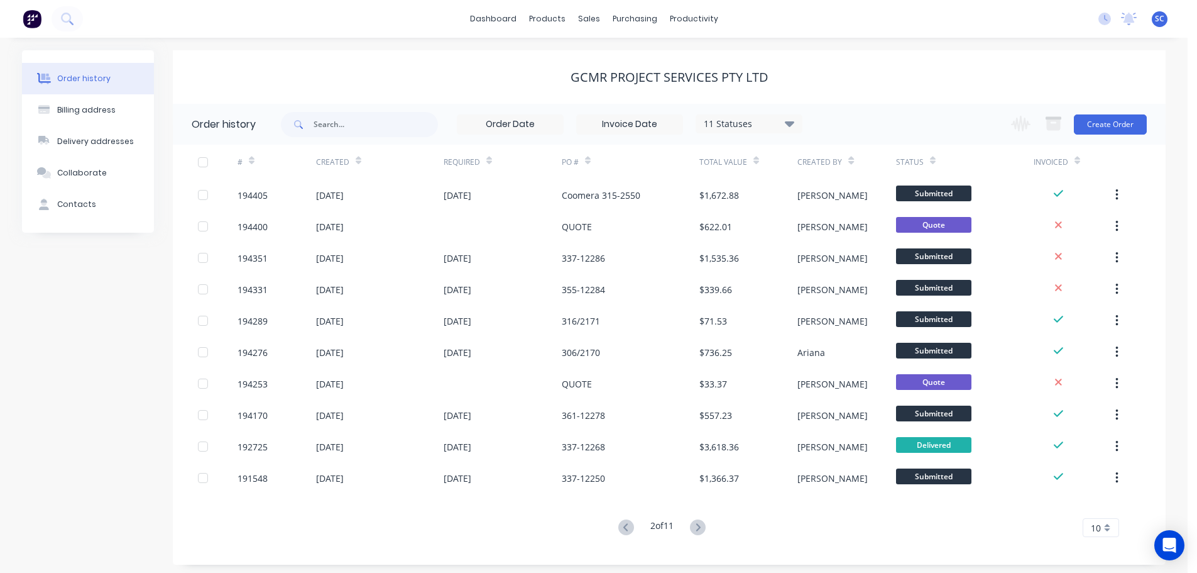
click at [700, 527] on icon at bounding box center [698, 527] width 16 height 16
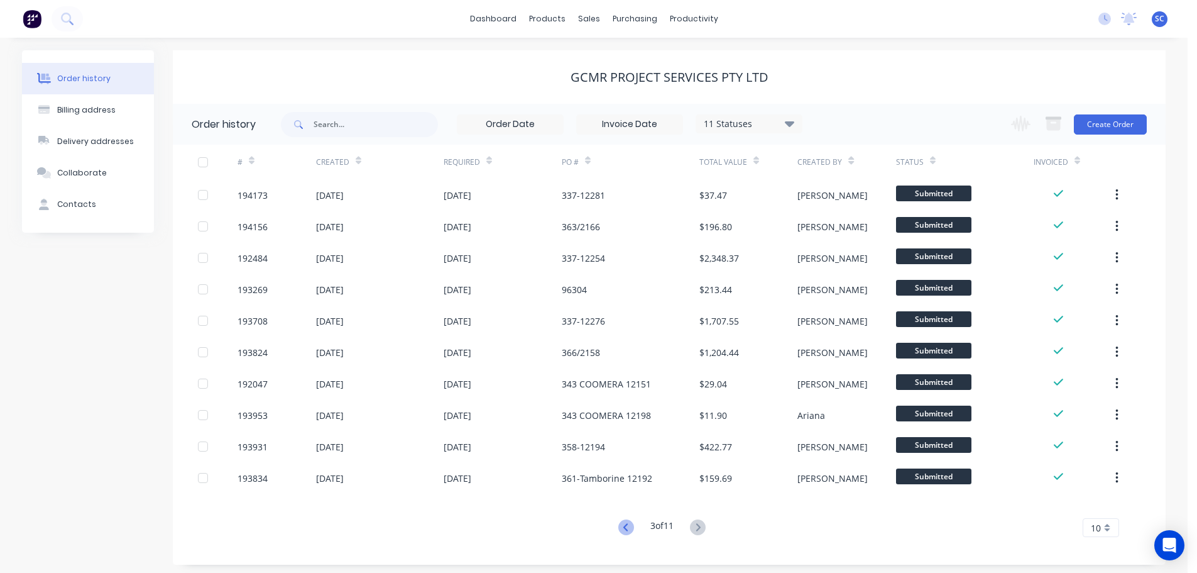
click at [623, 525] on icon at bounding box center [625, 527] width 4 height 8
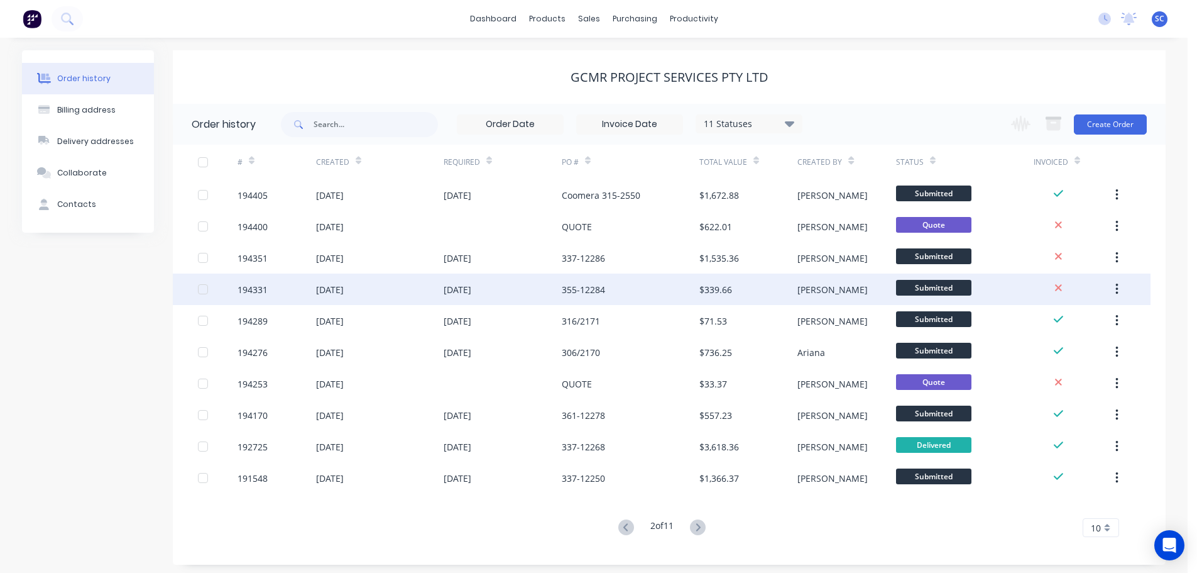
click at [550, 283] on div "02 Oct 2025" at bounding box center [503, 288] width 118 height 31
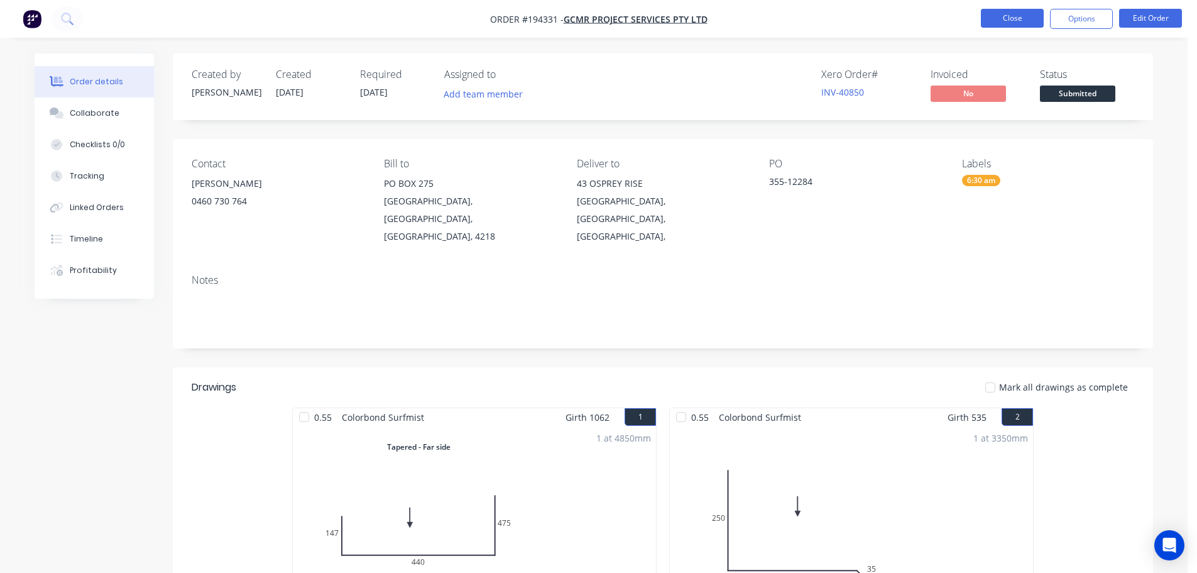
click at [1014, 22] on button "Close" at bounding box center [1012, 18] width 63 height 19
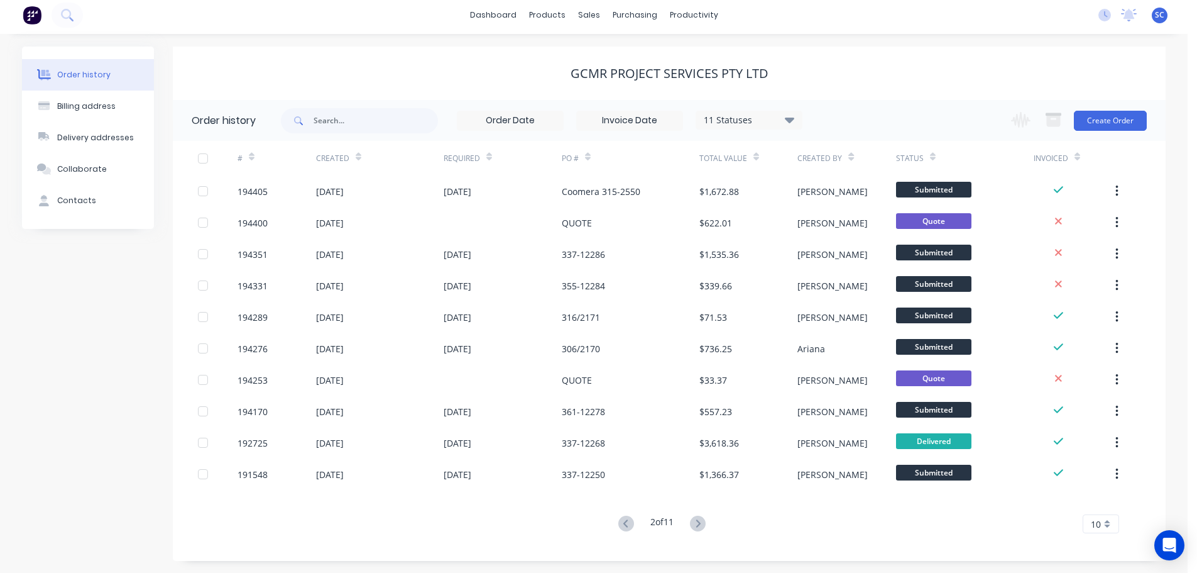
scroll to position [4, 0]
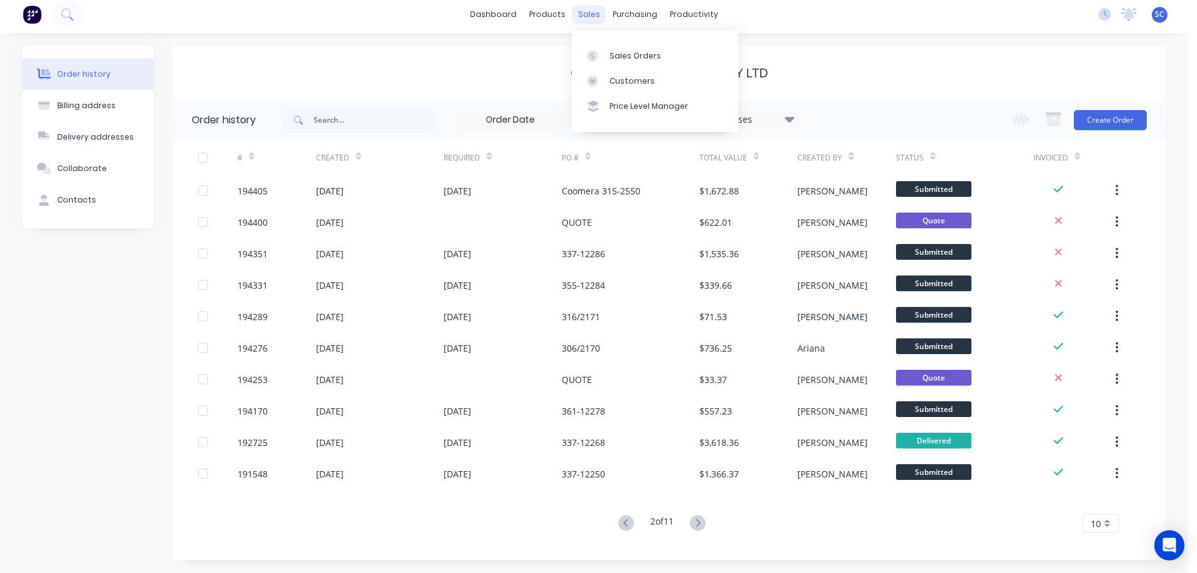
click at [587, 12] on div "sales" at bounding box center [589, 14] width 35 height 19
click at [630, 79] on div "Customers" at bounding box center [632, 80] width 45 height 11
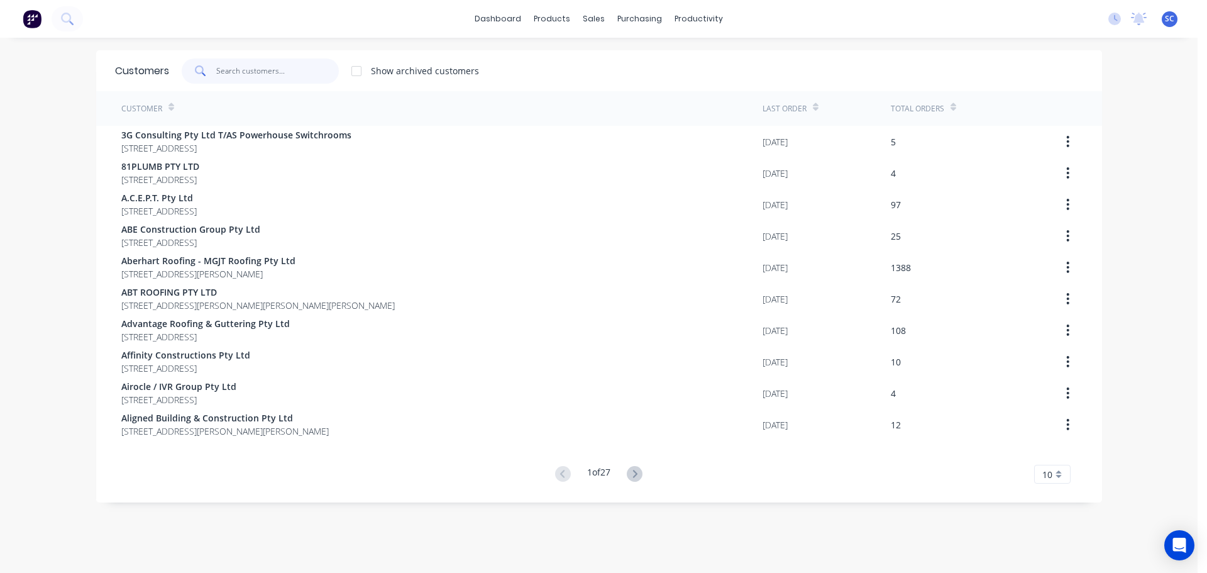
click at [240, 72] on input "text" at bounding box center [277, 70] width 123 height 25
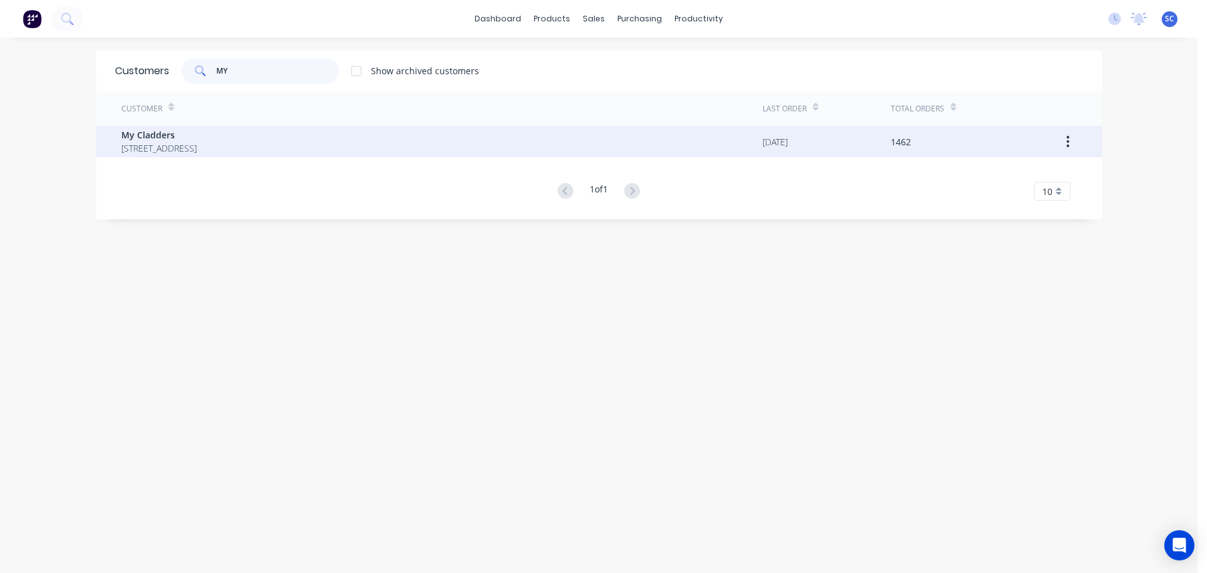
type input "MY"
click at [179, 141] on span "My Cladders" at bounding box center [158, 134] width 75 height 13
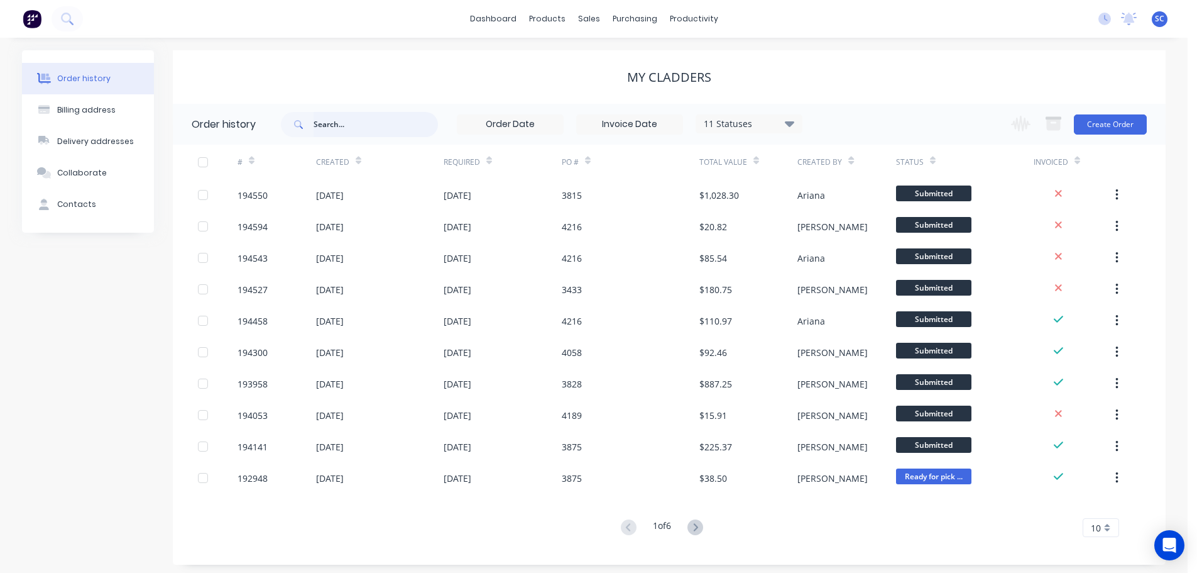
click at [344, 121] on input "text" at bounding box center [376, 124] width 124 height 25
type input "3875"
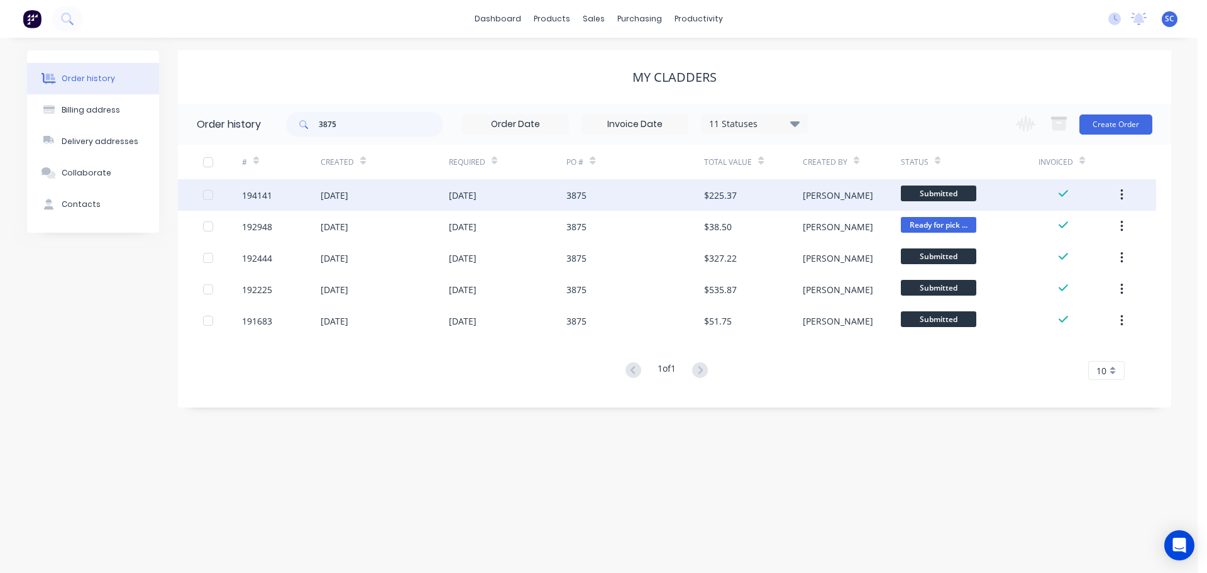
click at [428, 196] on div "29 Sep 2025" at bounding box center [385, 194] width 128 height 31
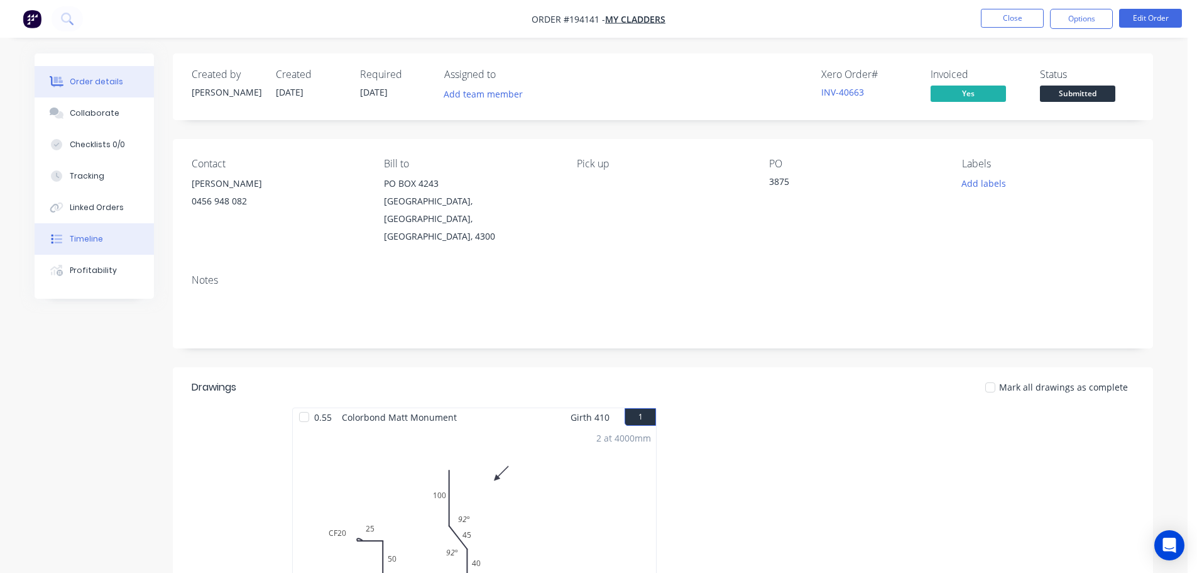
click at [89, 227] on button "Timeline" at bounding box center [94, 238] width 119 height 31
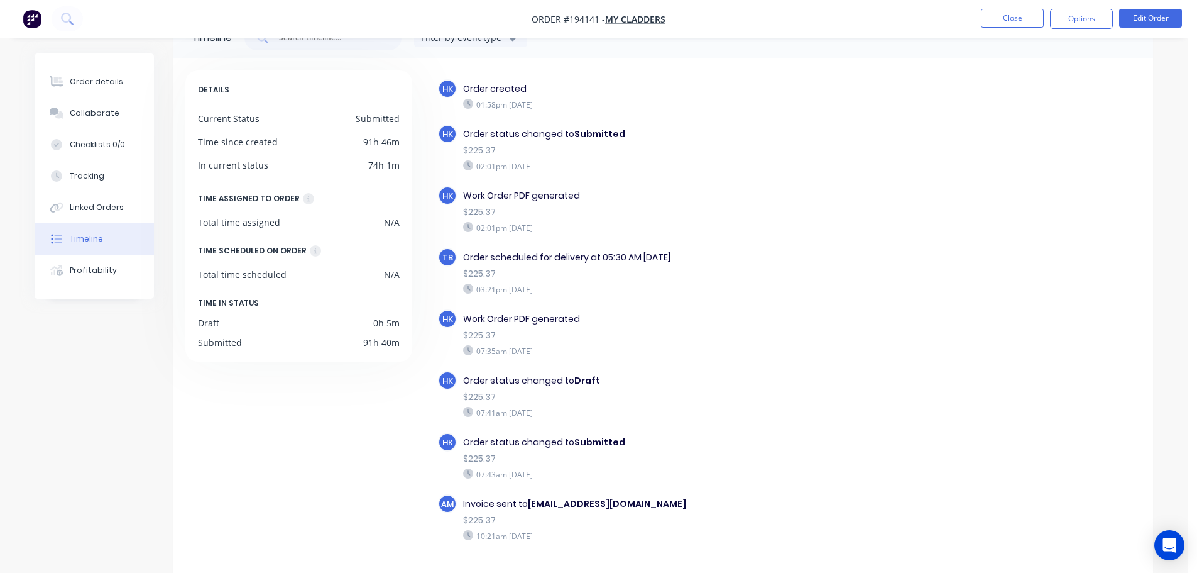
scroll to position [74, 0]
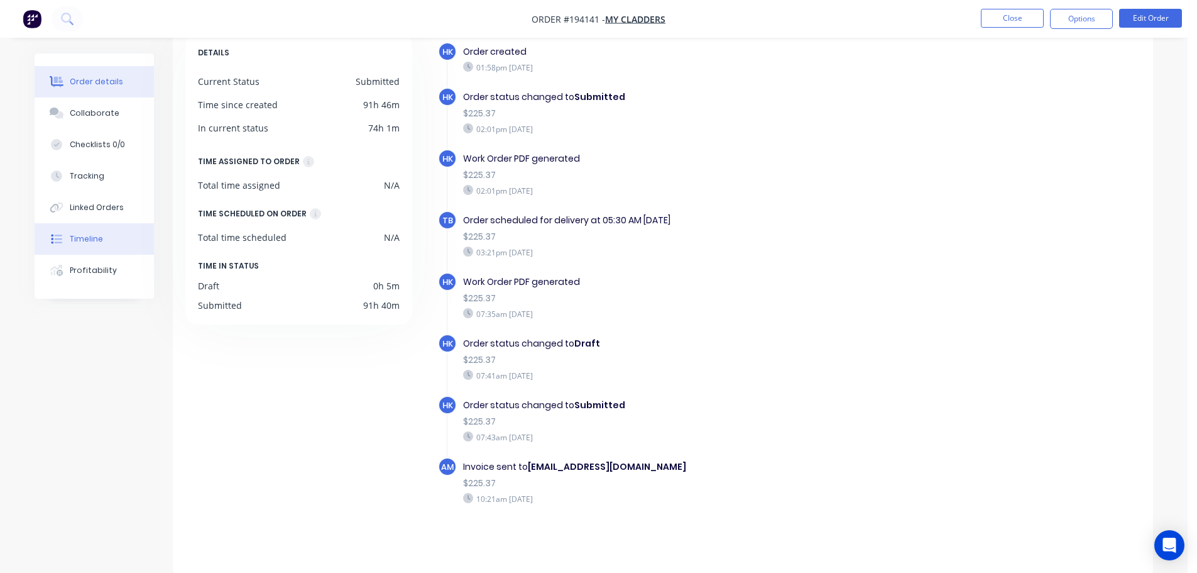
click at [94, 71] on button "Order details" at bounding box center [94, 81] width 119 height 31
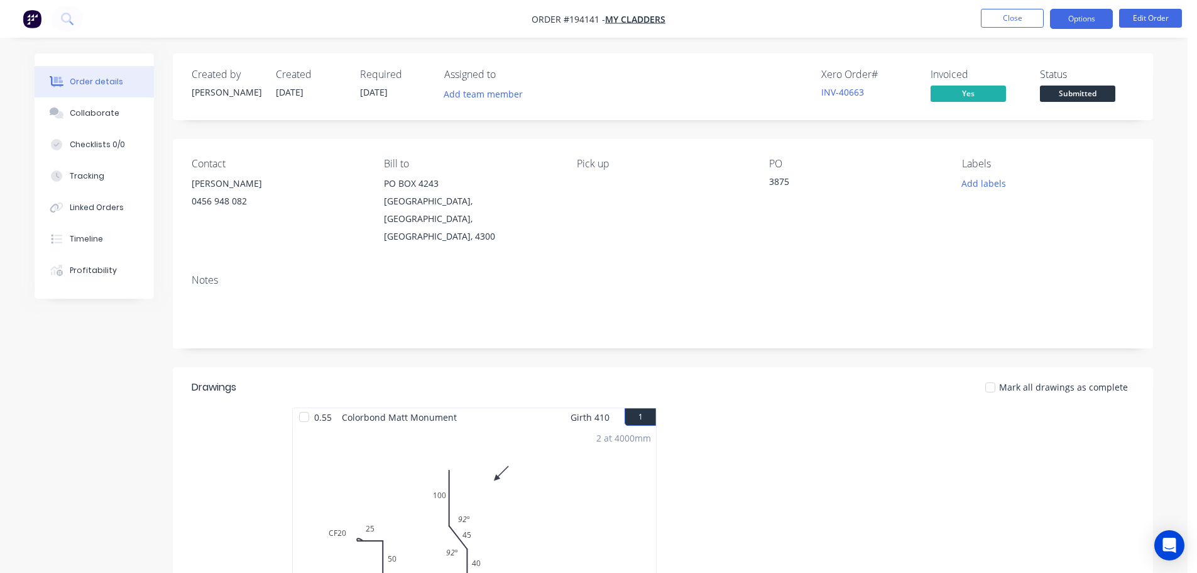
click at [1090, 13] on button "Options" at bounding box center [1081, 19] width 63 height 20
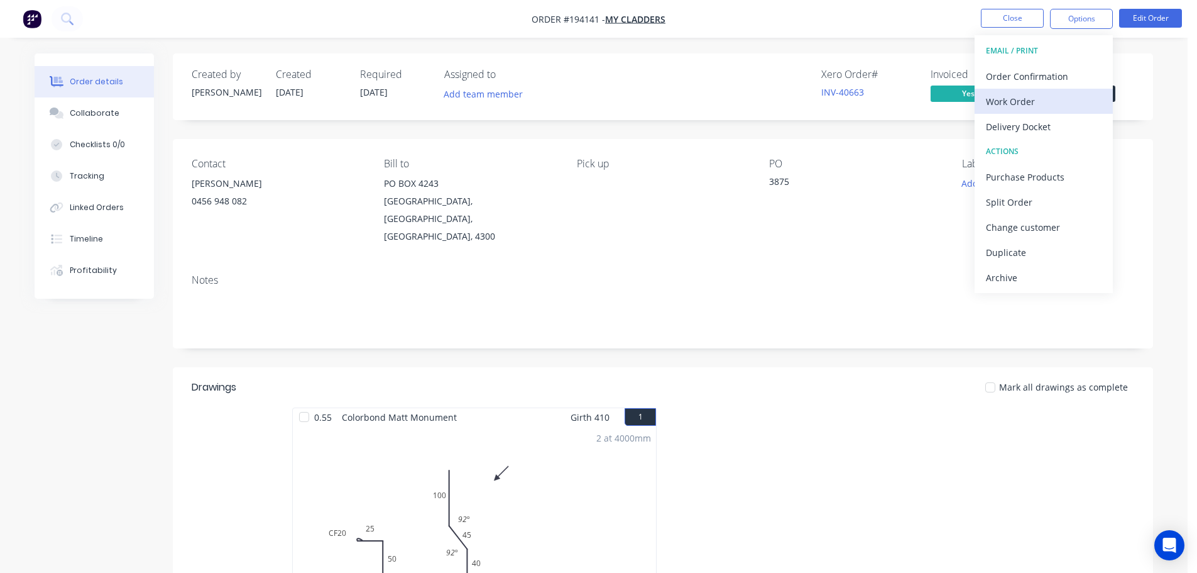
click at [1034, 97] on div "Work Order" at bounding box center [1044, 101] width 116 height 18
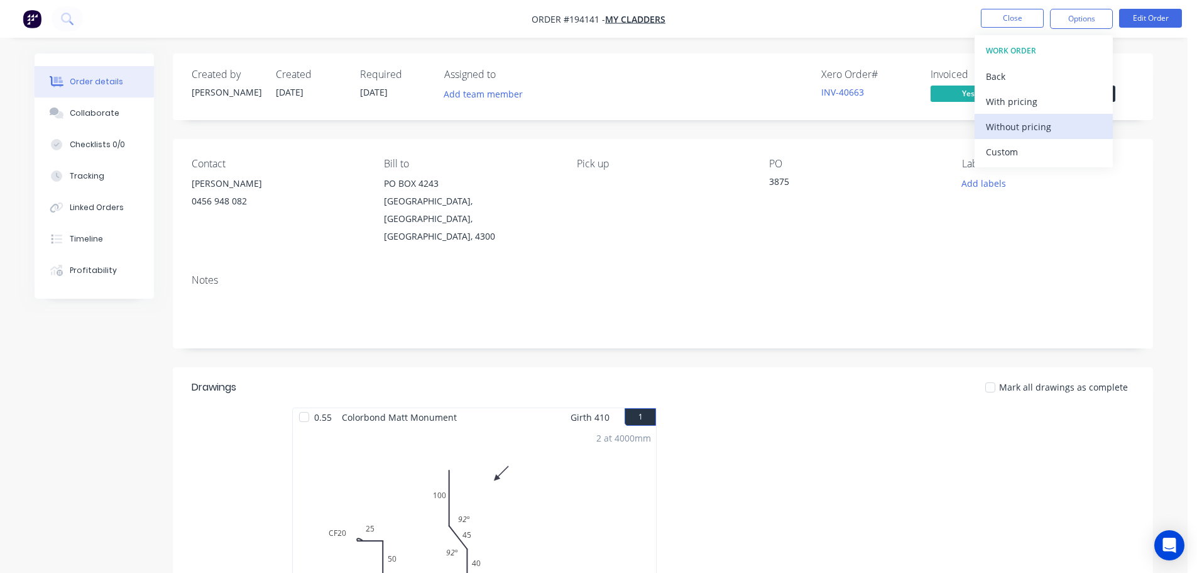
click at [1037, 124] on div "Without pricing" at bounding box center [1044, 127] width 116 height 18
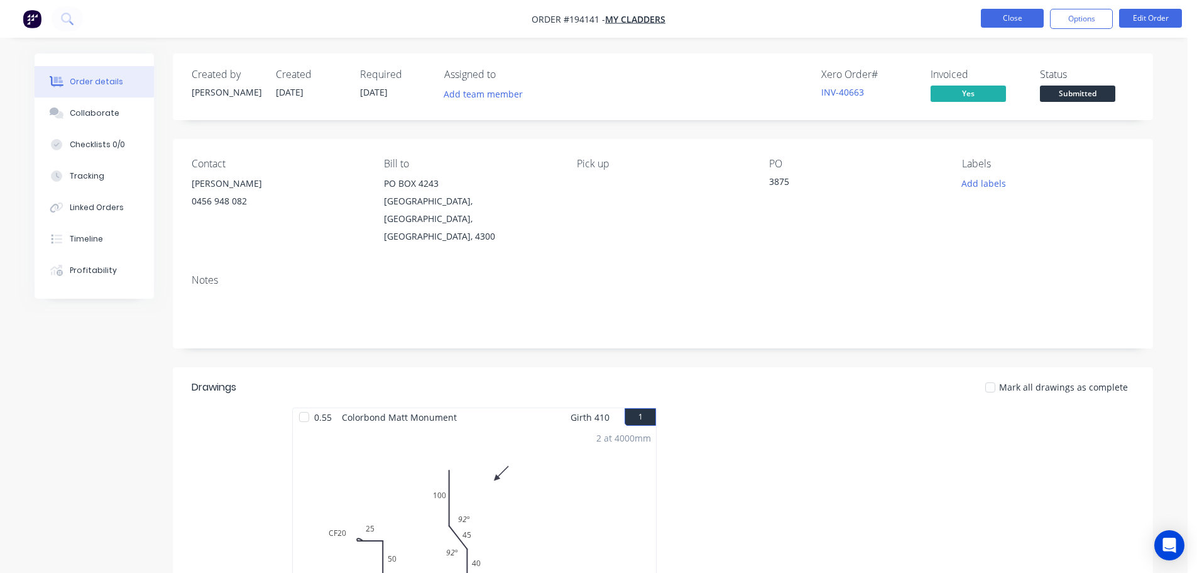
click at [1024, 16] on button "Close" at bounding box center [1012, 18] width 63 height 19
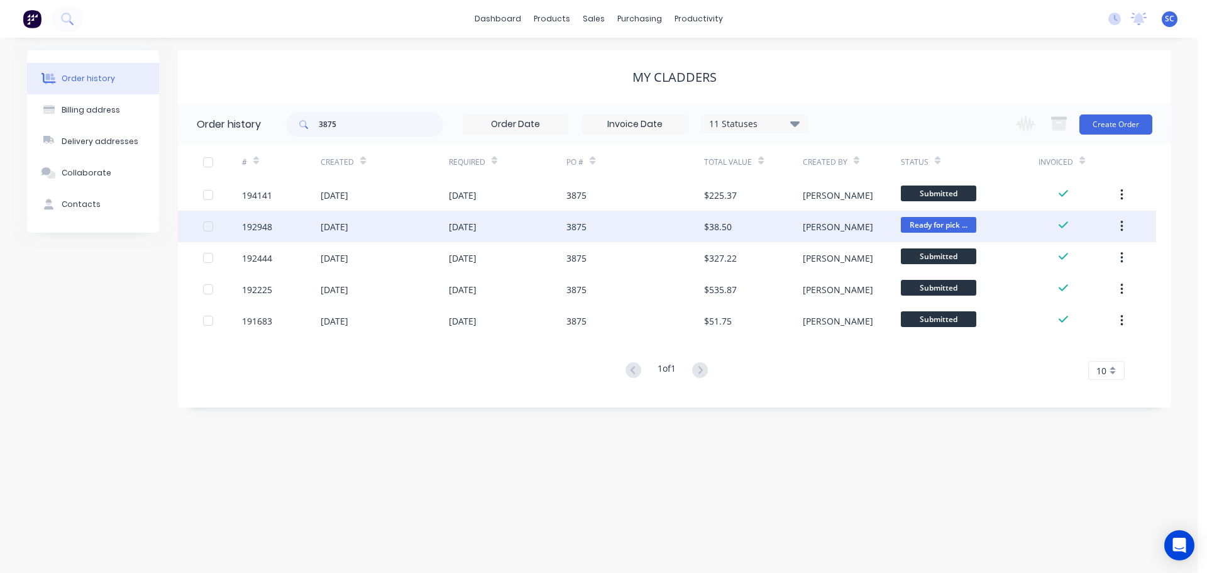
click at [449, 231] on div "17 Sep 2025" at bounding box center [463, 226] width 28 height 13
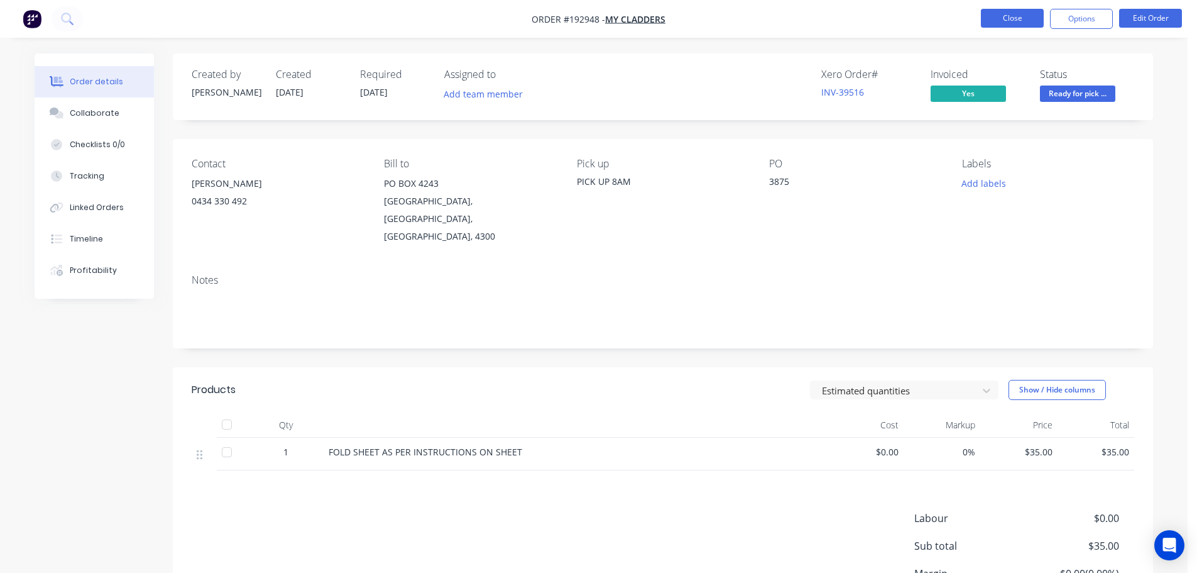
click at [1009, 11] on button "Close" at bounding box center [1012, 18] width 63 height 19
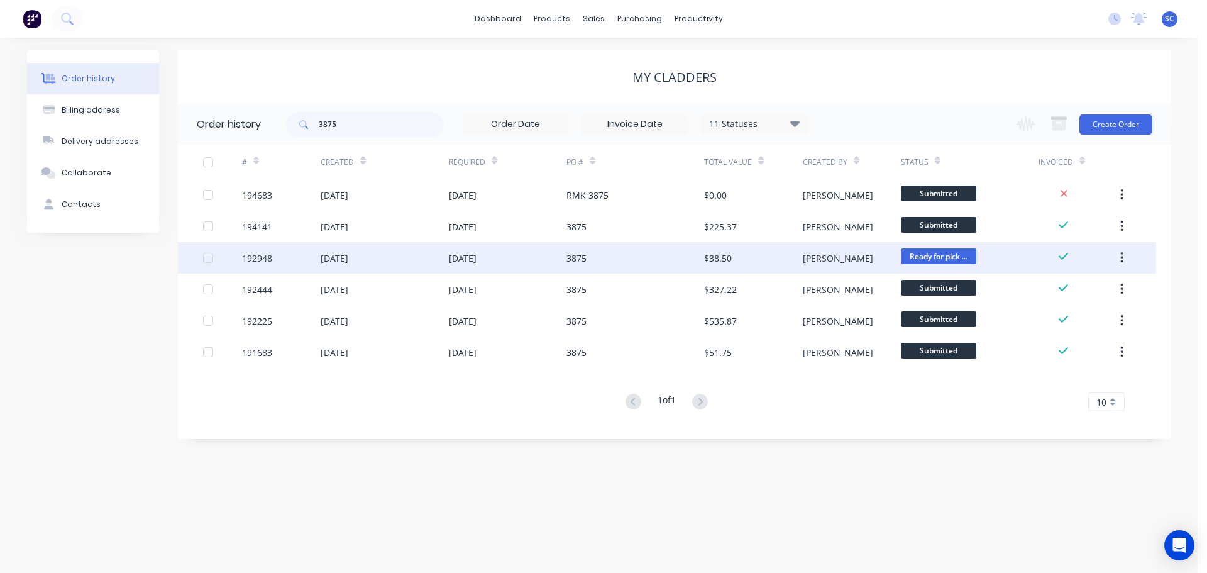
click at [446, 263] on div "16 Sep 2025" at bounding box center [385, 257] width 128 height 31
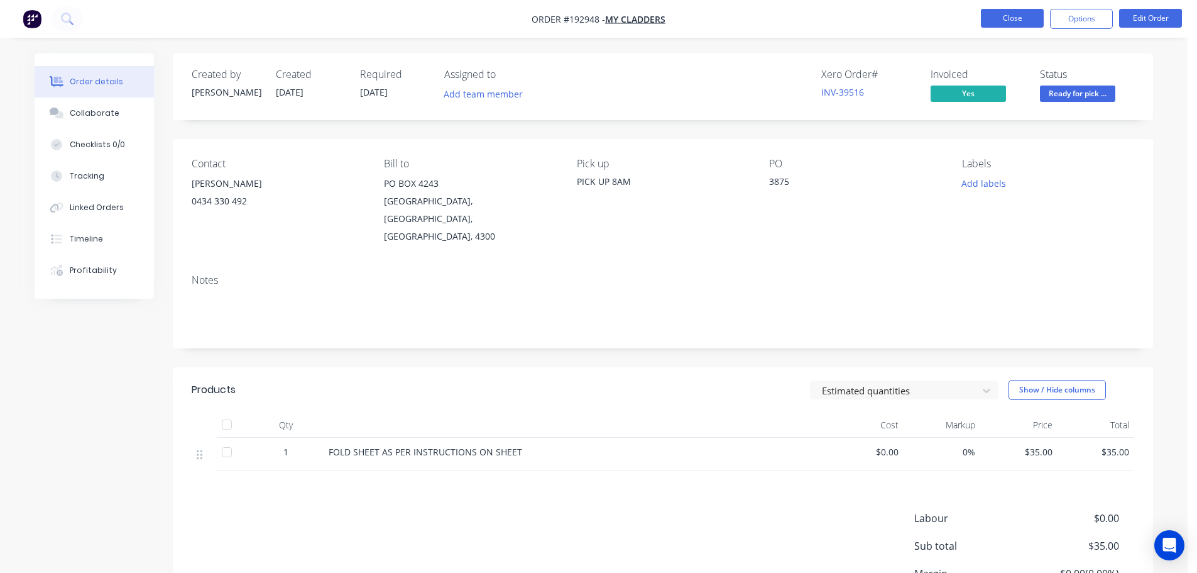
click at [1015, 18] on button "Close" at bounding box center [1012, 18] width 63 height 19
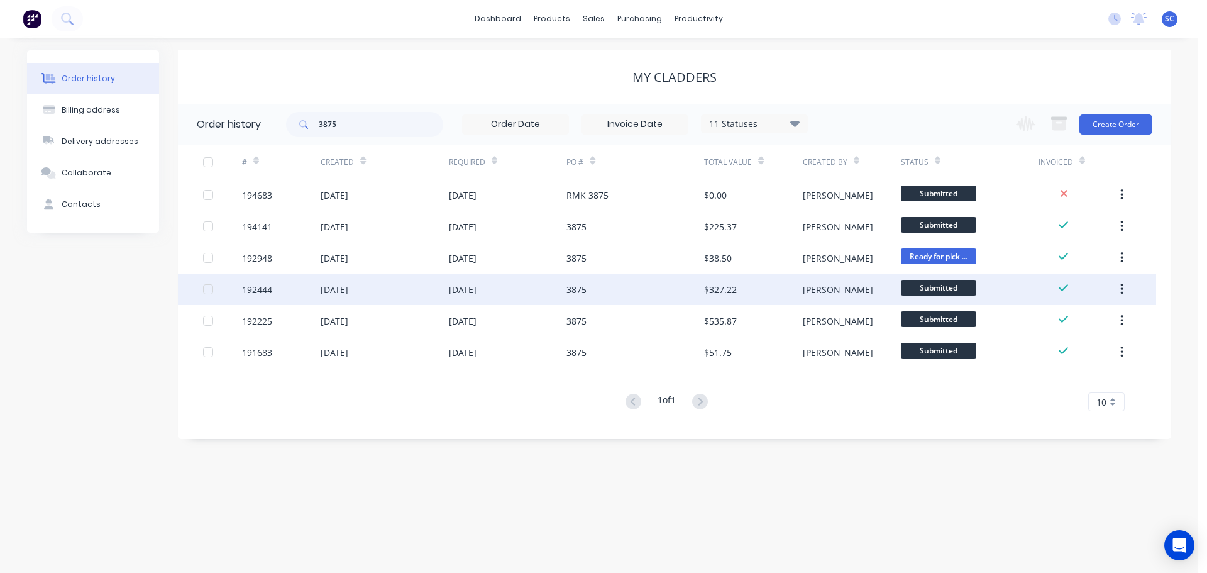
click at [446, 290] on div "11 Sep 2025" at bounding box center [385, 288] width 128 height 31
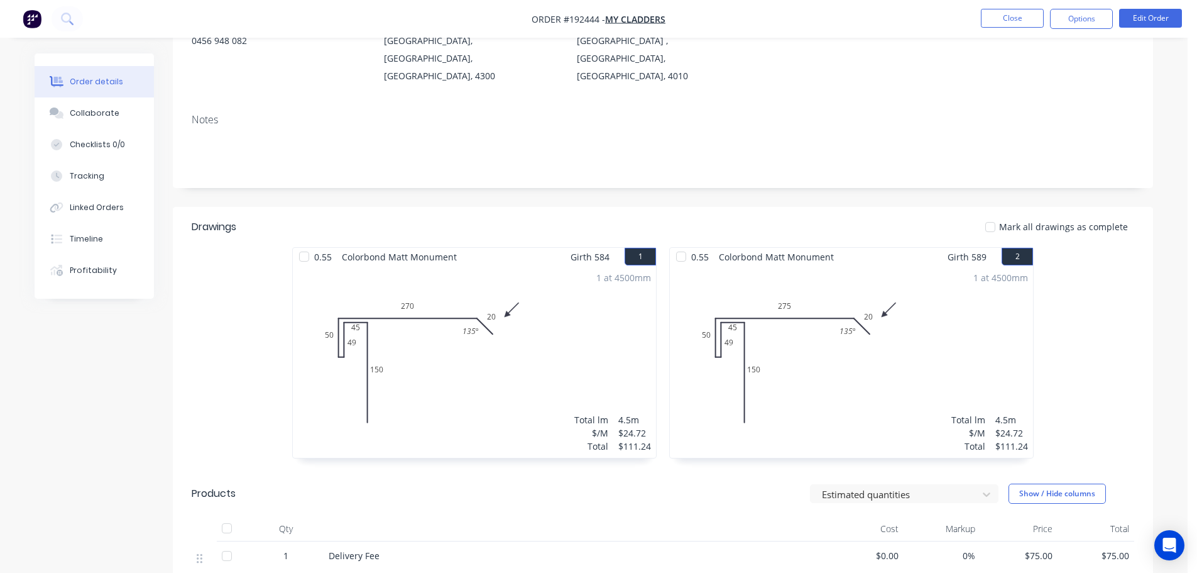
scroll to position [156, 0]
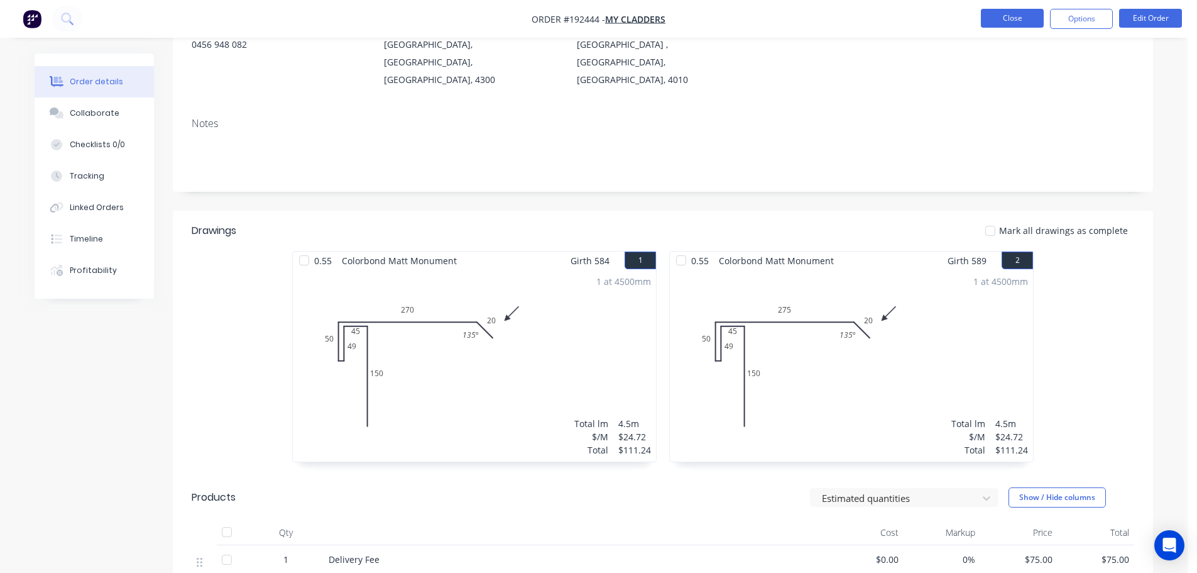
click at [1021, 13] on button "Close" at bounding box center [1012, 18] width 63 height 19
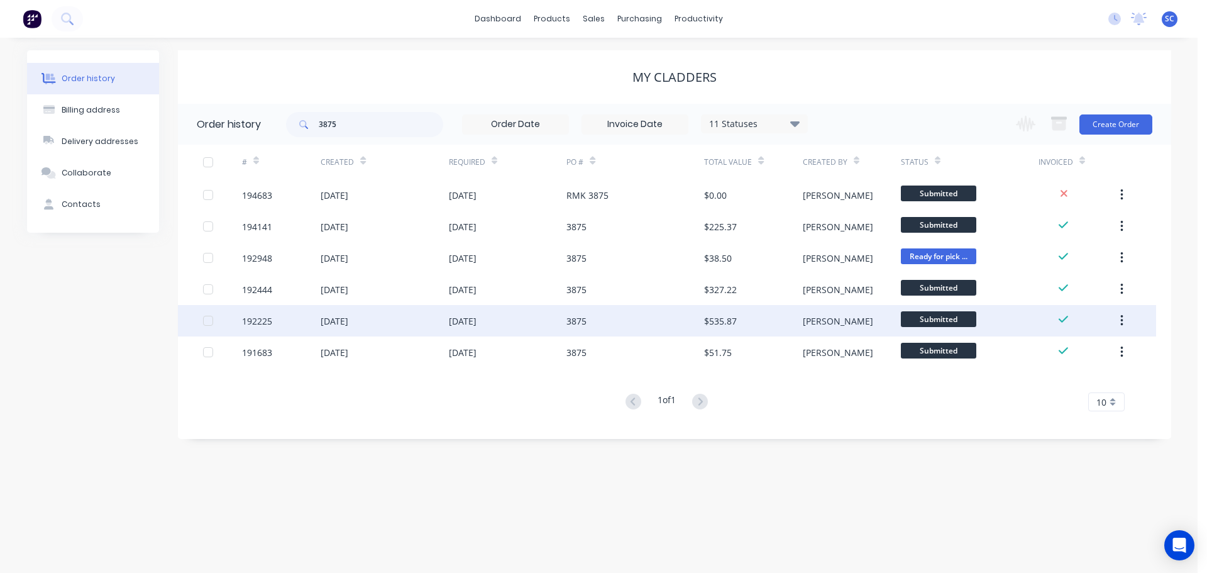
click at [407, 322] on div "09 Sep 2025" at bounding box center [385, 320] width 128 height 31
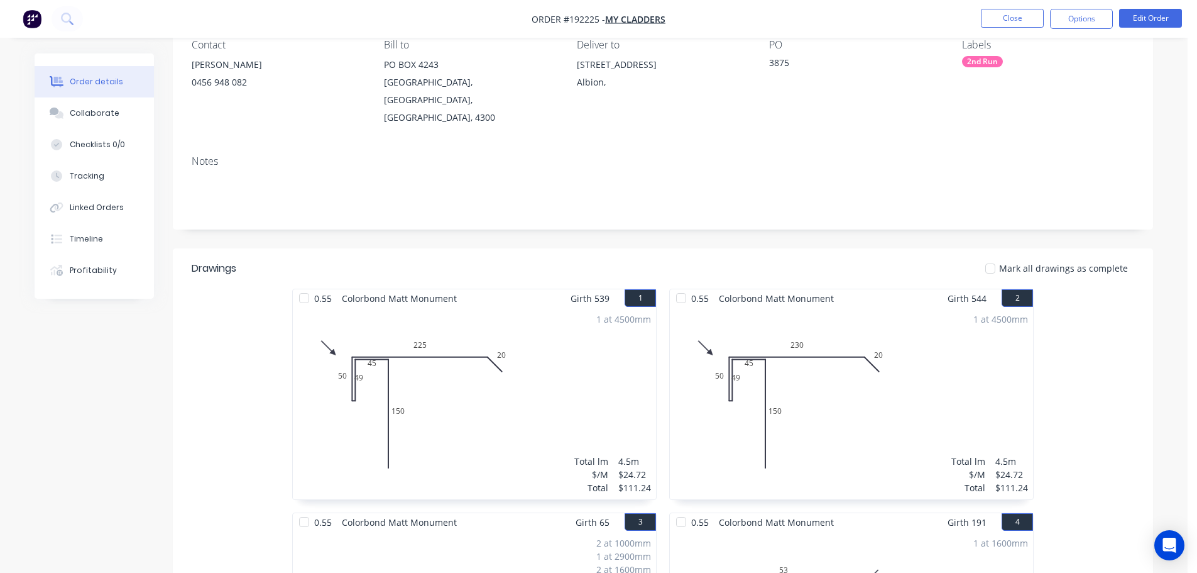
scroll to position [63, 0]
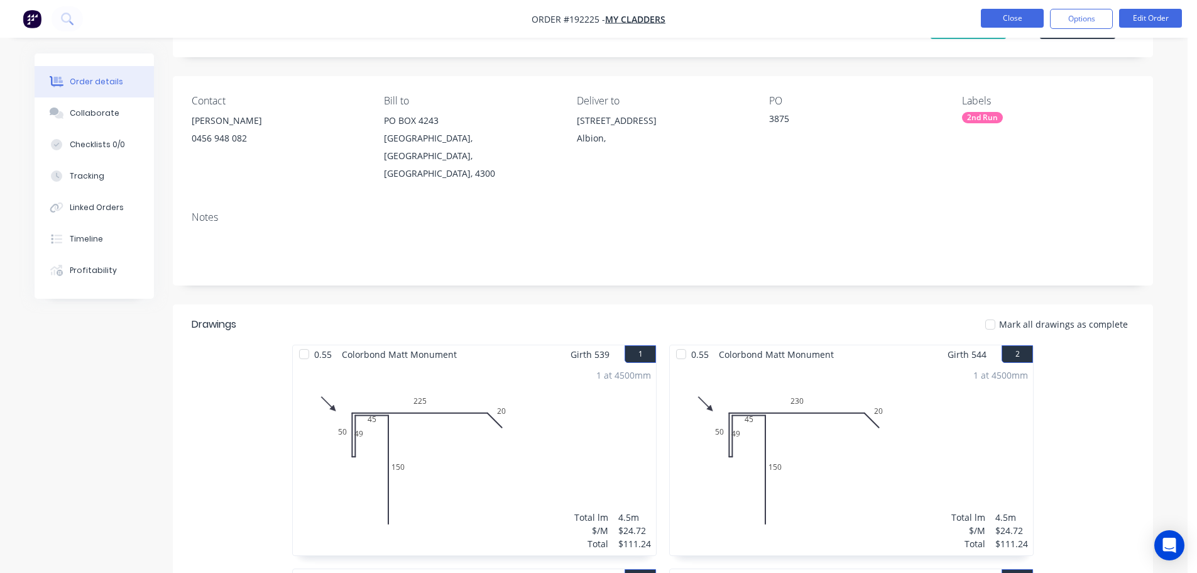
click at [1028, 8] on nav "Order #192225 - My Cladders Close Options Edit Order" at bounding box center [598, 19] width 1197 height 38
click at [1027, 17] on button "Close" at bounding box center [1012, 18] width 63 height 19
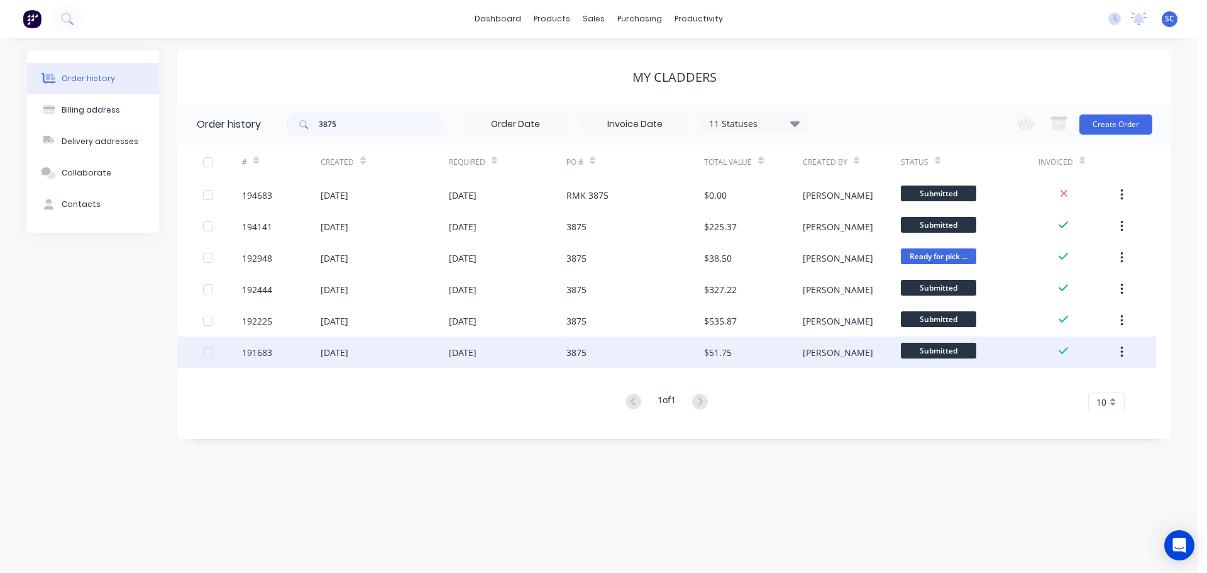
click at [451, 354] on div "03 Sep 2025" at bounding box center [463, 352] width 28 height 13
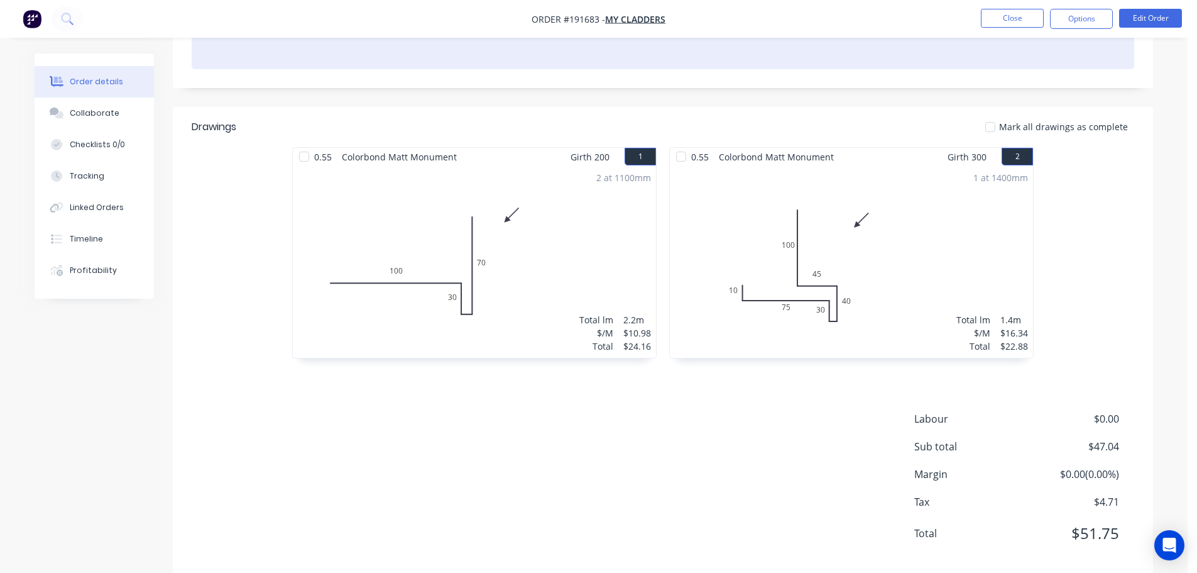
scroll to position [265, 0]
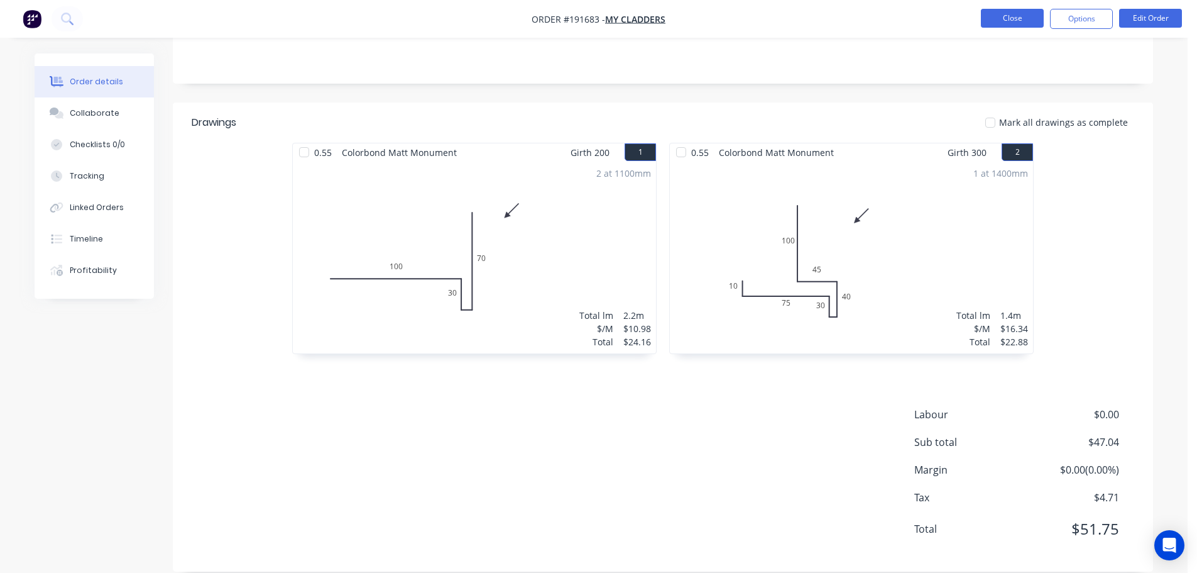
click at [1011, 18] on button "Close" at bounding box center [1012, 18] width 63 height 19
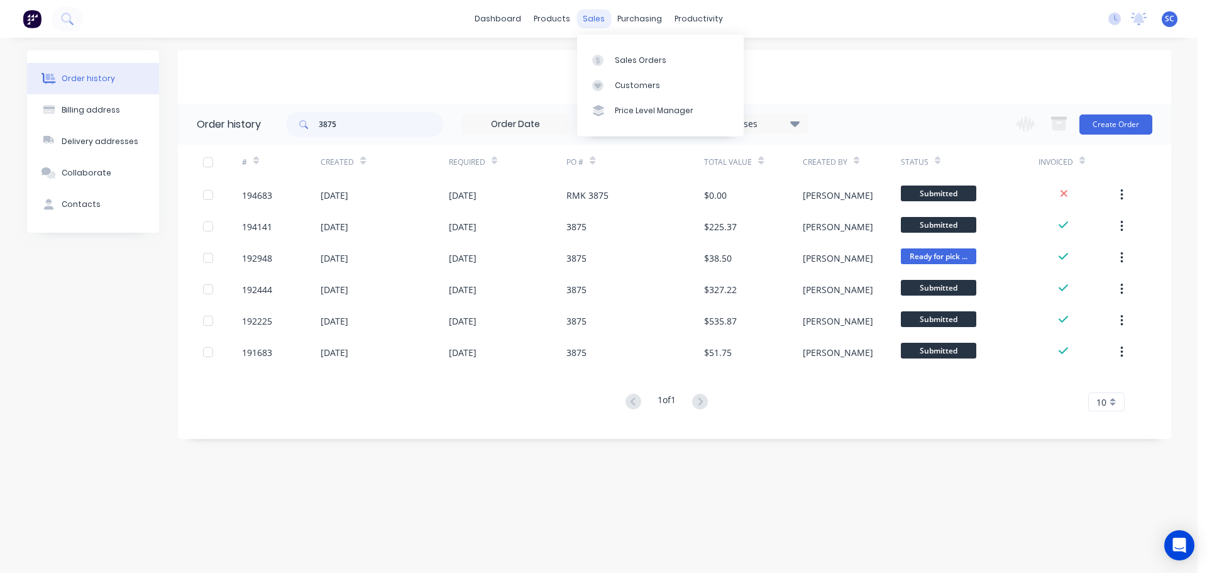
click at [590, 15] on div "sales" at bounding box center [593, 18] width 35 height 19
click at [627, 86] on div "Customers" at bounding box center [637, 85] width 45 height 11
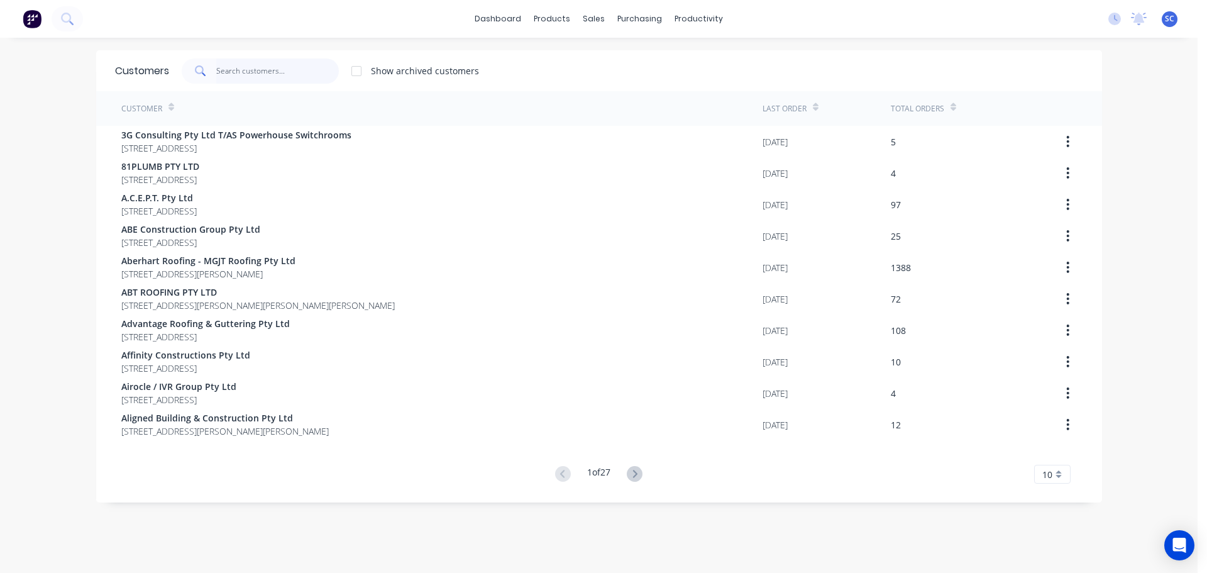
drag, startPoint x: 229, startPoint y: 65, endPoint x: 213, endPoint y: 74, distance: 17.7
click at [229, 67] on input "text" at bounding box center [277, 70] width 123 height 25
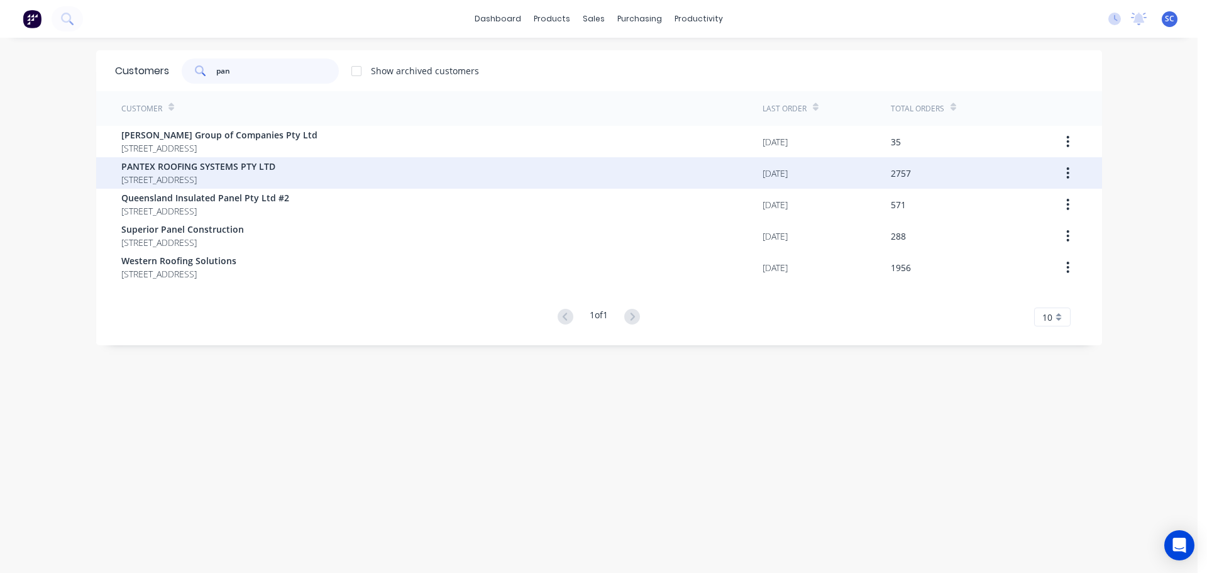
type input "pan"
click at [160, 180] on span "PO BOX 78 NARANGBA Queensland Australia 4504" at bounding box center [198, 179] width 154 height 13
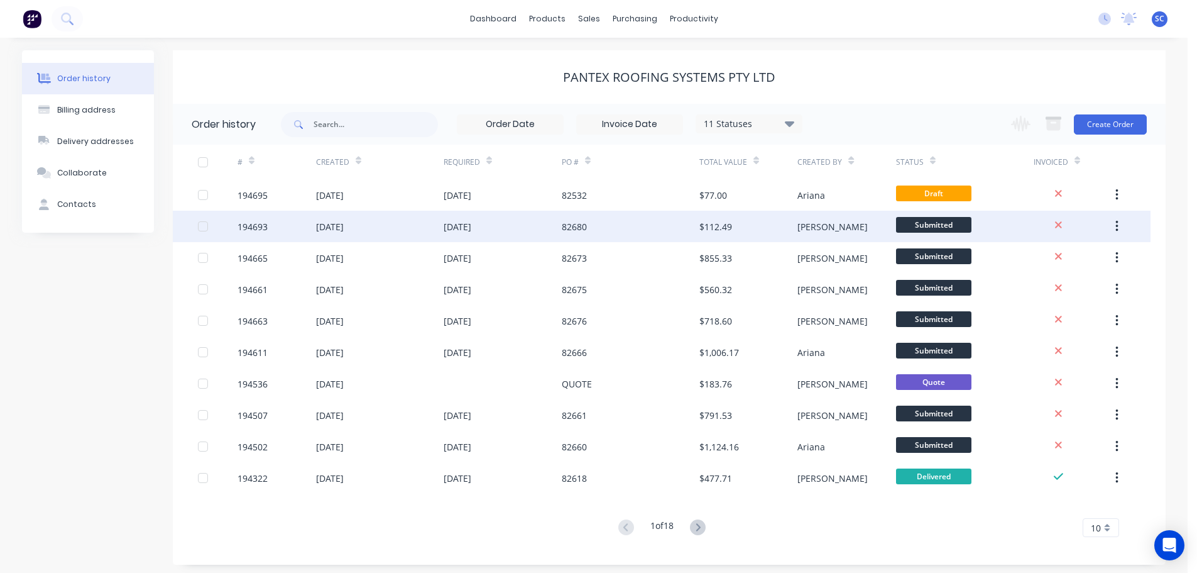
click at [437, 222] on div "03 Oct 2025" at bounding box center [380, 226] width 128 height 31
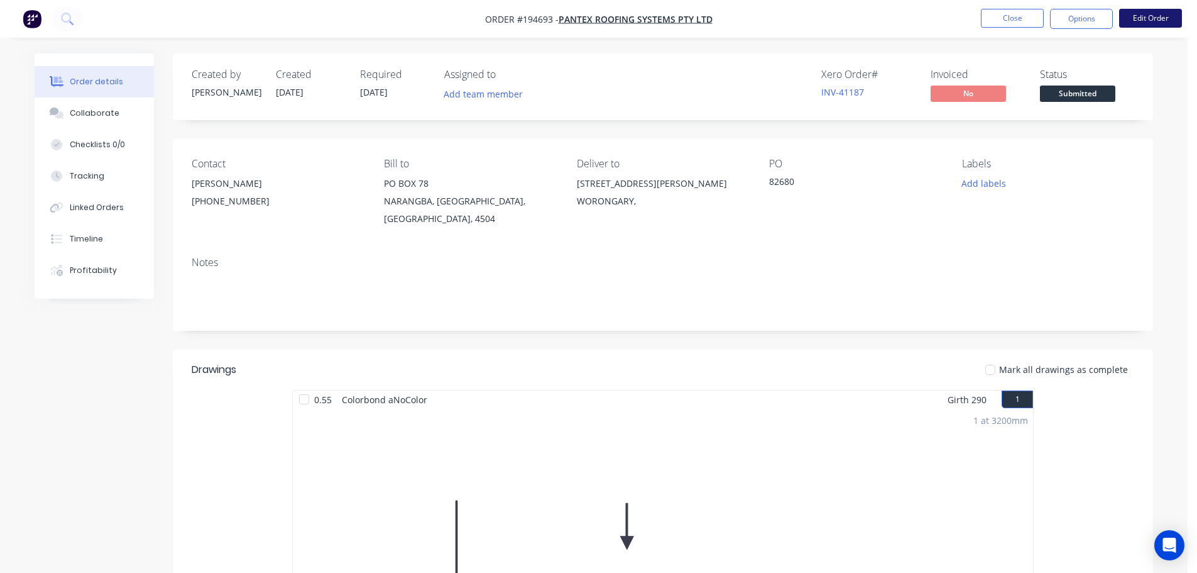
click at [1145, 17] on button "Edit Order" at bounding box center [1150, 18] width 63 height 19
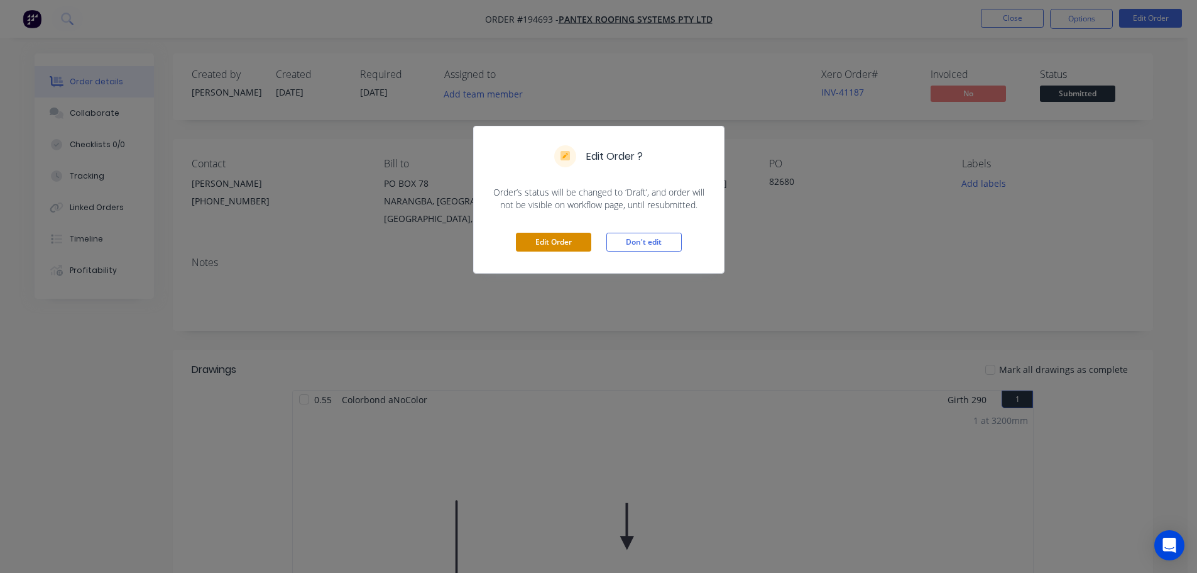
click at [569, 244] on button "Edit Order" at bounding box center [553, 242] width 75 height 19
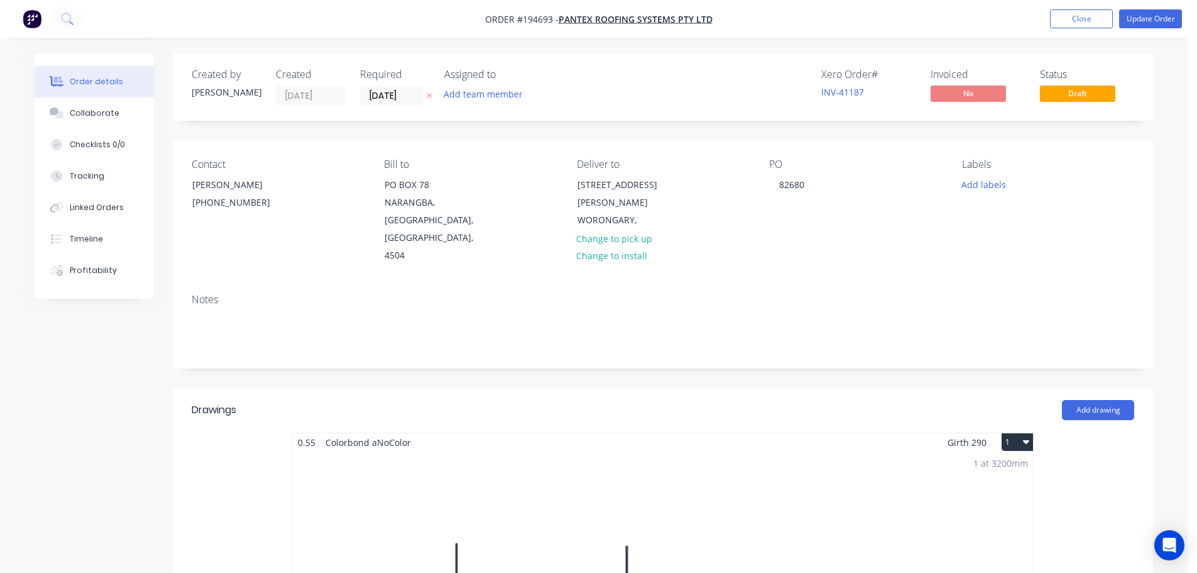
drag, startPoint x: 429, startPoint y: 96, endPoint x: 434, endPoint y: 102, distance: 8.5
click at [430, 96] on icon "button" at bounding box center [429, 96] width 5 height 5
drag, startPoint x: 809, startPoint y: 185, endPoint x: 763, endPoint y: 194, distance: 47.3
click at [764, 194] on div "Contact James (07) 5502 7990 Bill to PO BOX 78 NARANGBA, Queensland, Australia,…" at bounding box center [663, 212] width 980 height 144
click at [1138, 15] on button "Update Order" at bounding box center [1150, 18] width 63 height 19
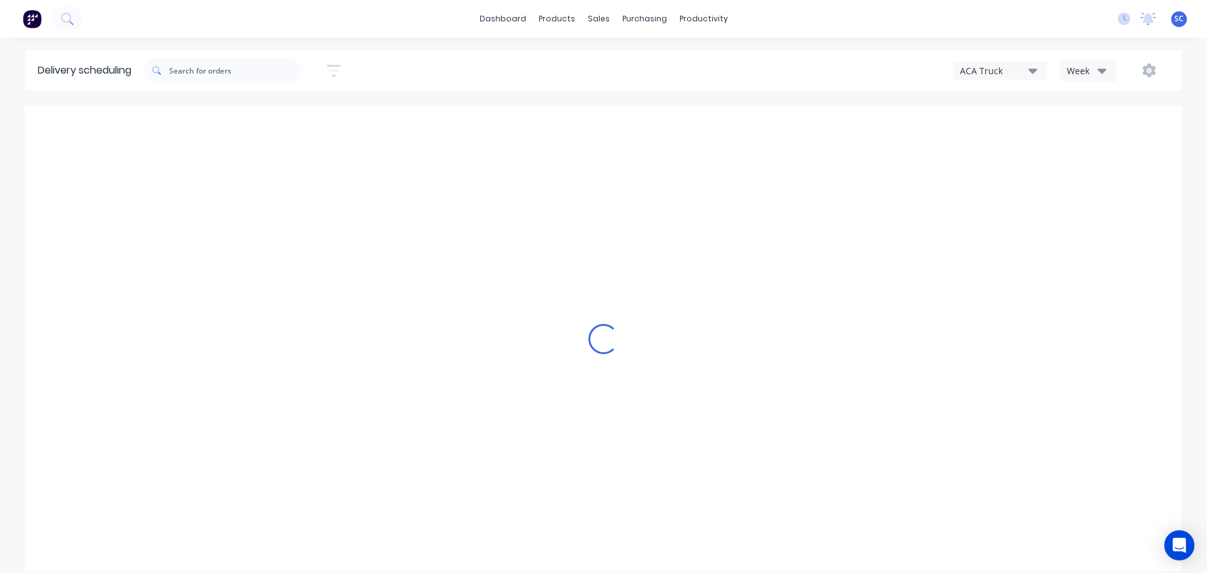
click at [1026, 65] on div "ACA Truck" at bounding box center [994, 70] width 68 height 13
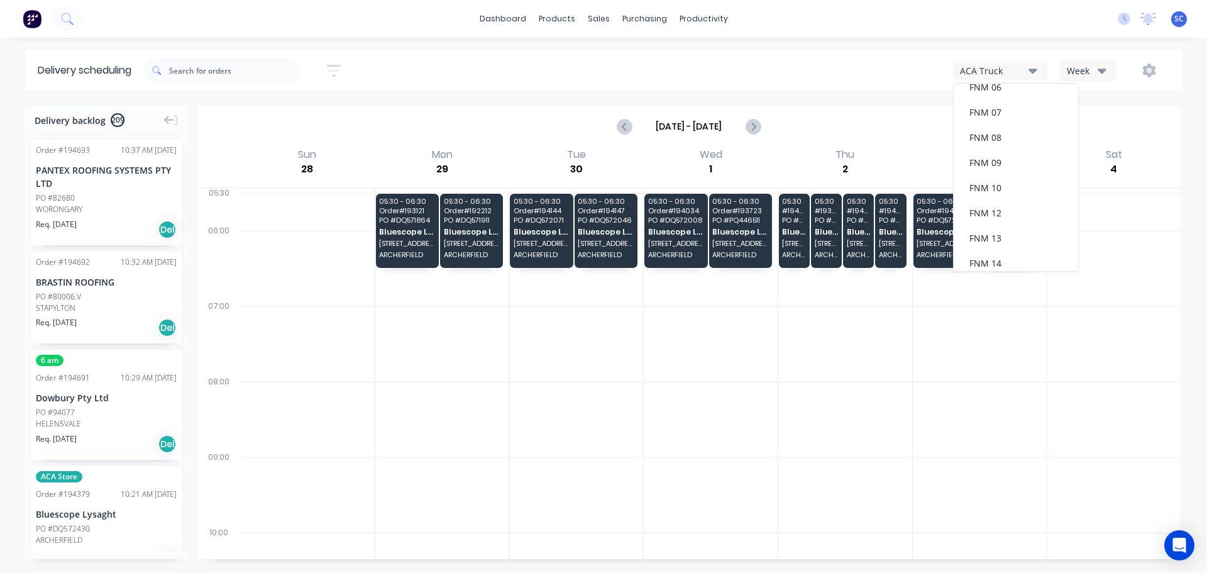
scroll to position [163, 0]
click at [991, 119] on div "FNM 09" at bounding box center [1015, 114] width 124 height 25
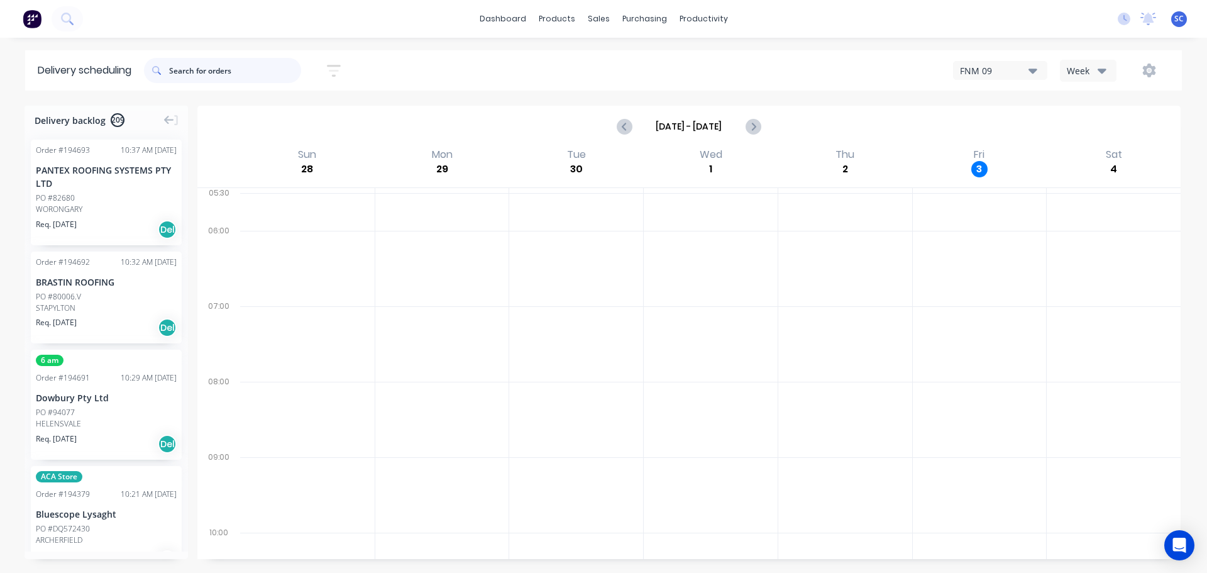
click at [207, 65] on input "text" at bounding box center [235, 70] width 132 height 25
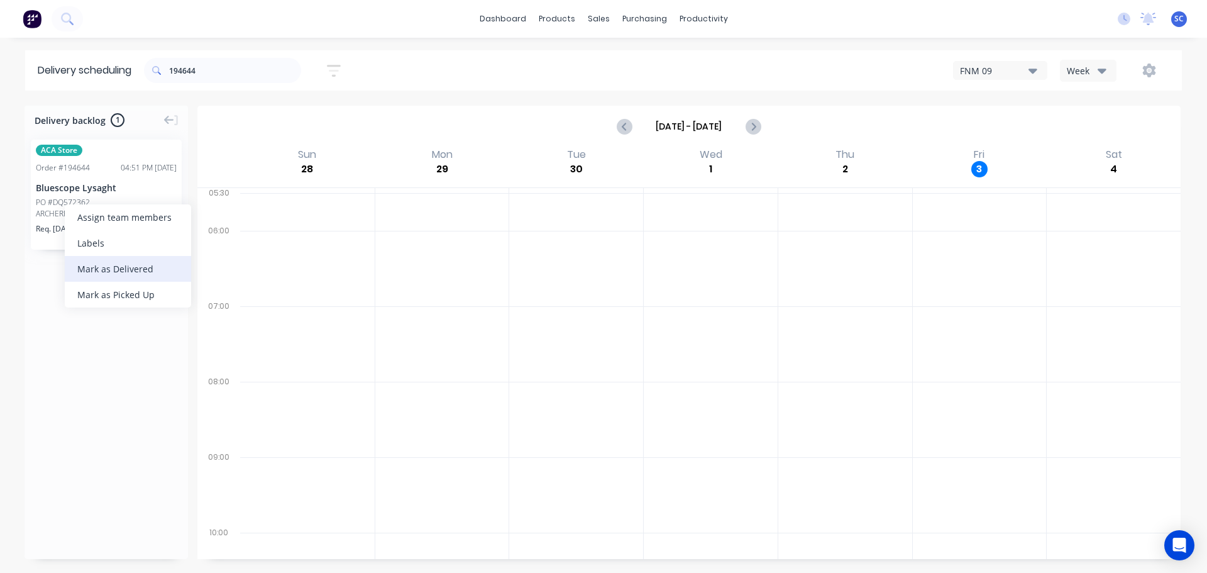
click at [125, 273] on div "Mark as Delivered" at bounding box center [128, 269] width 126 height 26
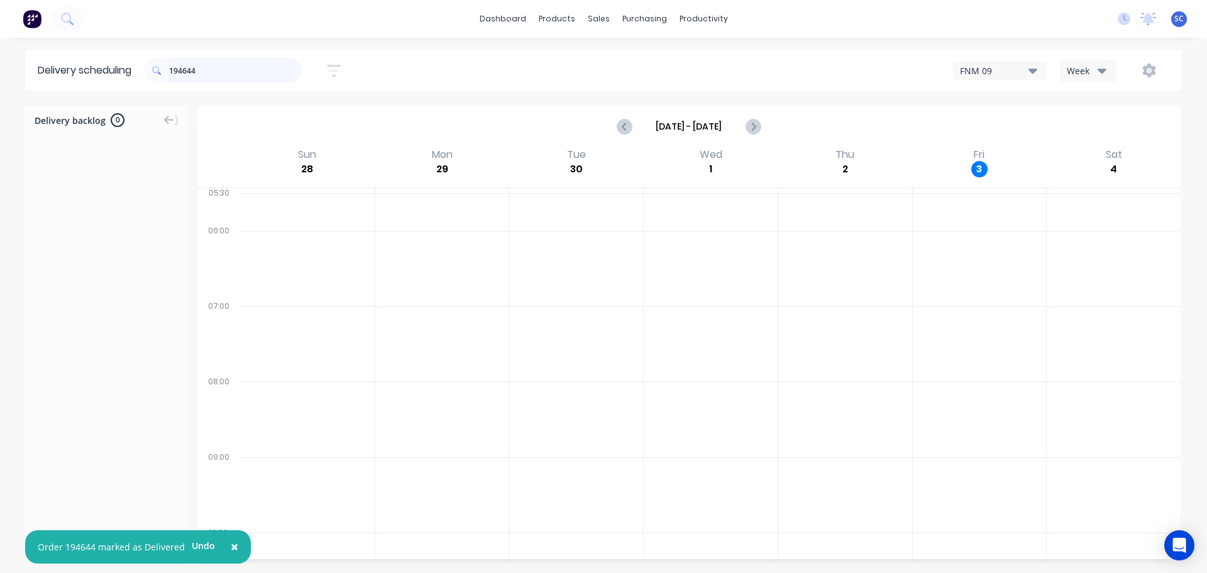
click at [214, 77] on input "194644" at bounding box center [235, 70] width 132 height 25
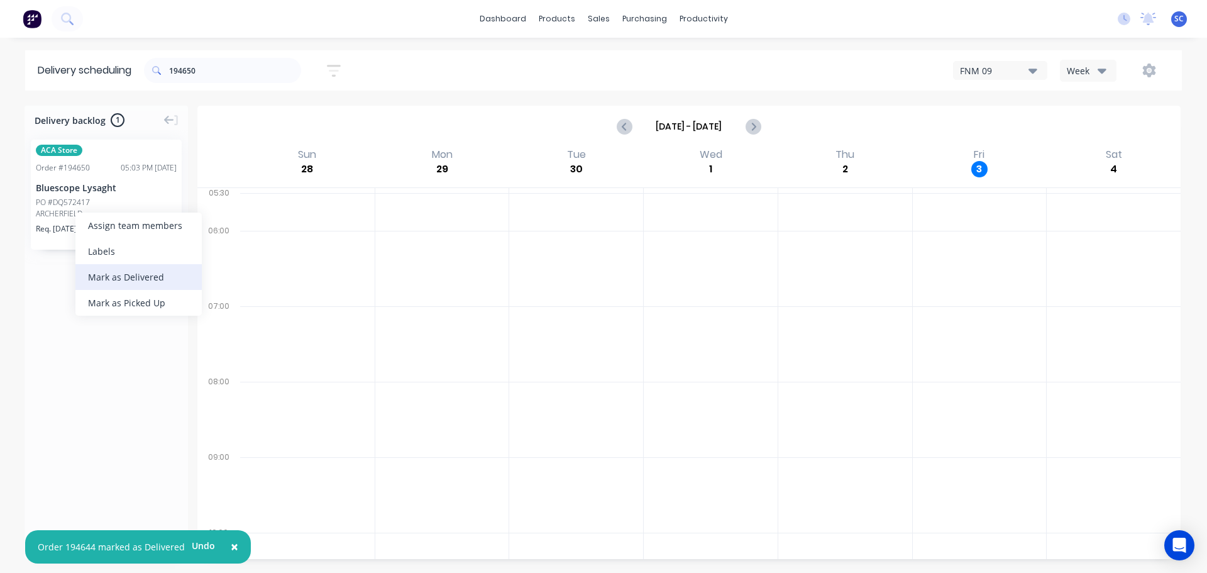
click at [121, 275] on div "Mark as Delivered" at bounding box center [138, 277] width 126 height 26
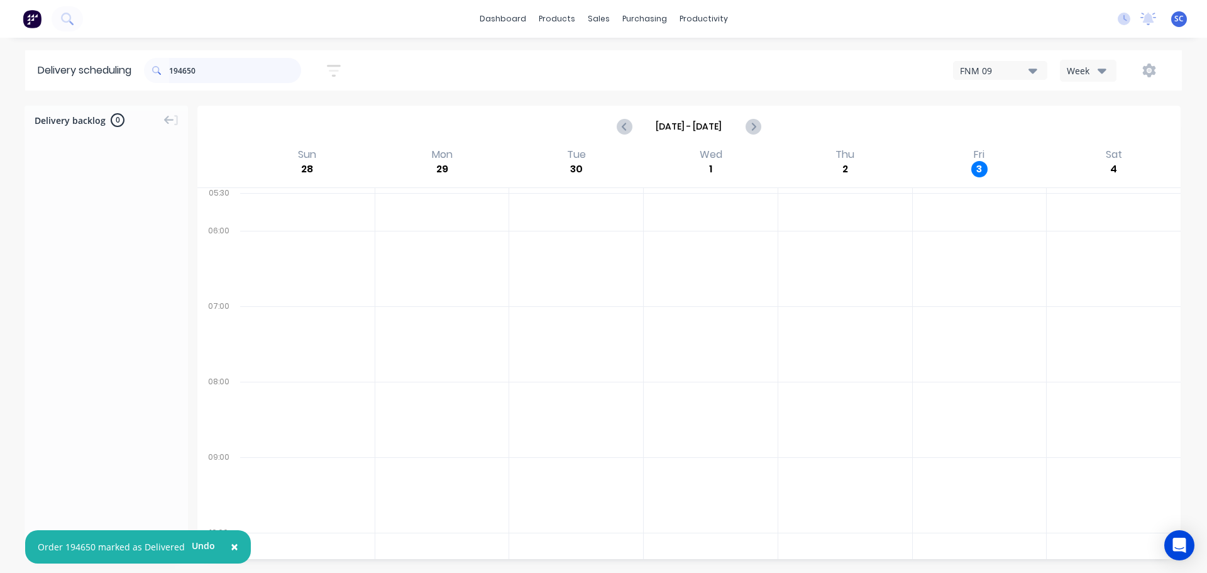
click at [216, 67] on input "194650" at bounding box center [235, 70] width 132 height 25
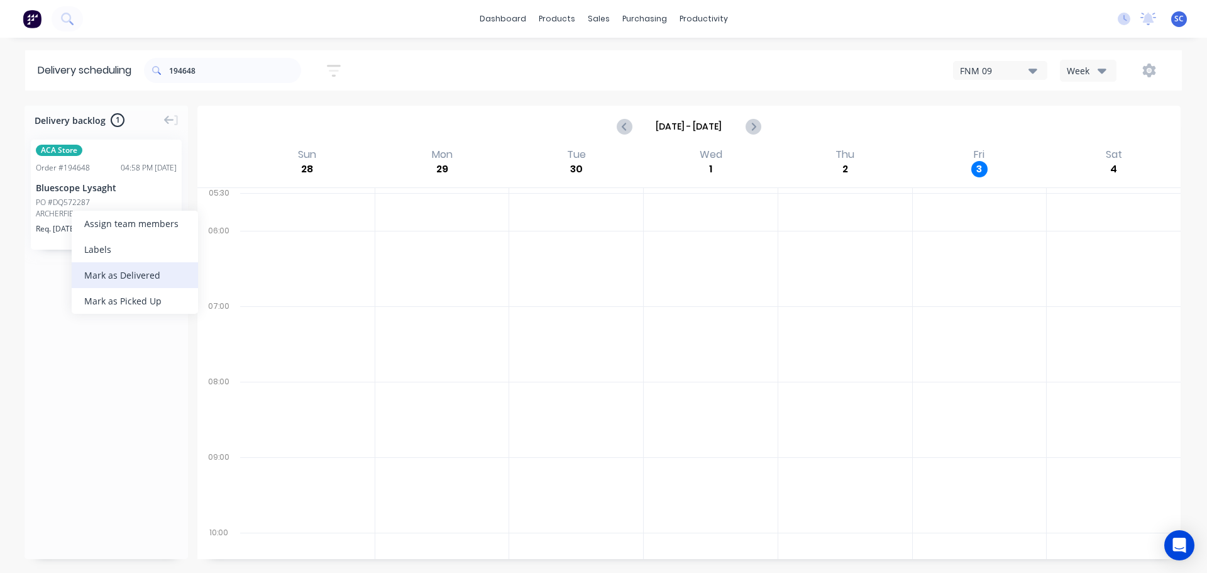
click at [116, 274] on div "Mark as Delivered" at bounding box center [135, 275] width 126 height 26
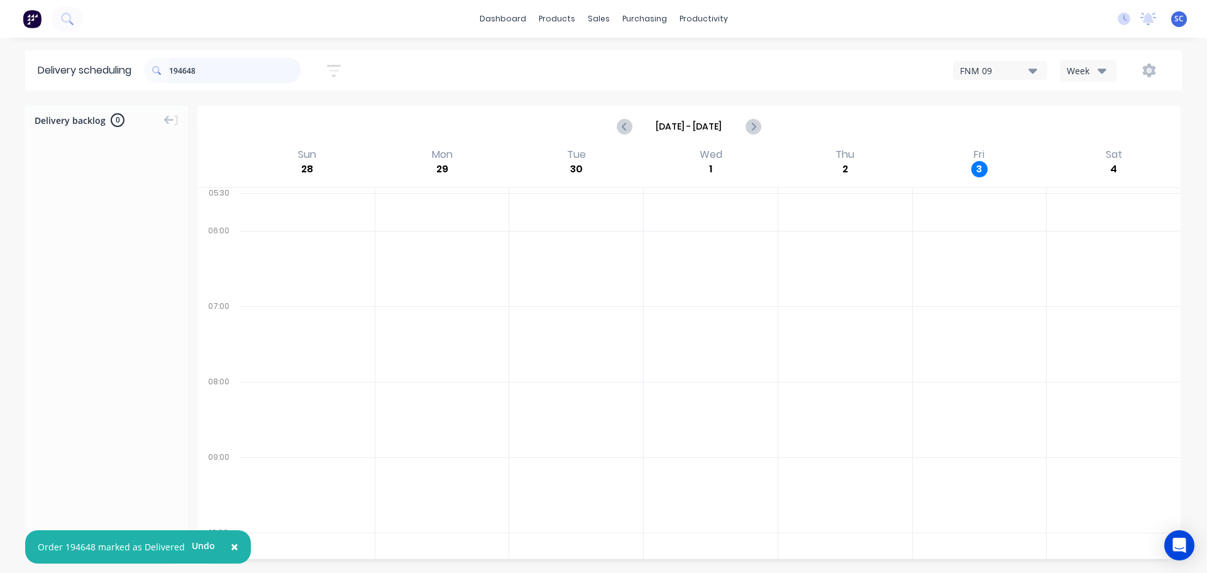
click at [210, 78] on input "194648" at bounding box center [235, 70] width 132 height 25
type input "194642"
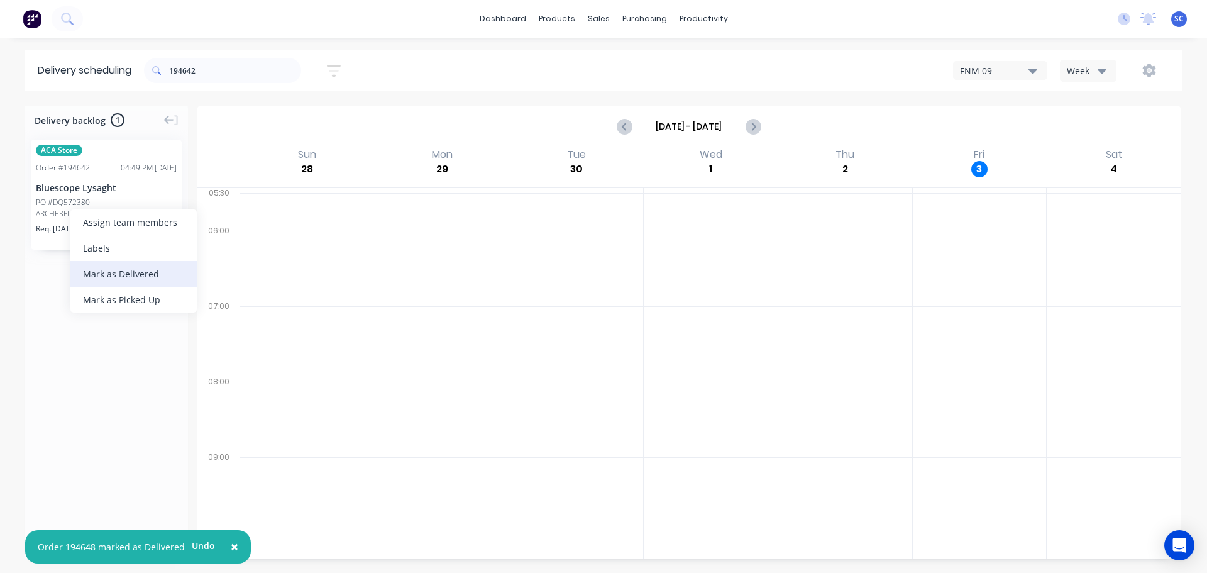
click at [121, 273] on div "Mark as Delivered" at bounding box center [133, 274] width 126 height 26
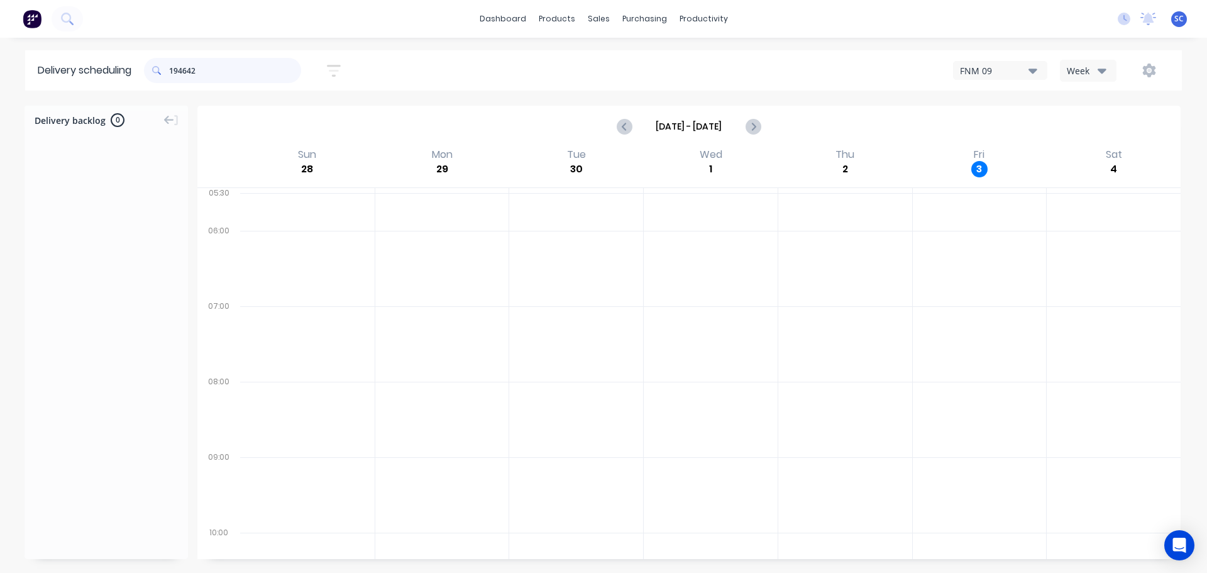
drag, startPoint x: 217, startPoint y: 71, endPoint x: 126, endPoint y: 71, distance: 91.1
click at [126, 71] on header "Delivery scheduling 194642 Sort by Most recent Created date Required date Order…" at bounding box center [603, 70] width 1156 height 40
